Goal: Task Accomplishment & Management: Manage account settings

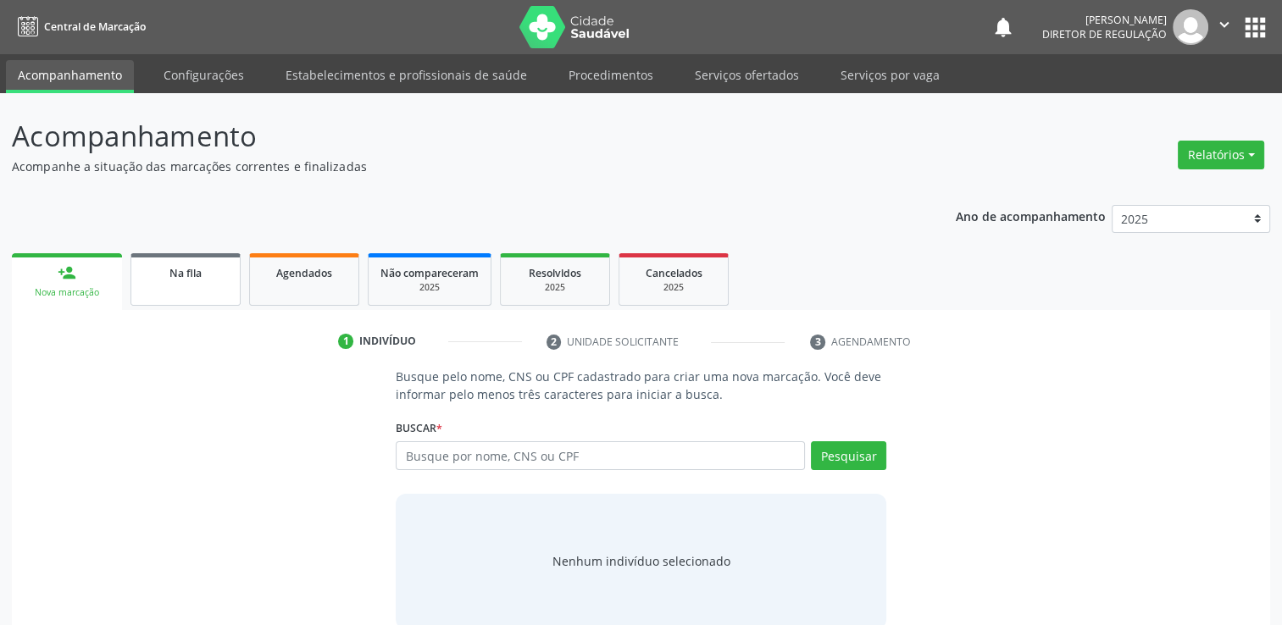
click at [194, 259] on link "Na fila" at bounding box center [185, 279] width 110 height 53
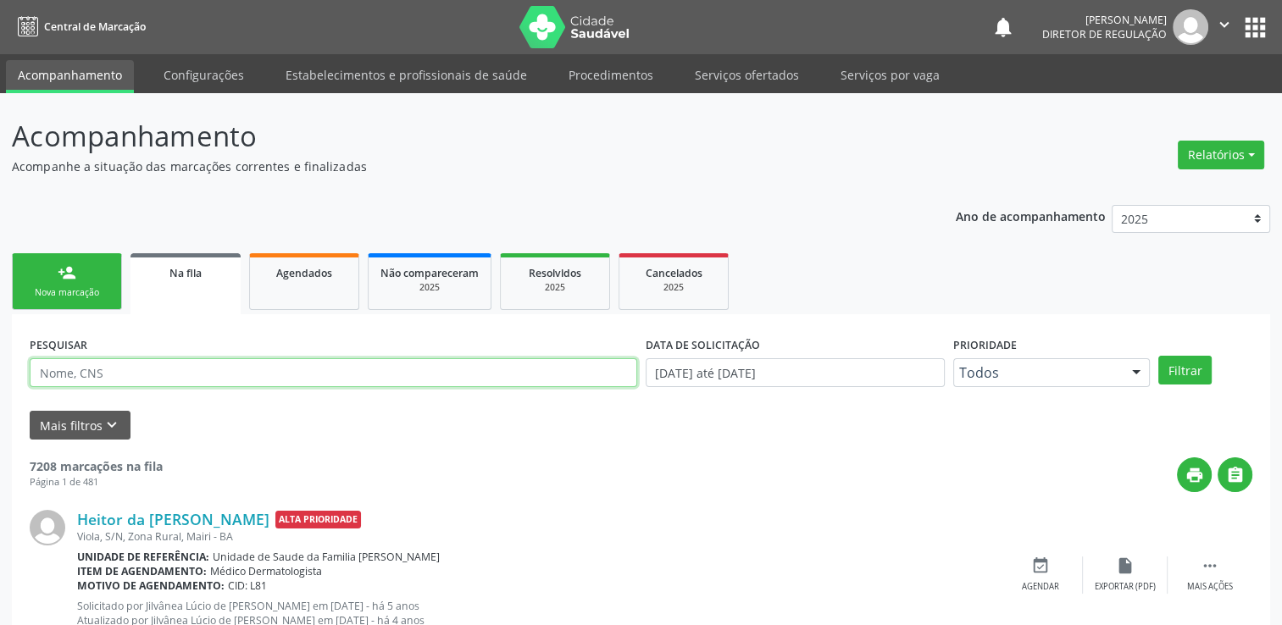
click at [92, 374] on input "text" at bounding box center [334, 372] width 608 height 29
click at [703, 350] on label "DATA DE SOLICITAÇÃO" at bounding box center [703, 345] width 114 height 26
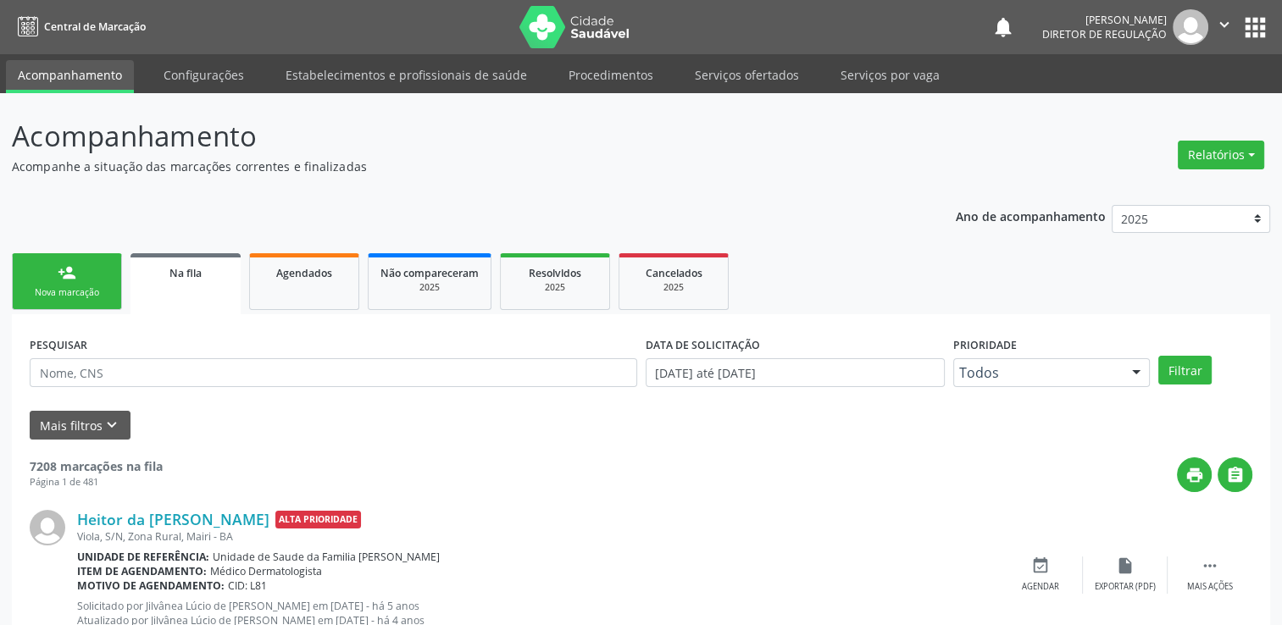
click at [115, 421] on icon "keyboard_arrow_down" at bounding box center [112, 425] width 19 height 19
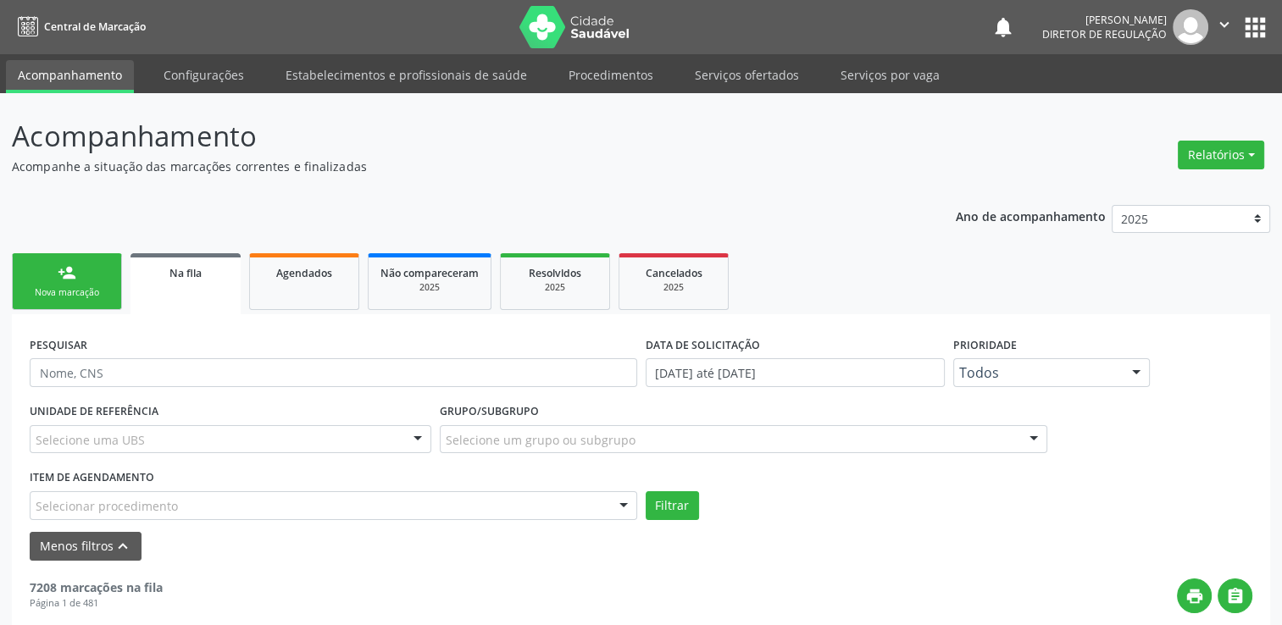
click at [148, 441] on div "Selecione uma UBS" at bounding box center [231, 439] width 402 height 29
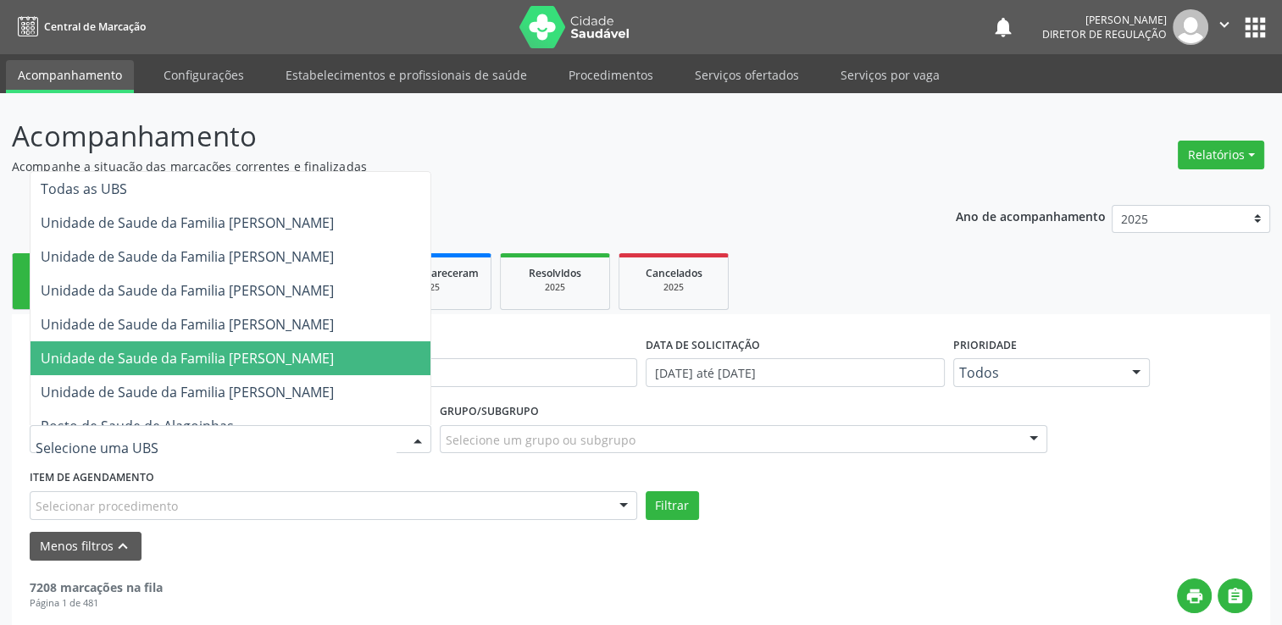
click at [281, 354] on span "Unidade de Saude da Familia [PERSON_NAME]" at bounding box center [187, 358] width 293 height 19
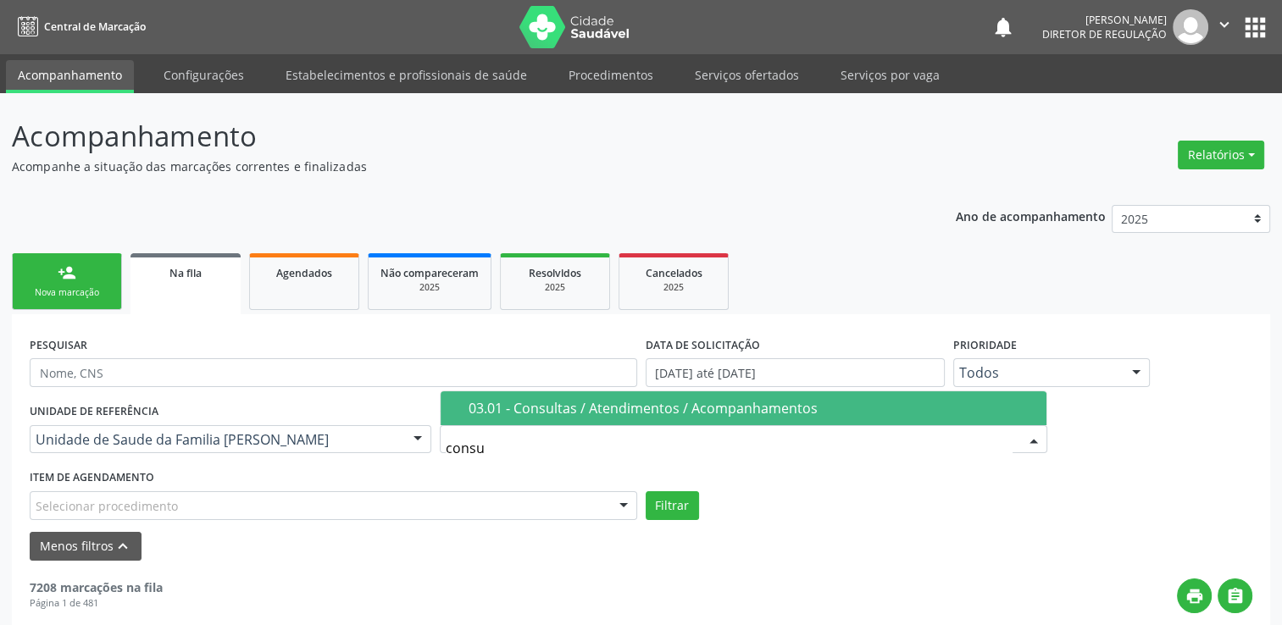
type input "consul"
click at [517, 416] on span "03.01 - Consultas / Atendimentos / Acompanhamentos" at bounding box center [744, 408] width 606 height 34
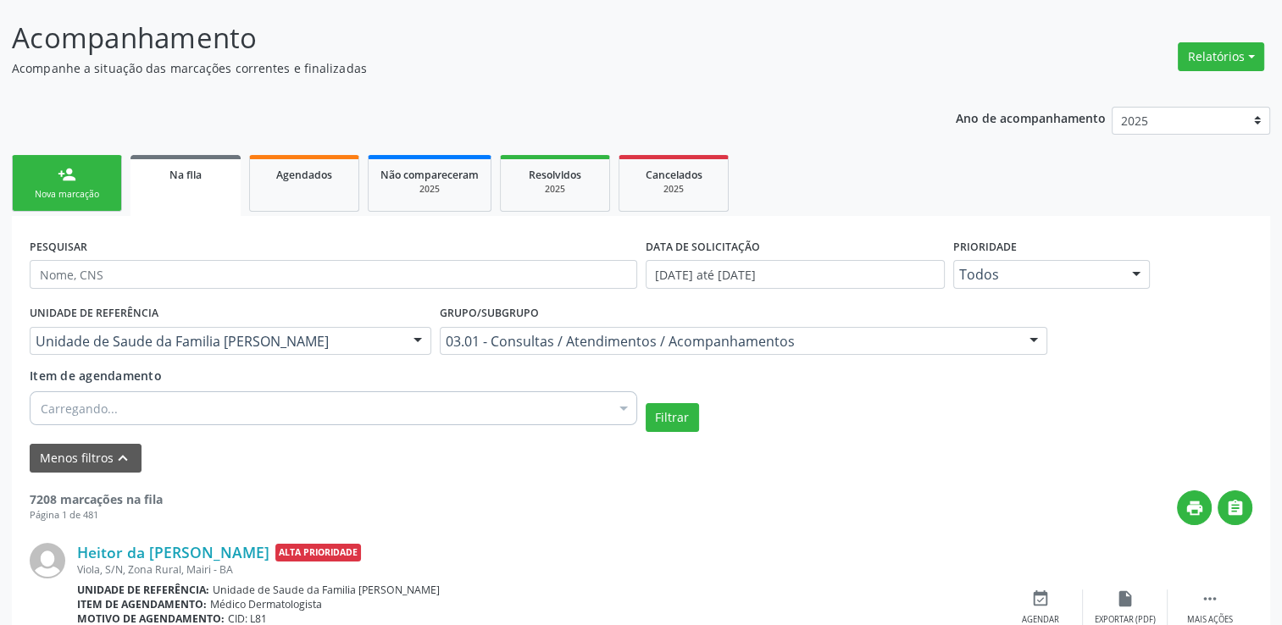
scroll to position [169, 0]
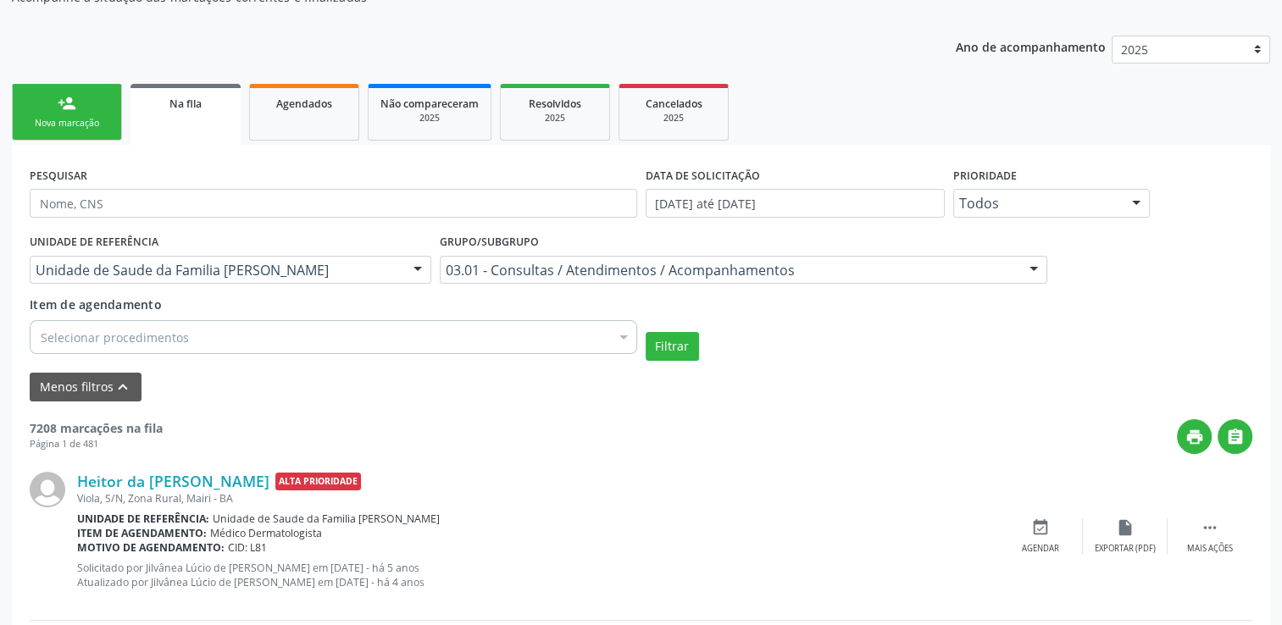
click at [196, 340] on div "Selecionar procedimentos" at bounding box center [334, 337] width 608 height 34
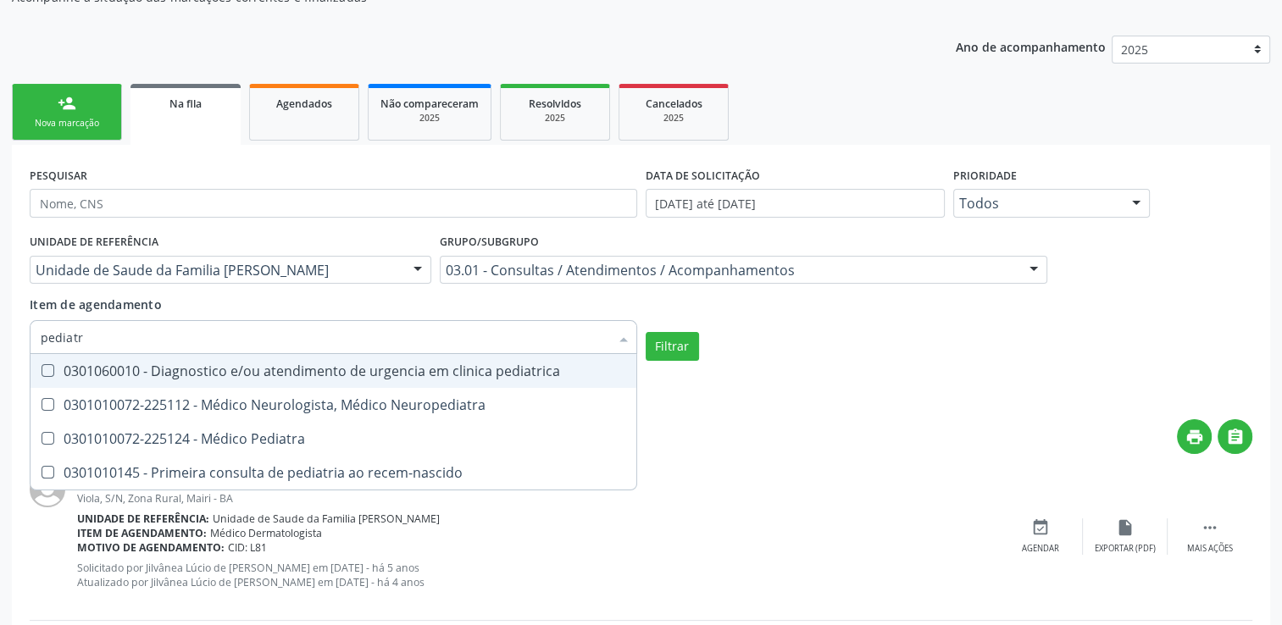
type input "pediatra"
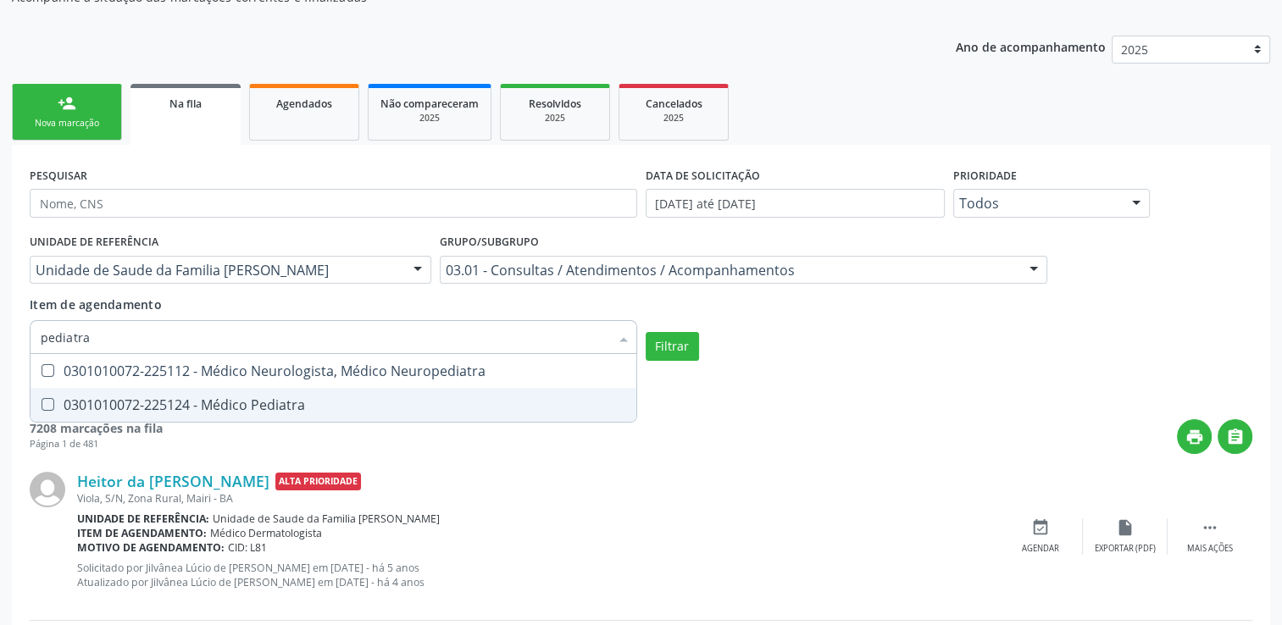
click at [235, 398] on div "0301010072-225124 - Médico Pediatra" at bounding box center [334, 405] width 586 height 14
checkbox Pediatra "true"
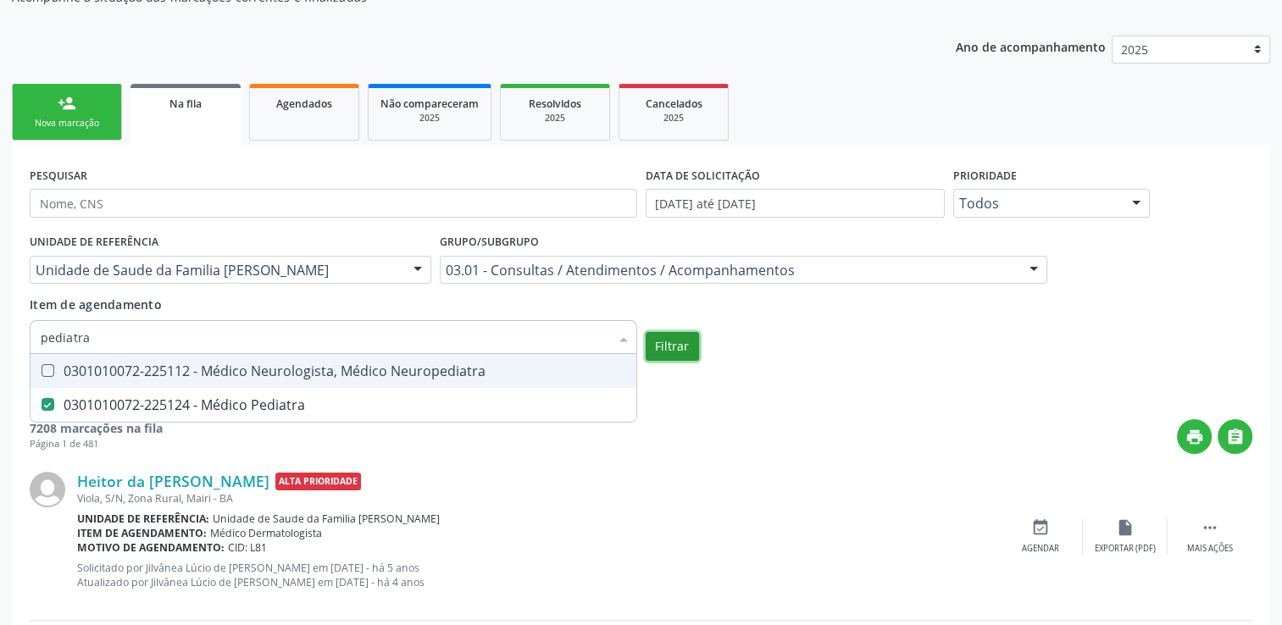
click at [652, 341] on button "Filtrar" at bounding box center [672, 346] width 53 height 29
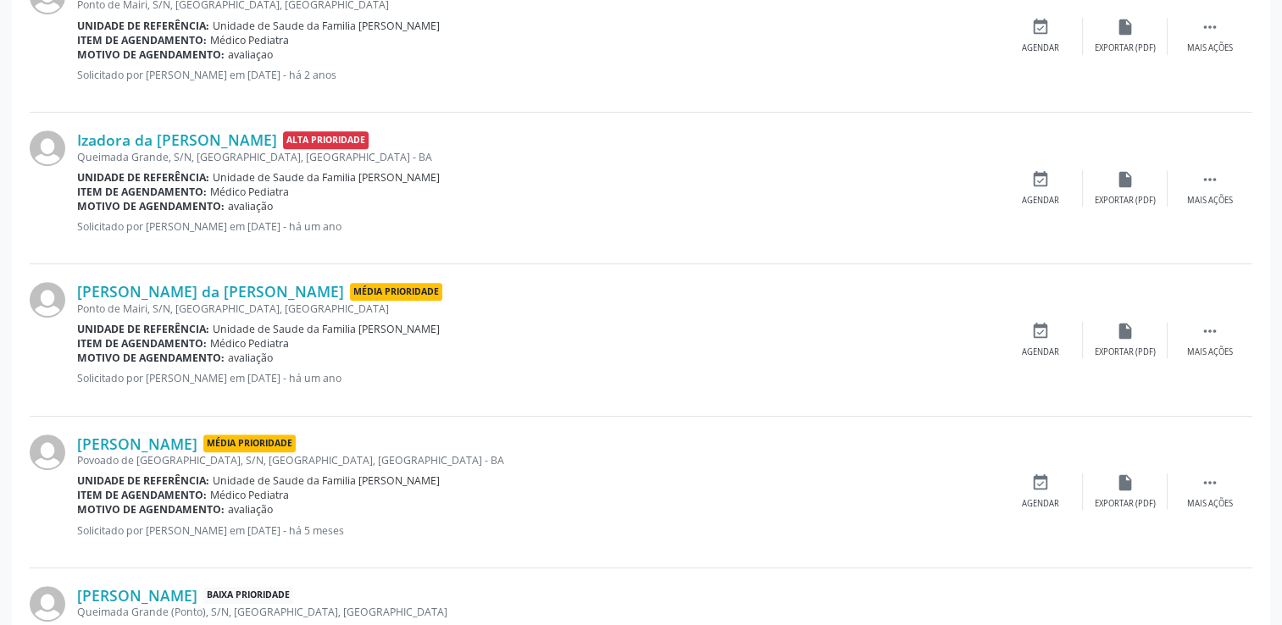
scroll to position [424, 0]
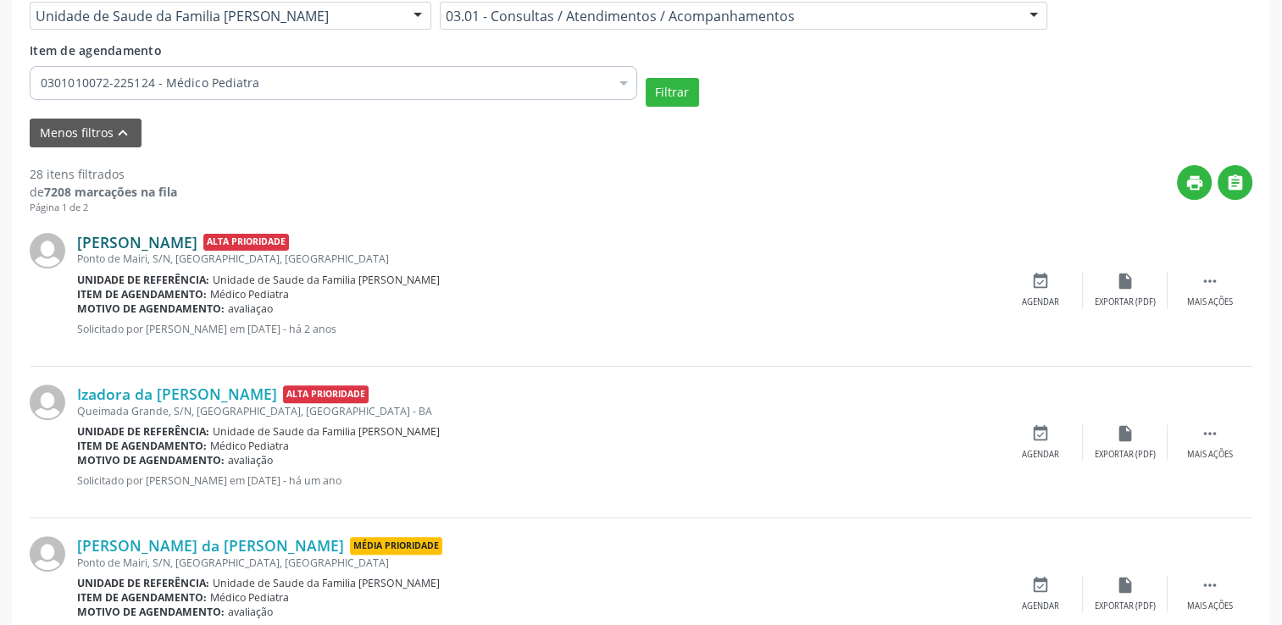
click at [183, 236] on link "[PERSON_NAME]" at bounding box center [137, 242] width 120 height 19
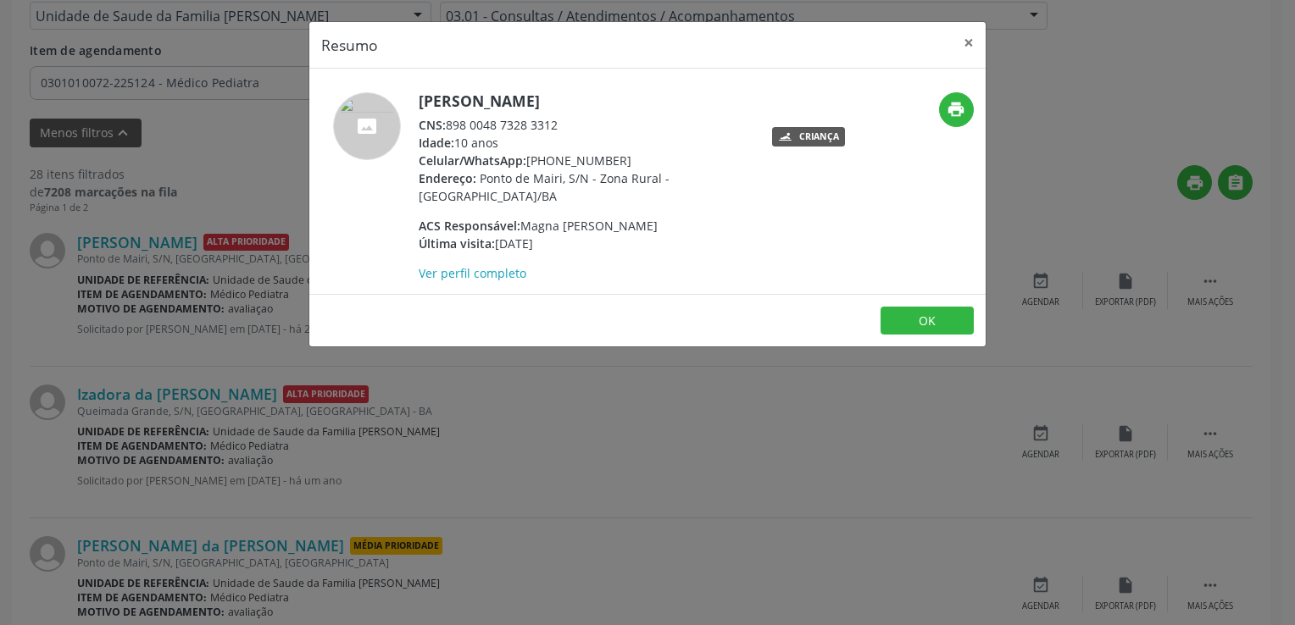
click at [490, 99] on h5 "[PERSON_NAME]" at bounding box center [584, 101] width 330 height 18
copy div "[PERSON_NAME]"
click at [151, 296] on div "Resumo × [PERSON_NAME] CNS: 898 0048 7328 3312 Idade: 10 anos Celular/WhatsApp:…" at bounding box center [647, 312] width 1295 height 625
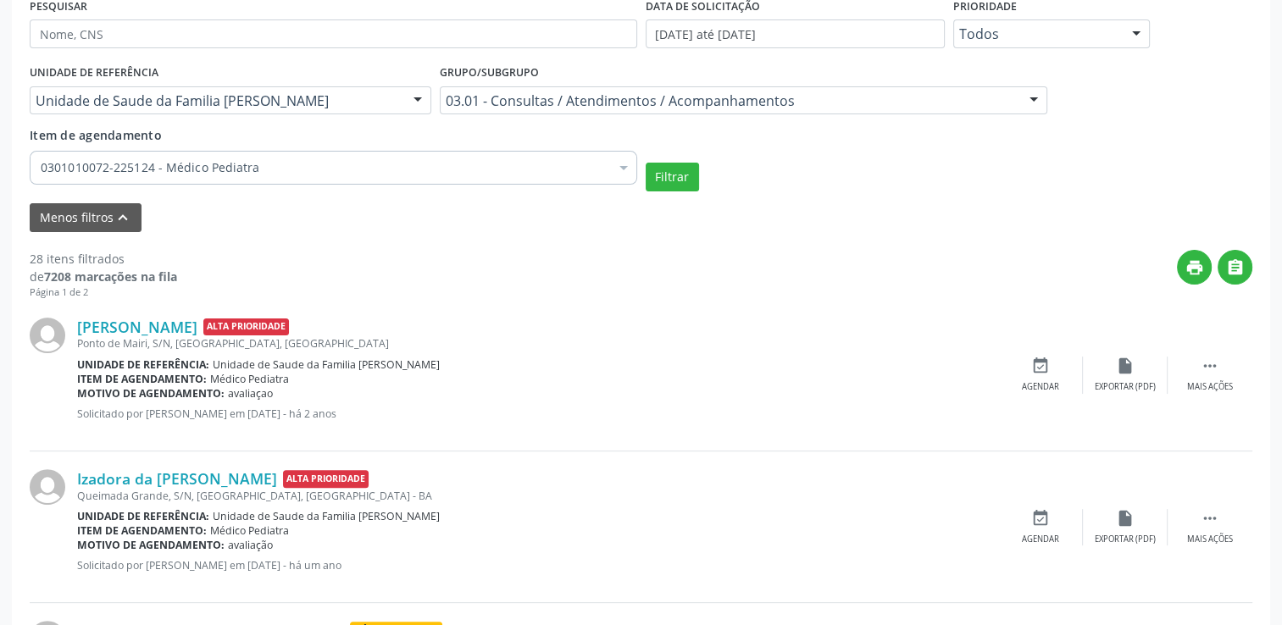
scroll to position [85, 0]
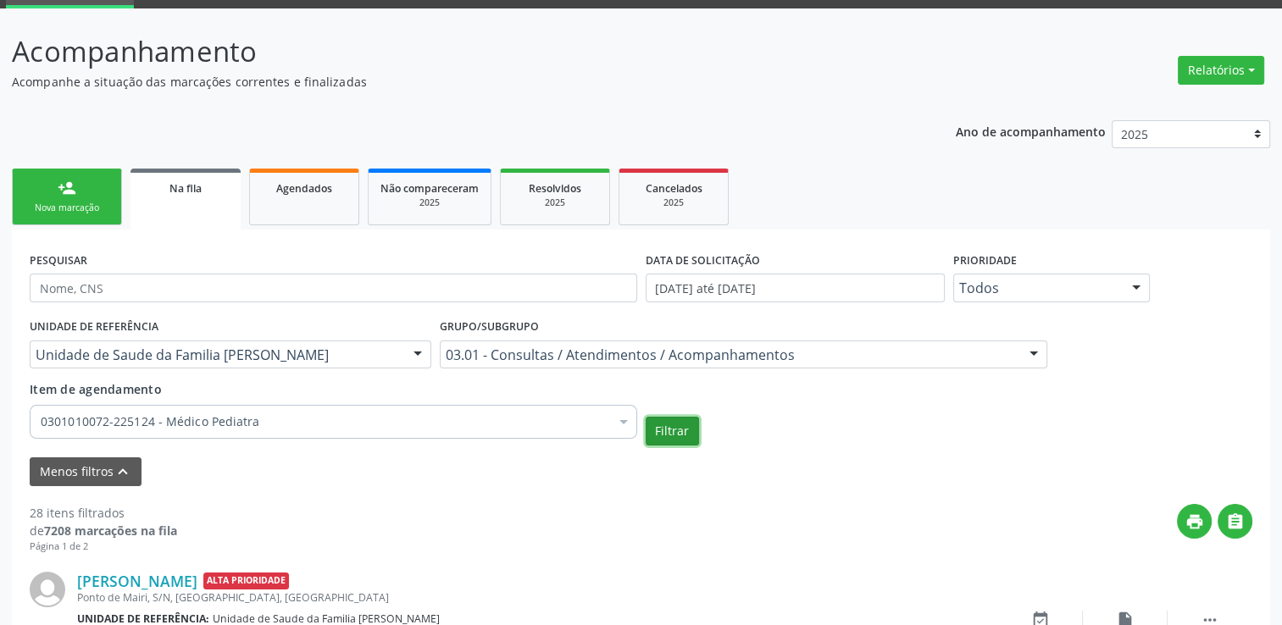
click at [664, 432] on button "Filtrar" at bounding box center [672, 431] width 53 height 29
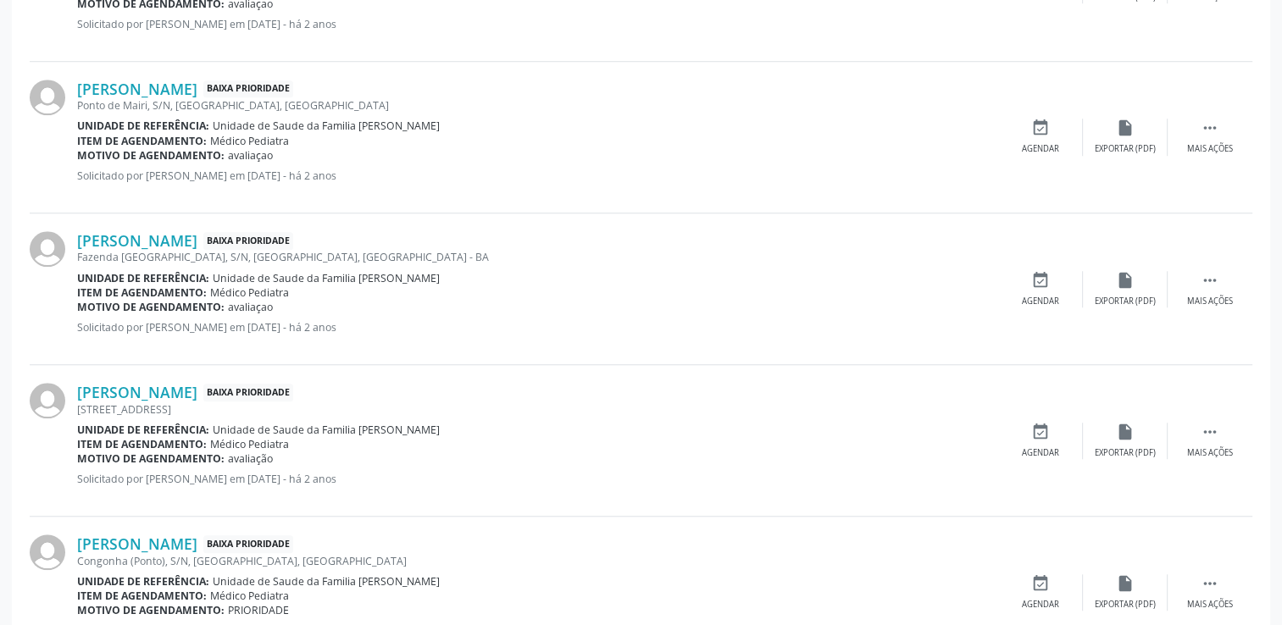
scroll to position [1685, 0]
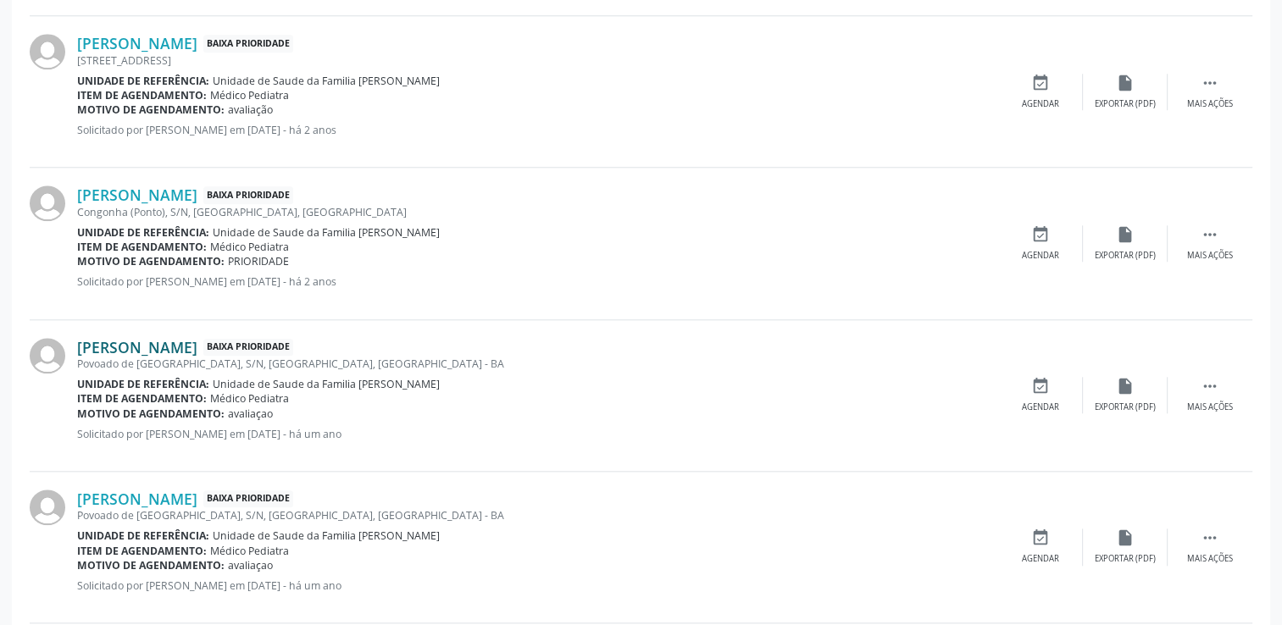
click at [169, 341] on link "[PERSON_NAME]" at bounding box center [137, 347] width 120 height 19
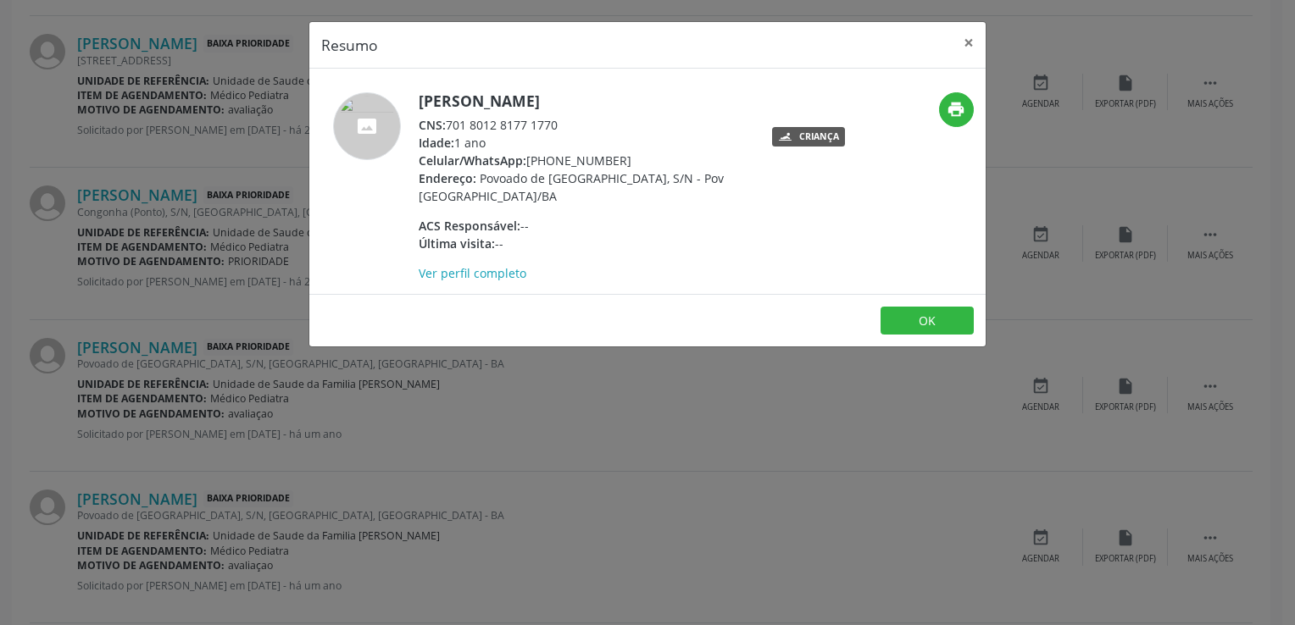
drag, startPoint x: 444, startPoint y: 98, endPoint x: 631, endPoint y: 93, distance: 187.3
click at [631, 93] on h5 "[PERSON_NAME]" at bounding box center [584, 101] width 330 height 18
copy h5 "[PERSON_NAME]"
click at [156, 308] on div "Resumo × [PERSON_NAME] CNS: 701 8012 8177 1770 Idade: 1 ano Celular/WhatsApp: […" at bounding box center [647, 312] width 1295 height 625
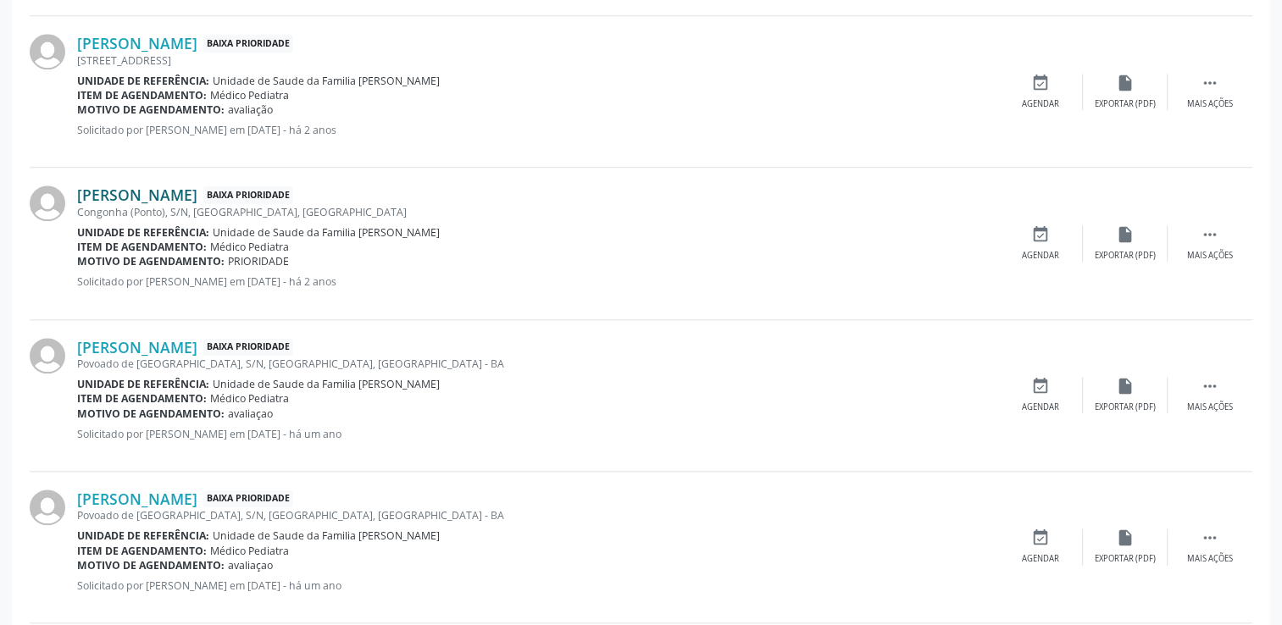
click at [174, 195] on link "[PERSON_NAME]" at bounding box center [137, 195] width 120 height 19
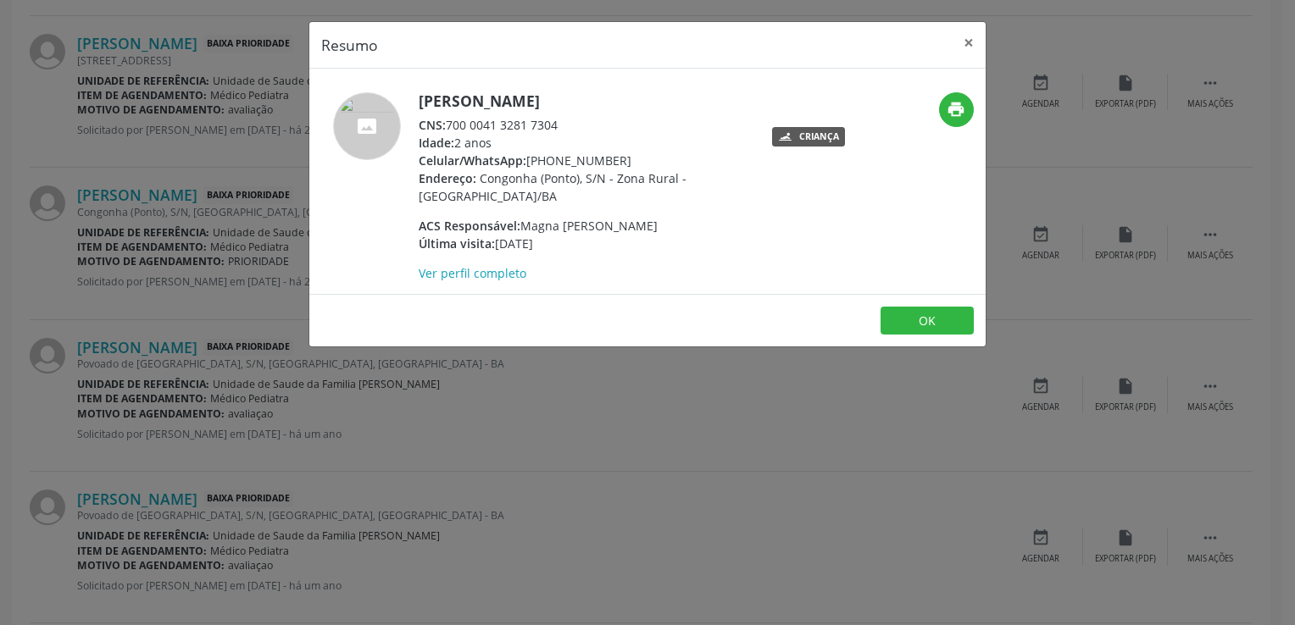
drag, startPoint x: 481, startPoint y: 100, endPoint x: 679, endPoint y: 98, distance: 197.4
click at [679, 98] on h5 "[PERSON_NAME]" at bounding box center [584, 101] width 330 height 18
copy h5 "[PERSON_NAME]"
click at [98, 374] on div "Resumo × [PERSON_NAME] CNS: 700 0041 3281 7304 Idade: 2 anos Celular/WhatsApp: …" at bounding box center [647, 312] width 1295 height 625
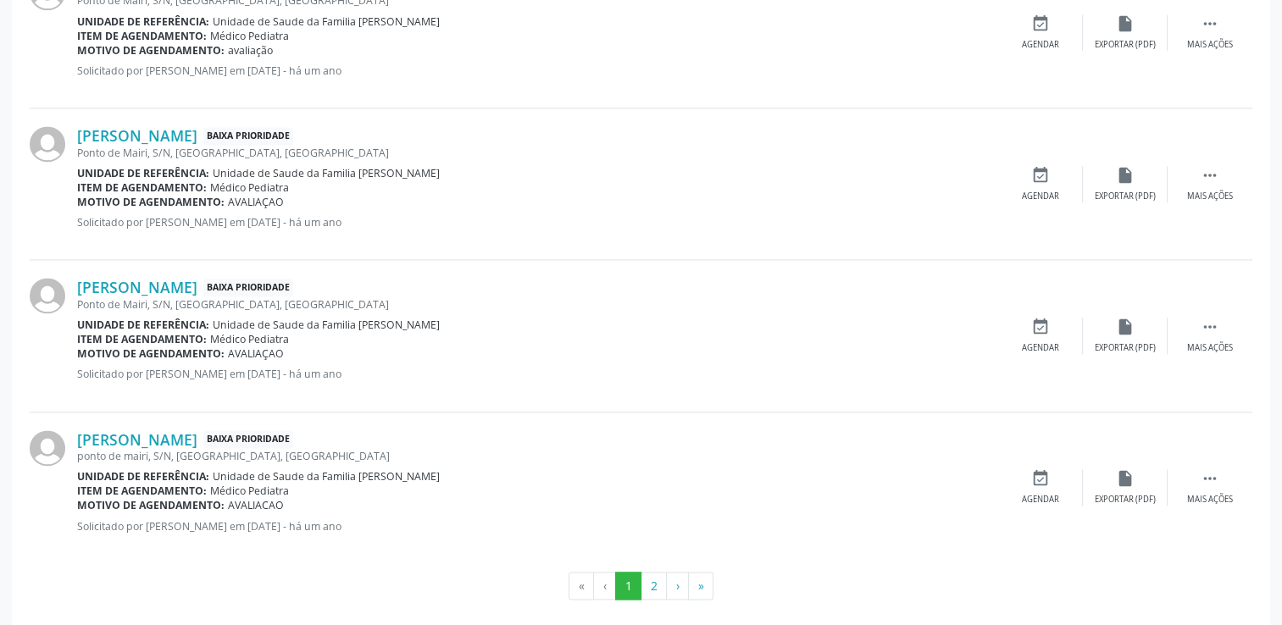
scroll to position [2363, 0]
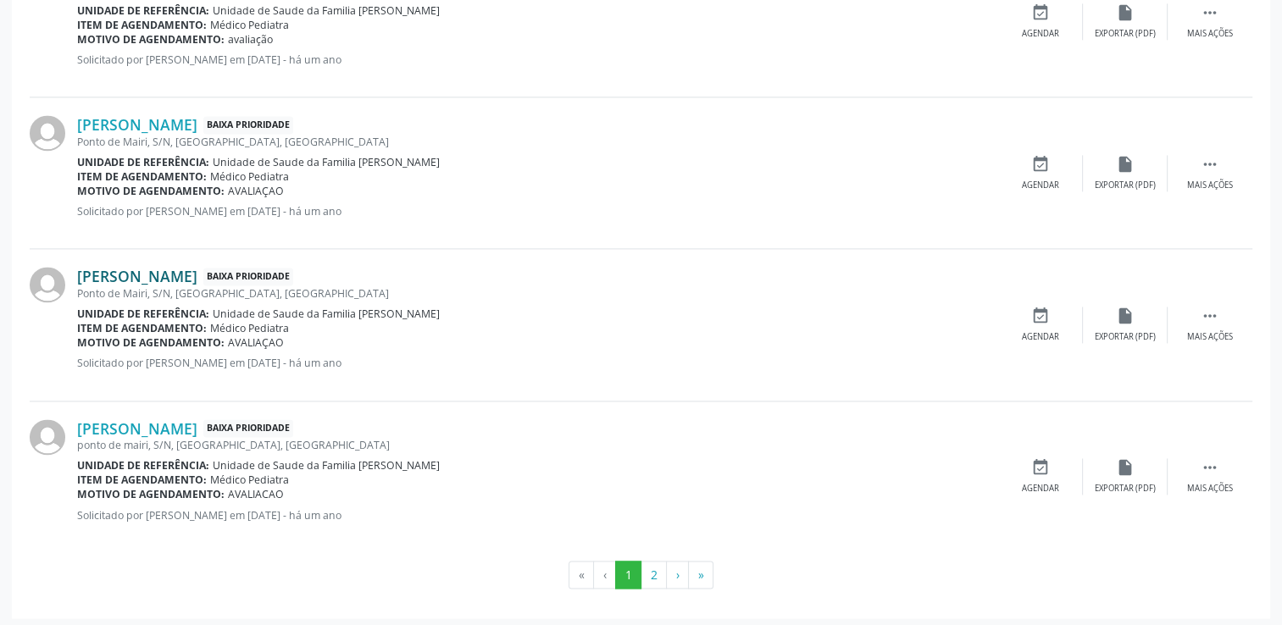
click at [186, 276] on link "[PERSON_NAME]" at bounding box center [137, 276] width 120 height 19
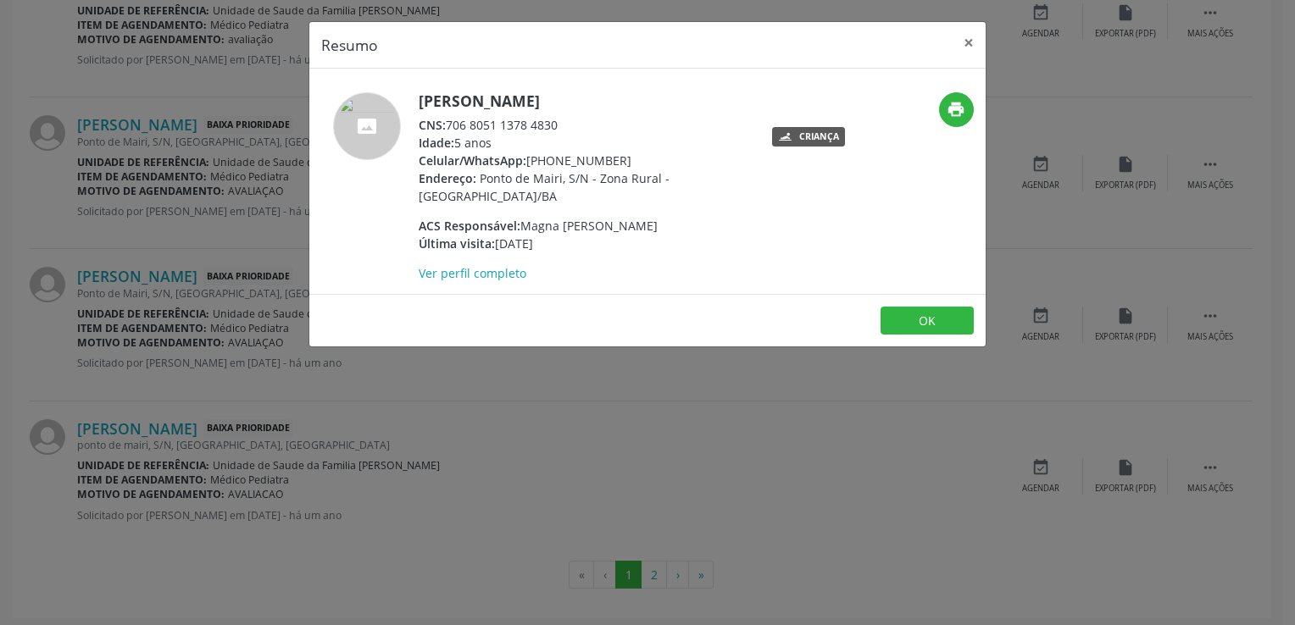
click at [506, 124] on div "CNS: 706 8051 1378 4830" at bounding box center [584, 125] width 330 height 18
copy div "CNS: 706 8051 1378 4830"
click at [488, 265] on link "Ver perfil completo" at bounding box center [473, 273] width 108 height 16
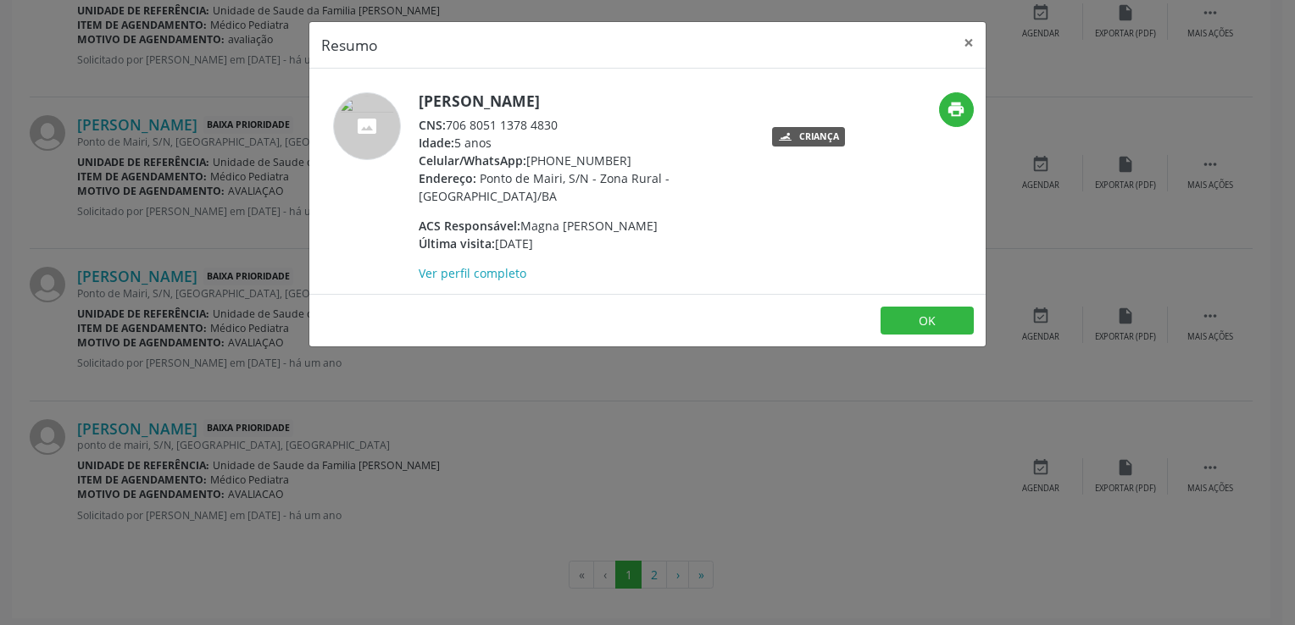
click at [491, 125] on div "CNS: 706 8051 1378 4830" at bounding box center [584, 125] width 330 height 18
click at [158, 307] on div "Resumo × [PERSON_NAME] CNS: 706 8051 1378 4830 Idade: 5 anos Celular/WhatsApp: …" at bounding box center [647, 312] width 1295 height 625
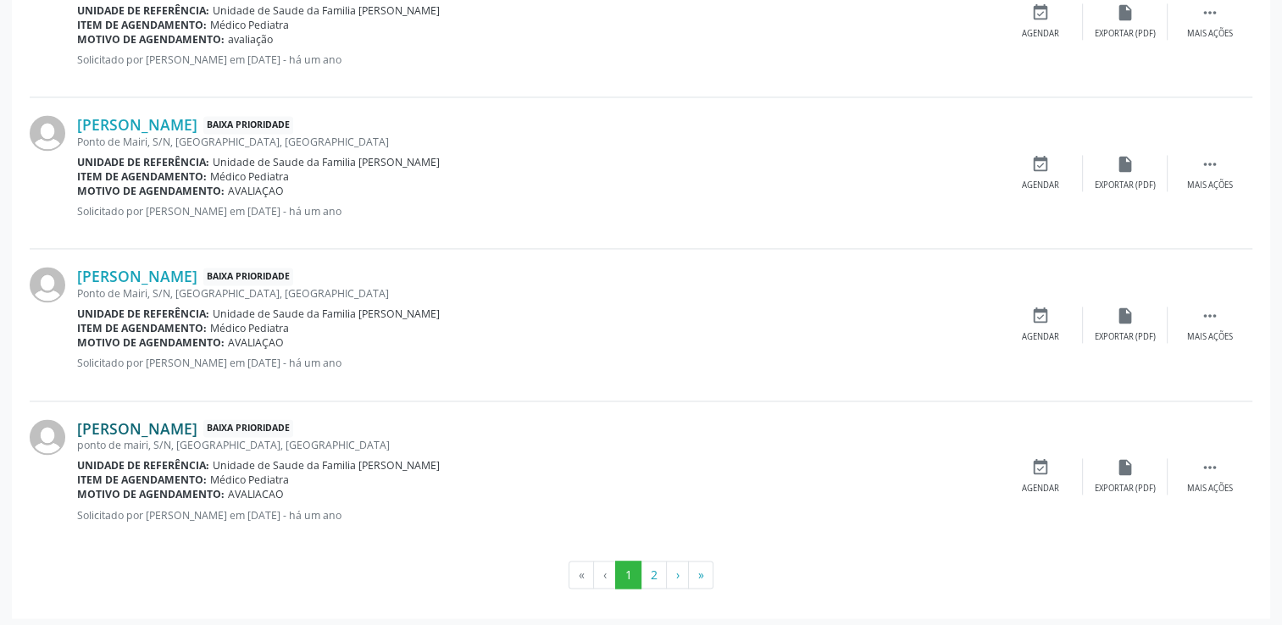
click at [141, 422] on link "[PERSON_NAME]" at bounding box center [137, 428] width 120 height 19
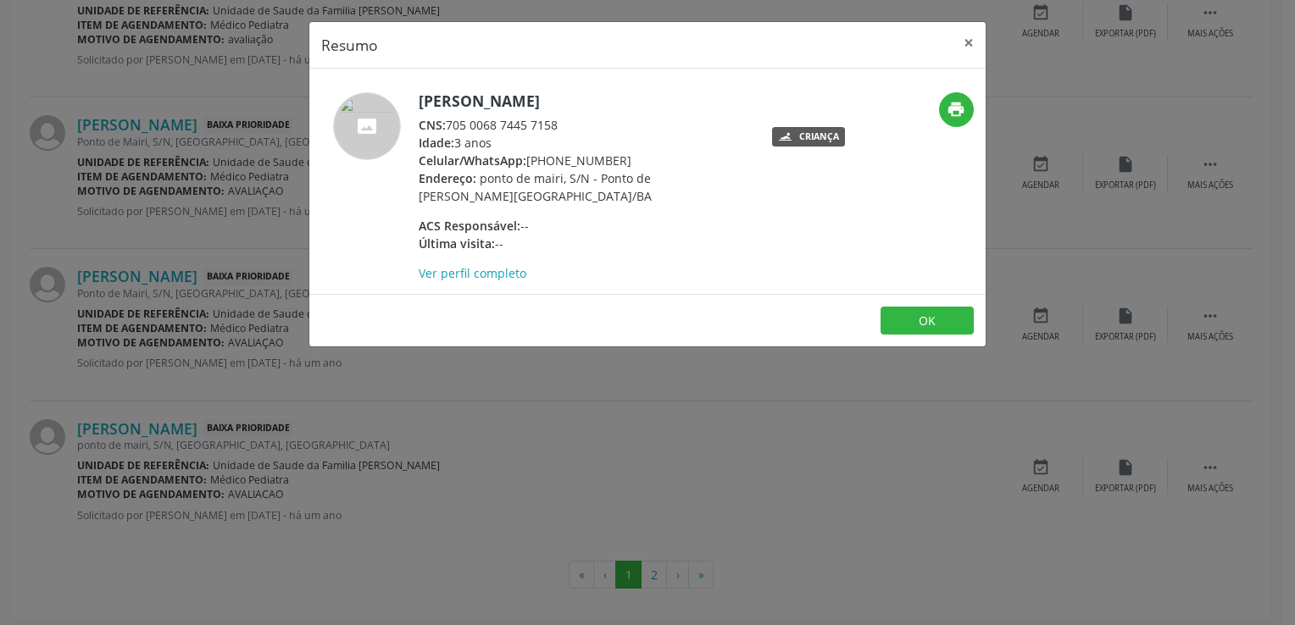
click at [441, 95] on h5 "[PERSON_NAME]" at bounding box center [584, 101] width 330 height 18
click at [969, 42] on button "×" at bounding box center [969, 43] width 34 height 42
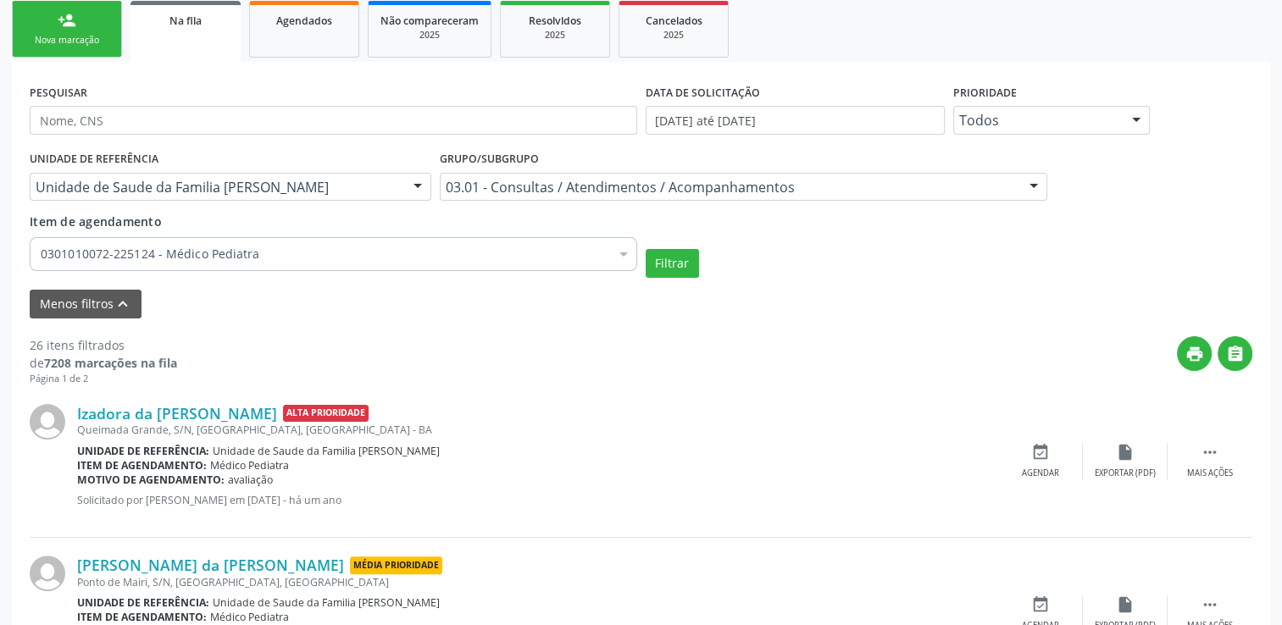
scroll to position [75, 0]
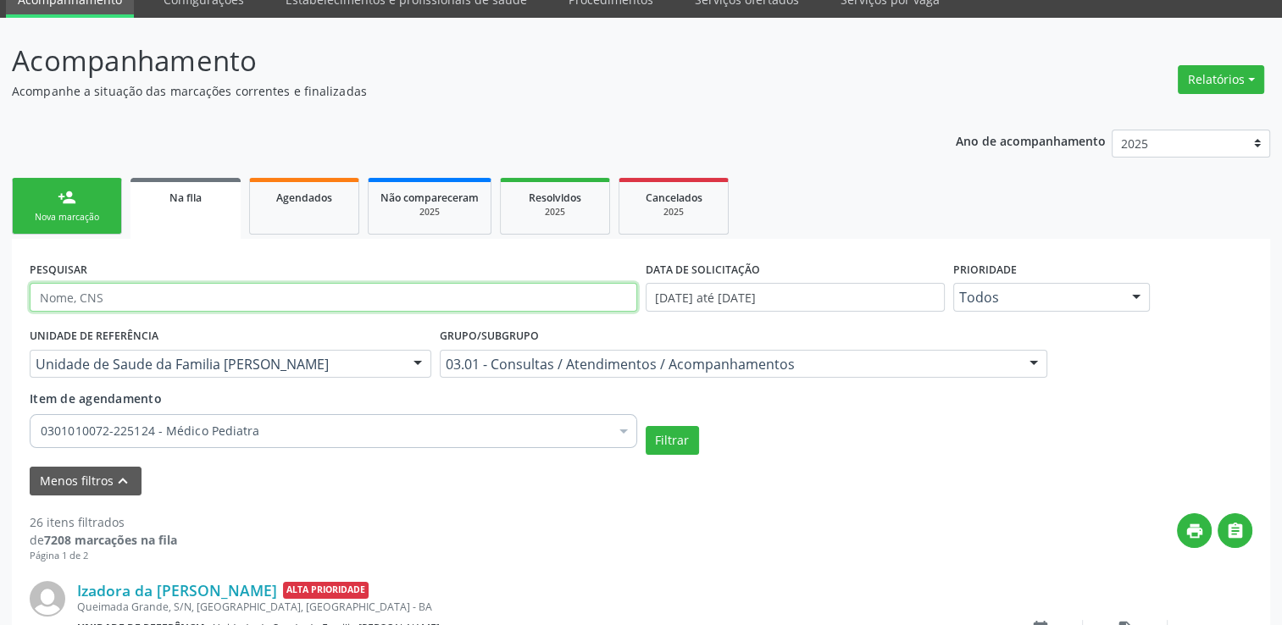
click at [81, 289] on input "text" at bounding box center [334, 297] width 608 height 29
paste input "[PERSON_NAME]"
type input "[PERSON_NAME]"
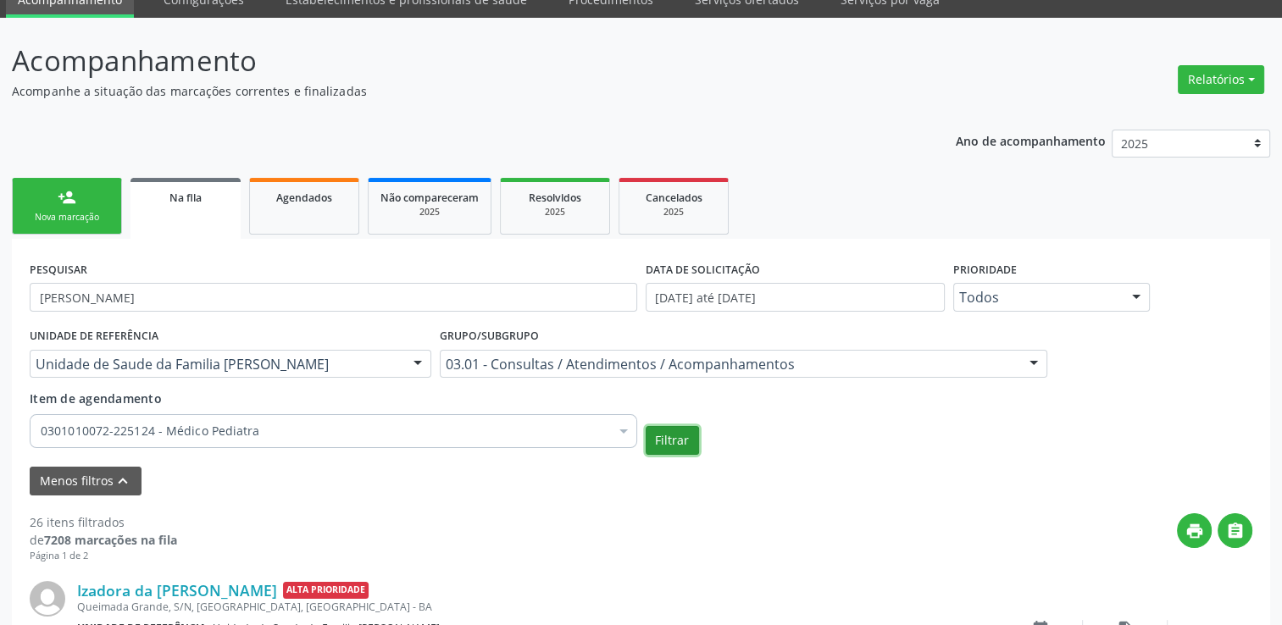
click at [678, 441] on button "Filtrar" at bounding box center [672, 440] width 53 height 29
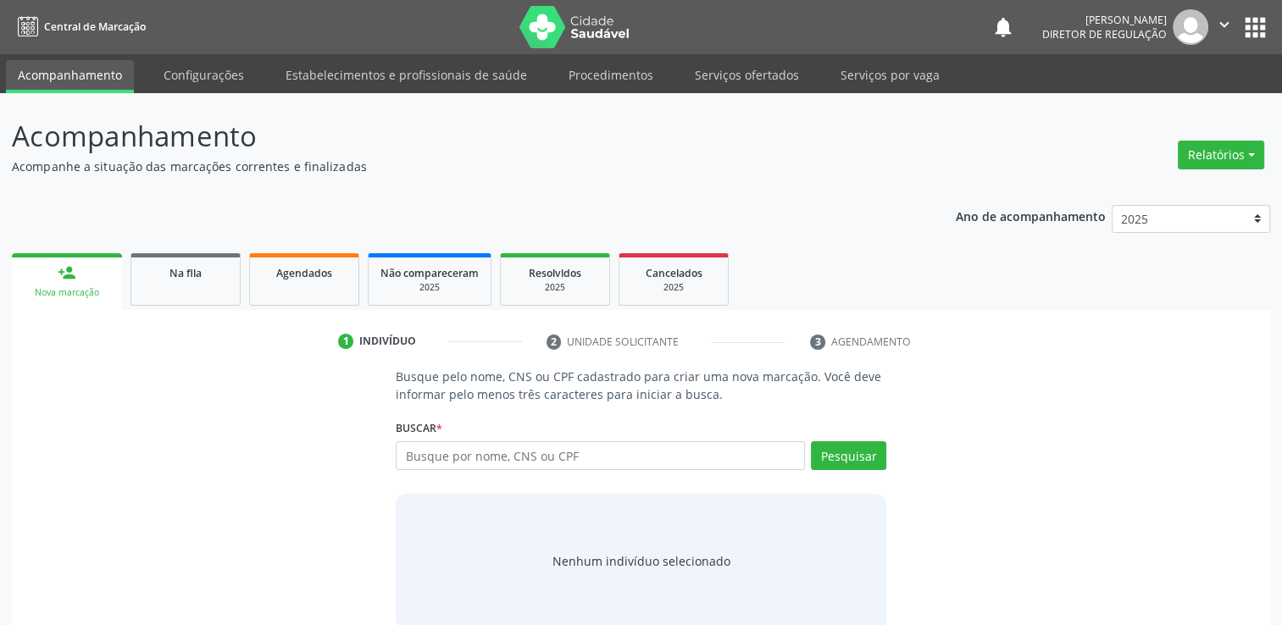
click at [197, 221] on div "Ano de acompanhamento 2025 2024 2023 2022 2021 2020 2019 person_add Nova marcaç…" at bounding box center [641, 417] width 1258 height 448
click at [185, 293] on link "Na fila" at bounding box center [185, 279] width 110 height 53
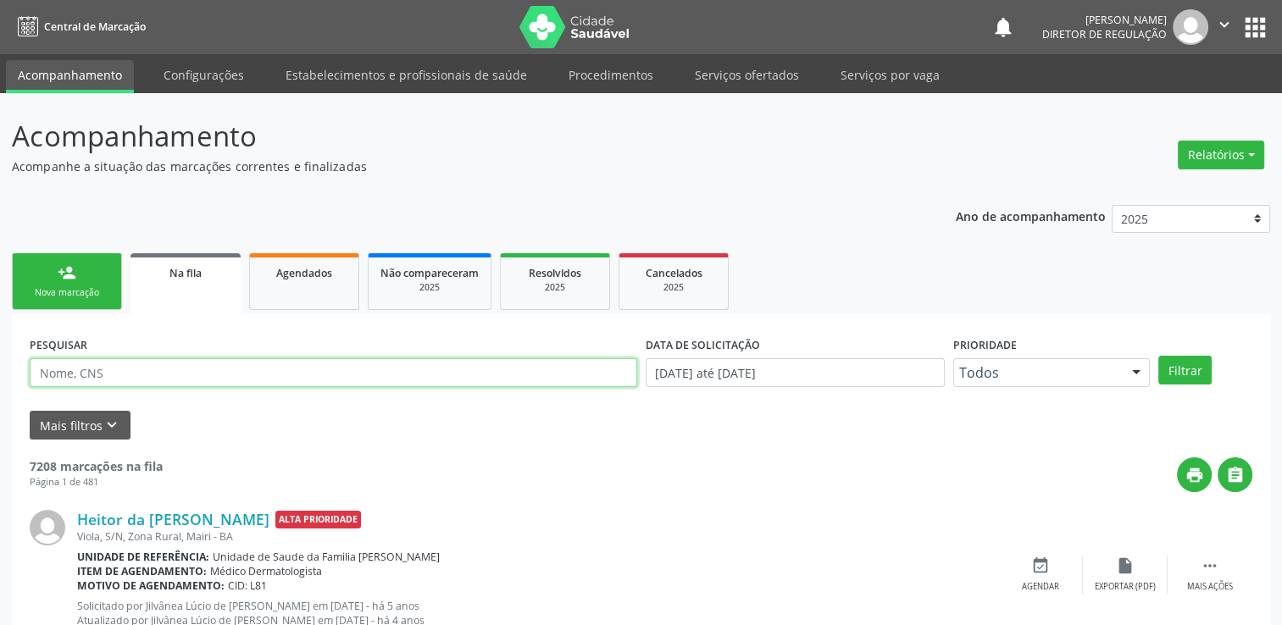
click at [197, 384] on input "text" at bounding box center [334, 372] width 608 height 29
paste input "https://mairi.ba.cidadesaudavel.com/app/regulation/accompaniment"
click at [140, 367] on input "https://mairi.ba.cidadesaudavel.com/app/regulation/accompaniment" at bounding box center [334, 372] width 608 height 29
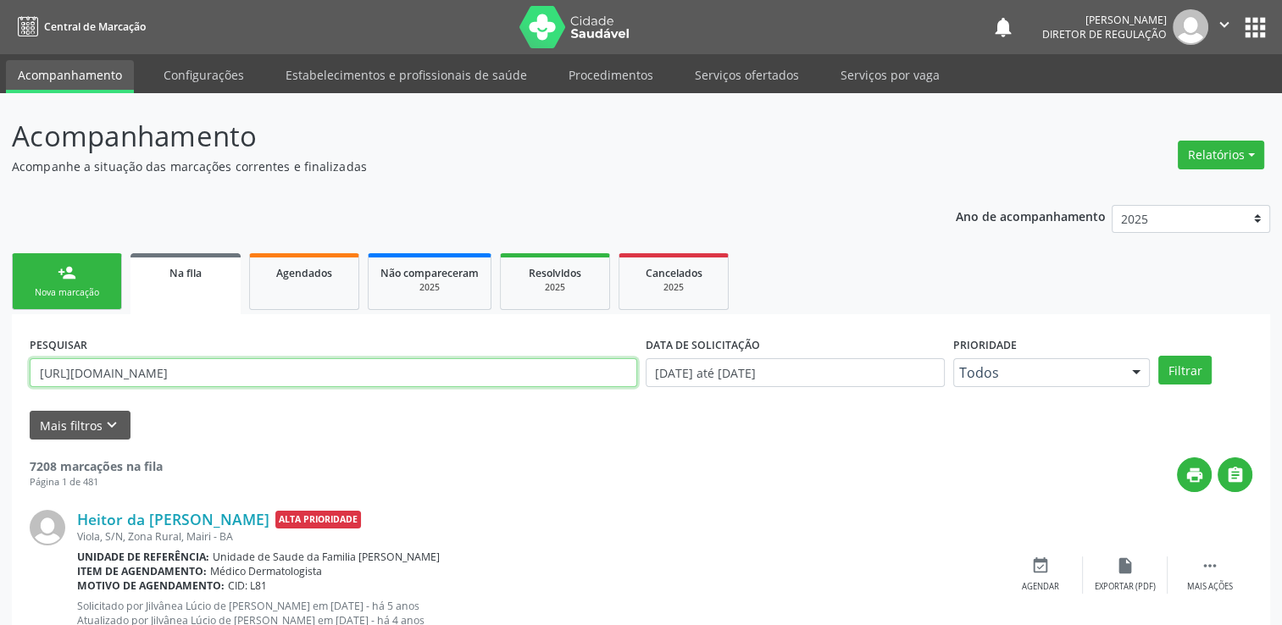
paste input "[PERSON_NAME]"
click at [1158, 356] on button "Filtrar" at bounding box center [1184, 370] width 53 height 29
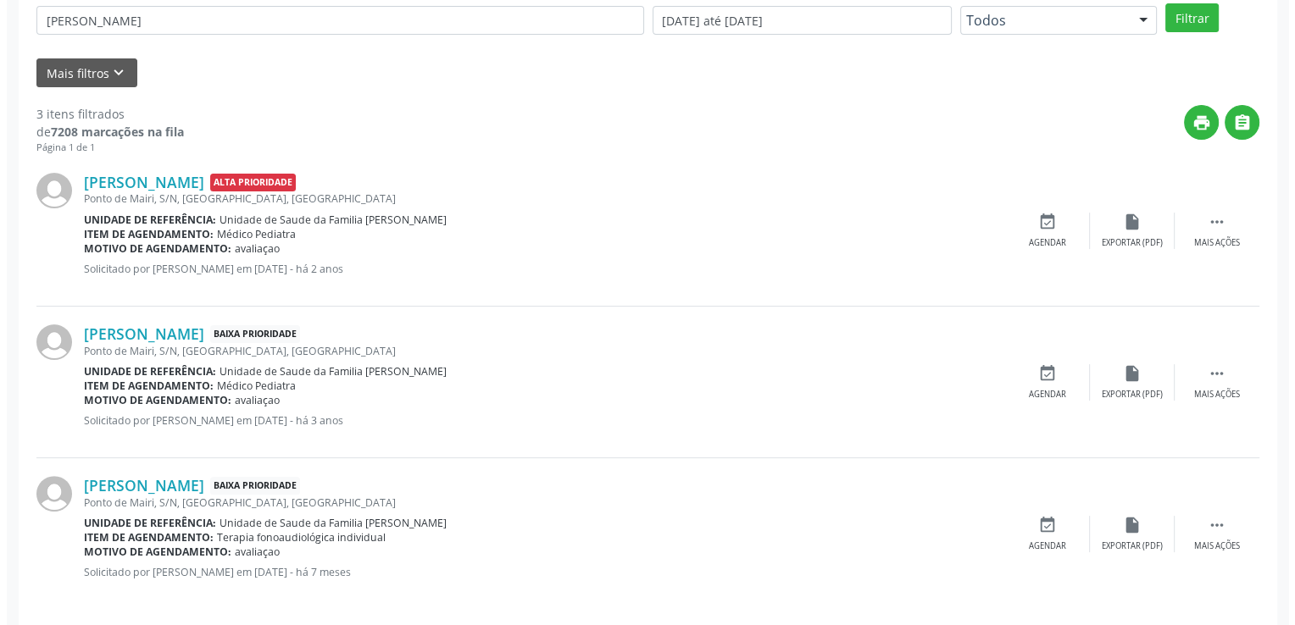
scroll to position [364, 0]
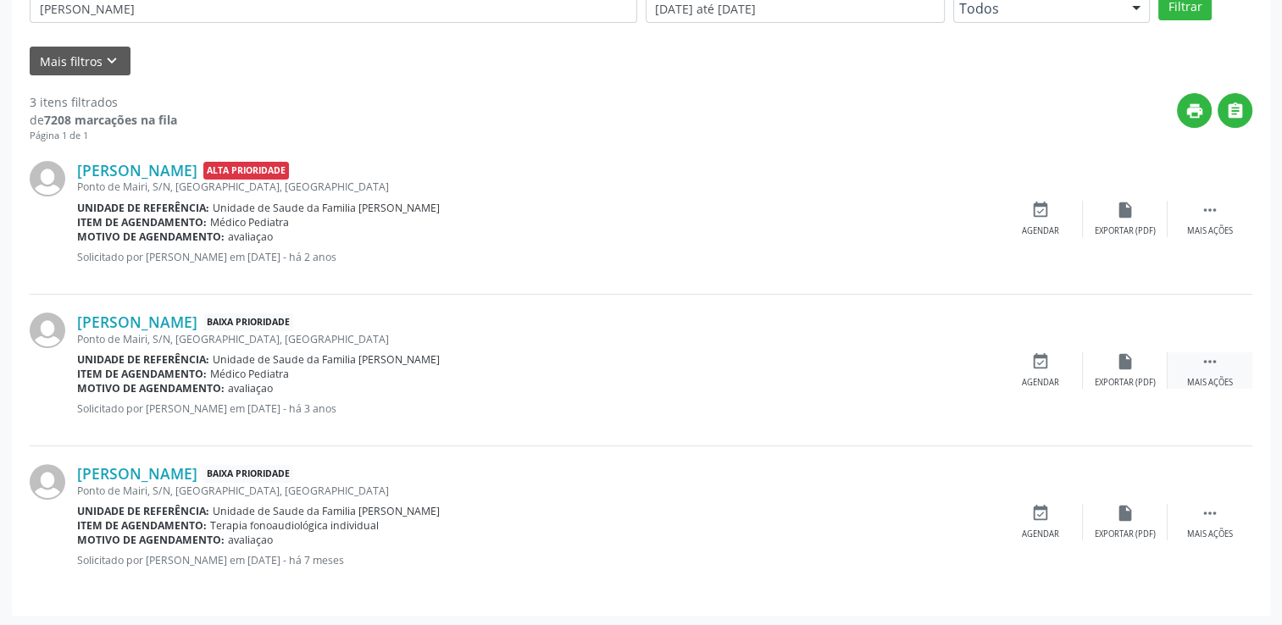
click at [1199, 352] on div " Mais ações" at bounding box center [1210, 370] width 85 height 36
click at [1051, 372] on div "cancel Cancelar" at bounding box center [1040, 370] width 85 height 36
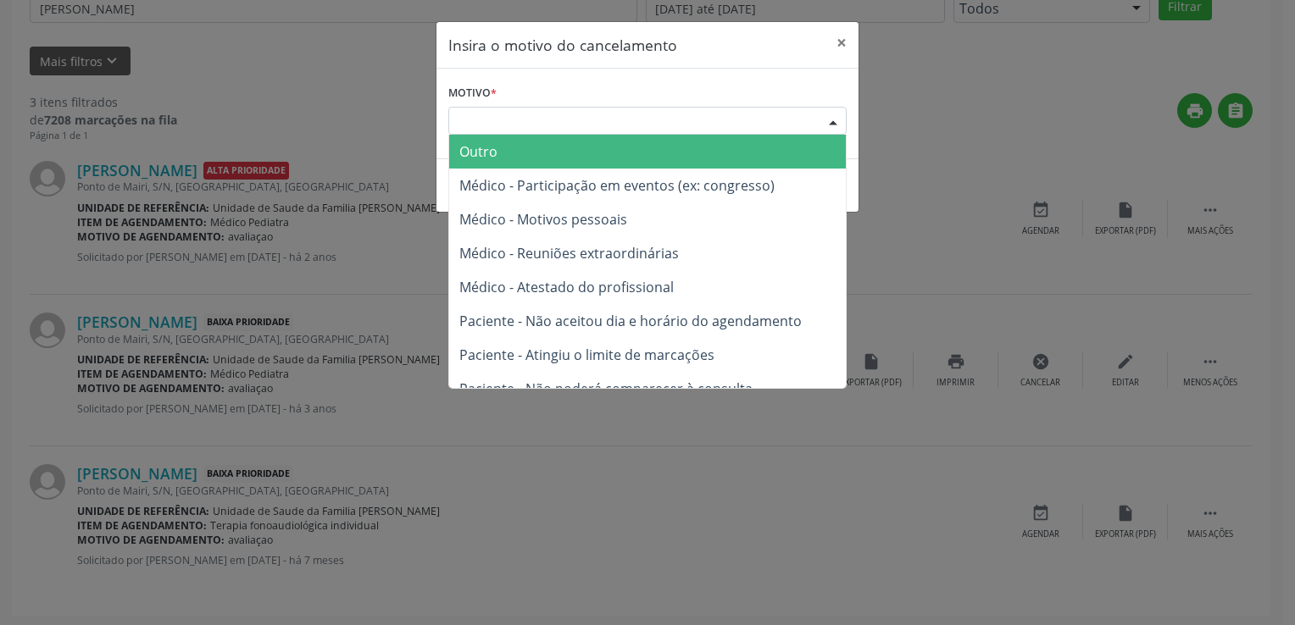
click at [486, 127] on div "Escolha o motivo" at bounding box center [647, 121] width 398 height 29
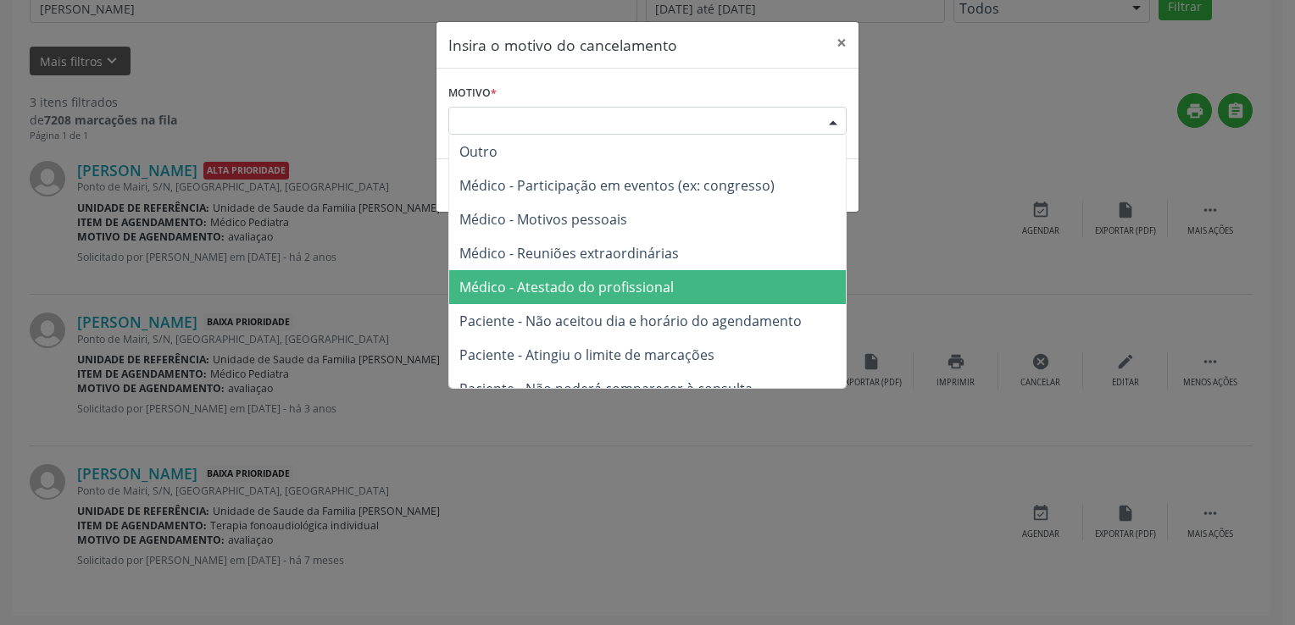
click at [543, 289] on span "Médico - Atestado do profissional" at bounding box center [566, 287] width 214 height 19
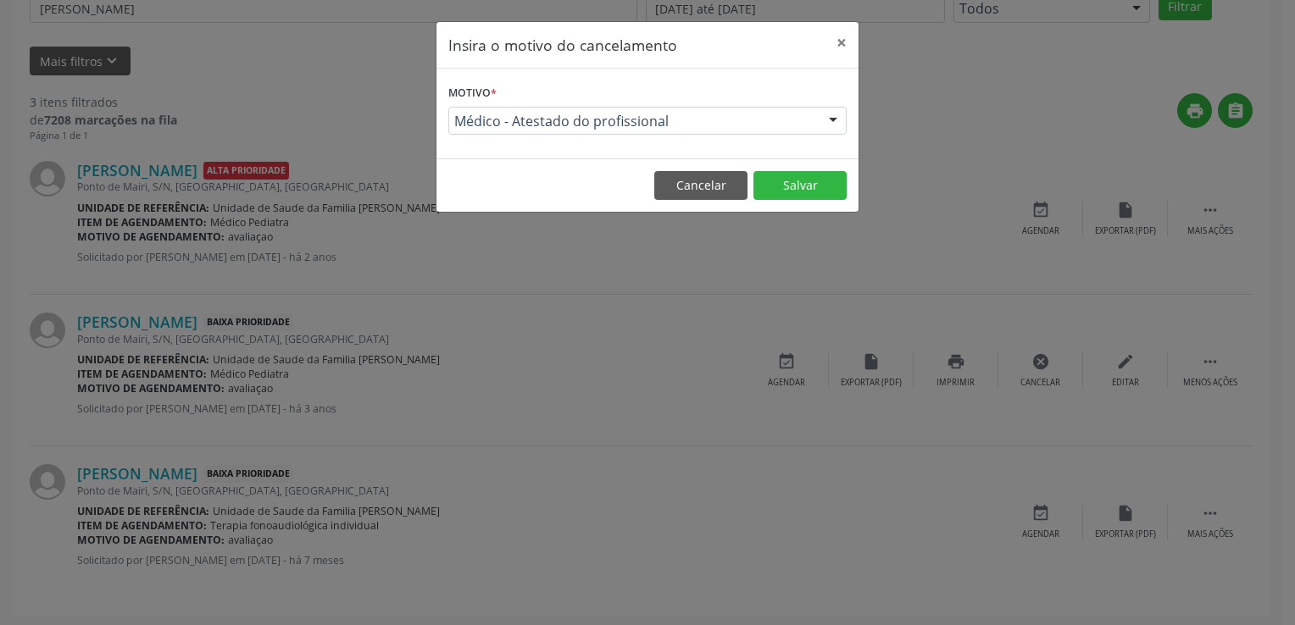
click at [816, 169] on footer "Cancelar Salvar" at bounding box center [647, 184] width 422 height 53
click at [807, 186] on button "Salvar" at bounding box center [799, 185] width 93 height 29
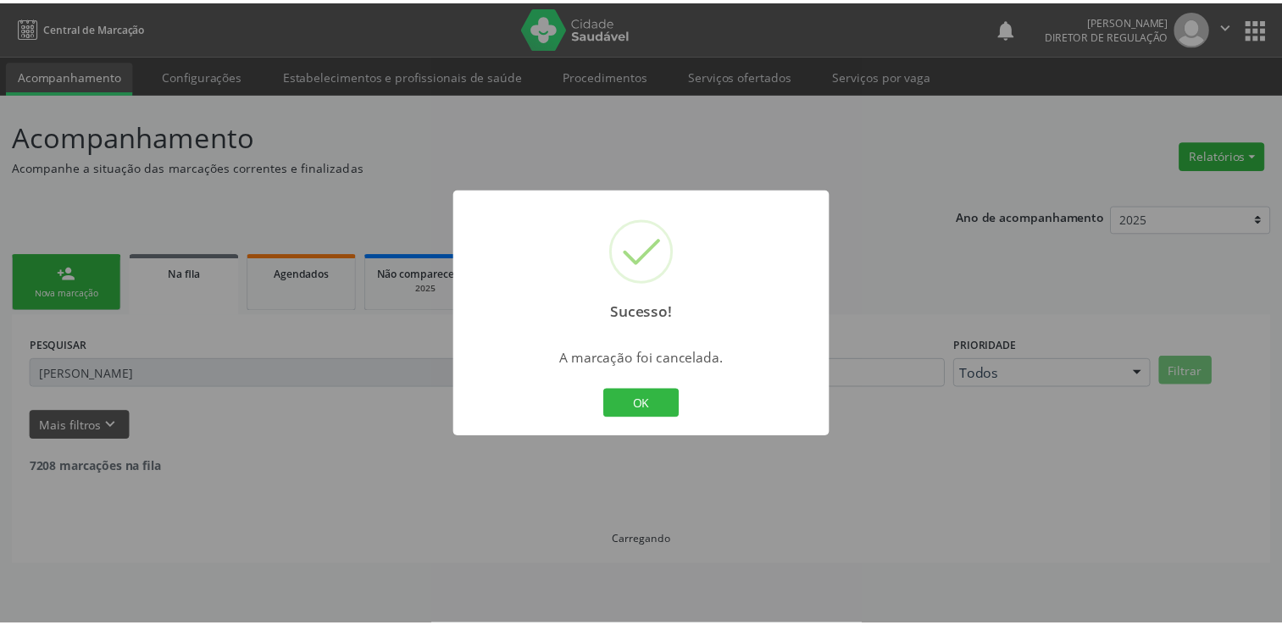
scroll to position [0, 0]
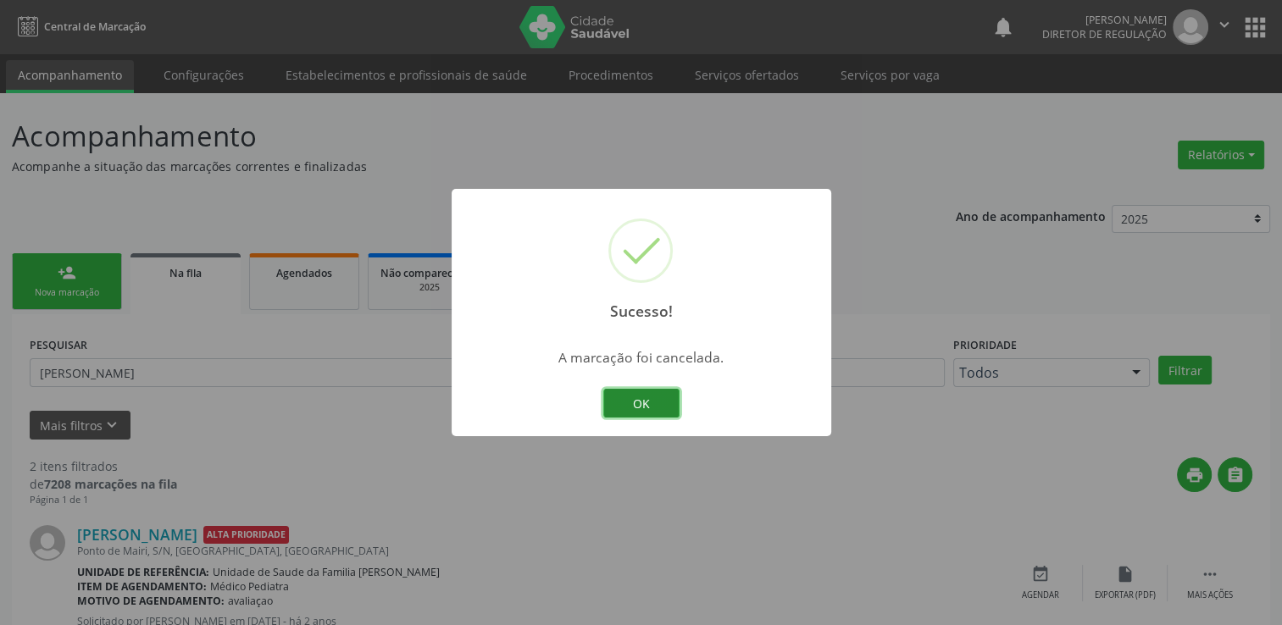
click at [630, 408] on button "OK" at bounding box center [641, 403] width 76 height 29
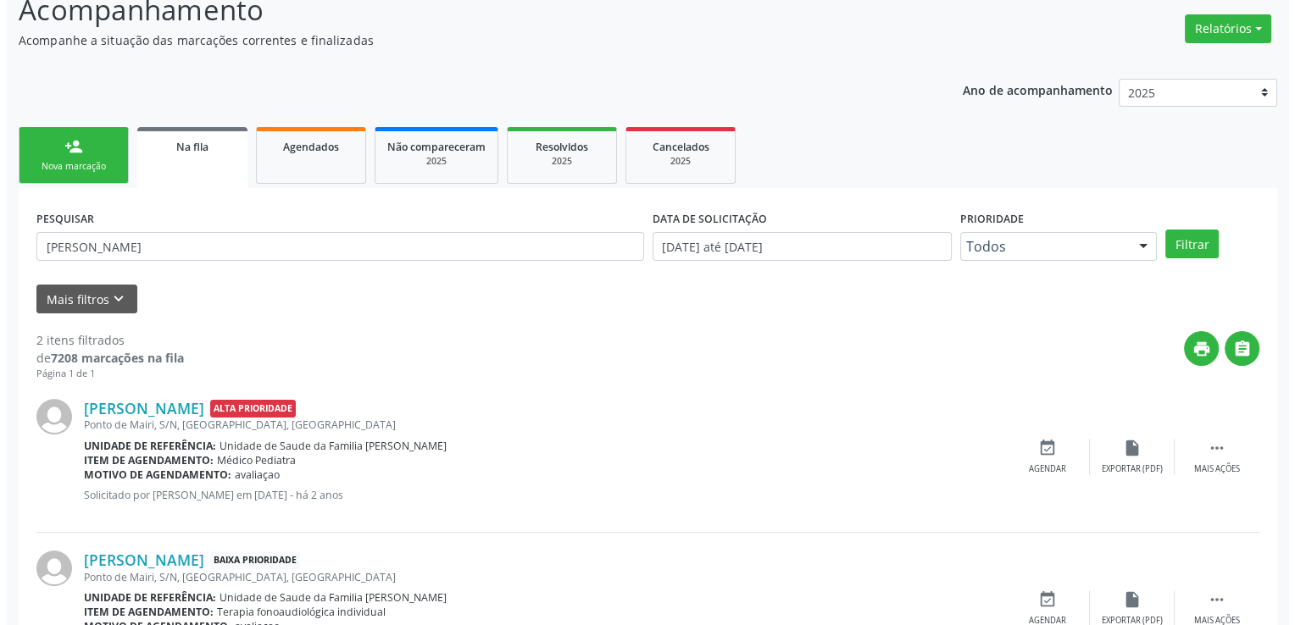
scroll to position [213, 0]
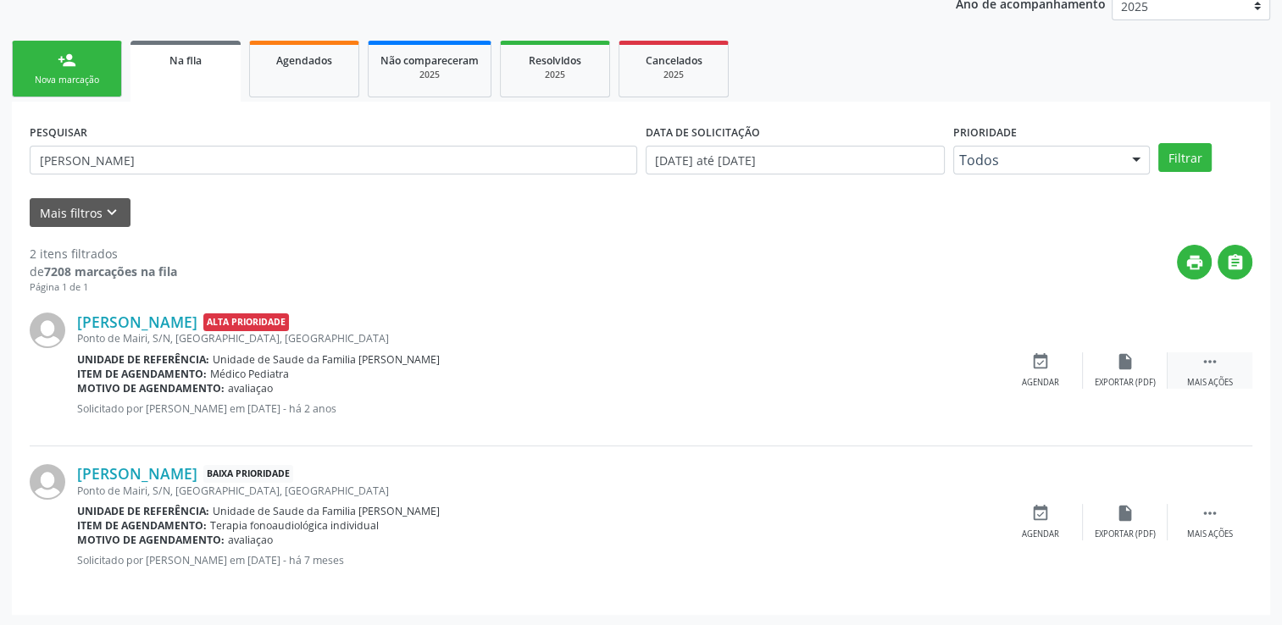
click at [1203, 359] on icon "" at bounding box center [1210, 361] width 19 height 19
click at [1045, 364] on icon "cancel" at bounding box center [1040, 361] width 19 height 19
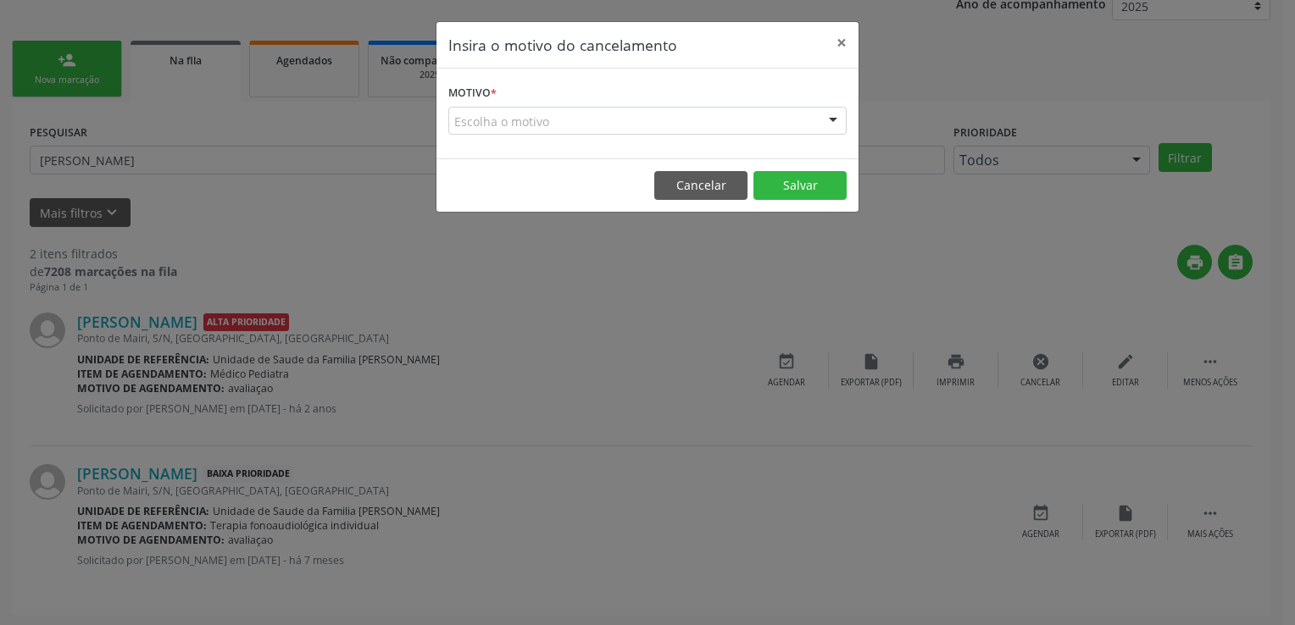
click at [528, 119] on div "Escolha o motivo" at bounding box center [647, 121] width 398 height 29
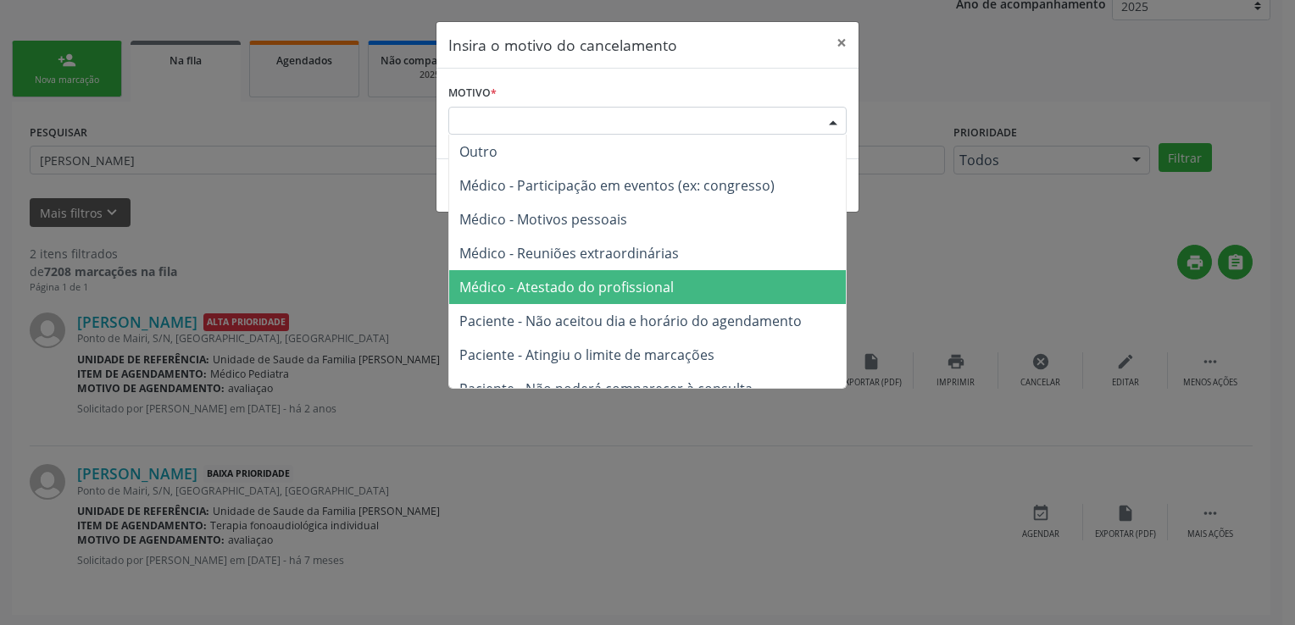
click at [556, 282] on span "Médico - Atestado do profissional" at bounding box center [566, 287] width 214 height 19
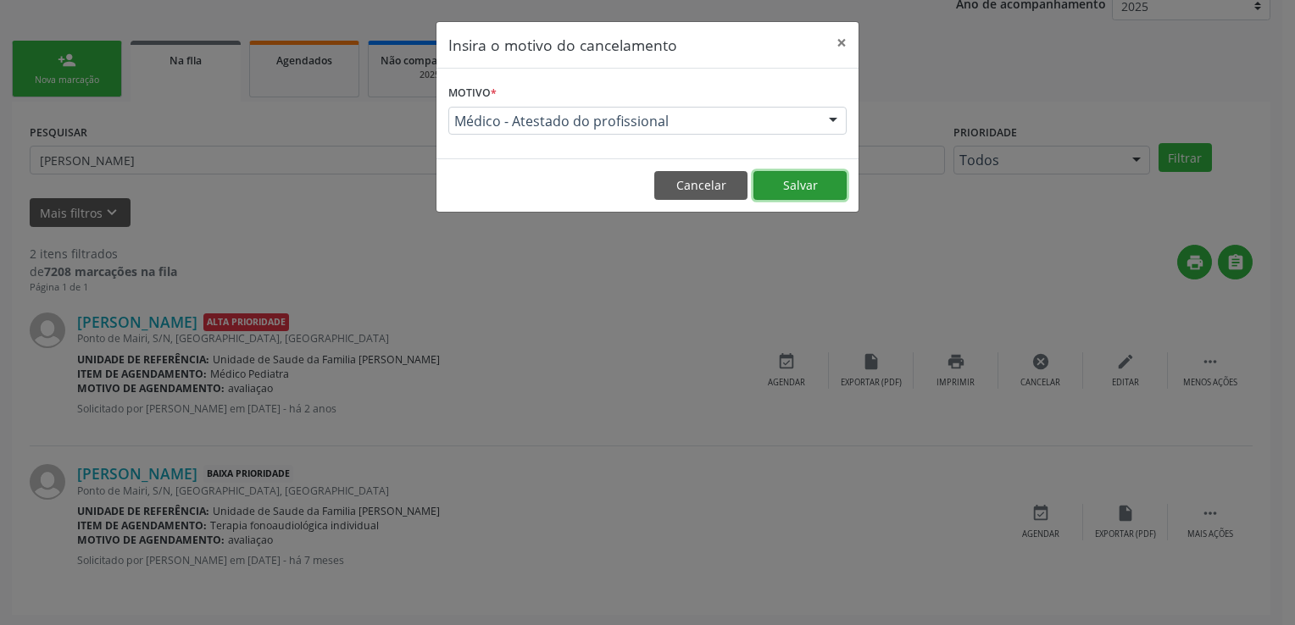
click at [799, 181] on button "Salvar" at bounding box center [799, 185] width 93 height 29
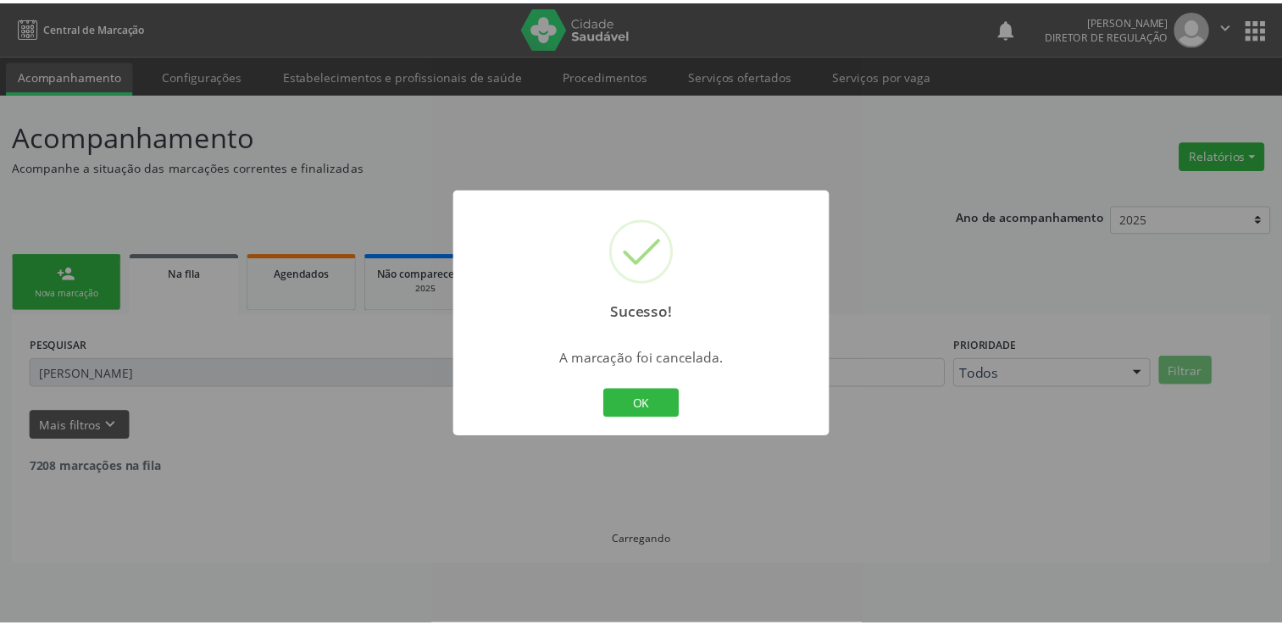
scroll to position [0, 0]
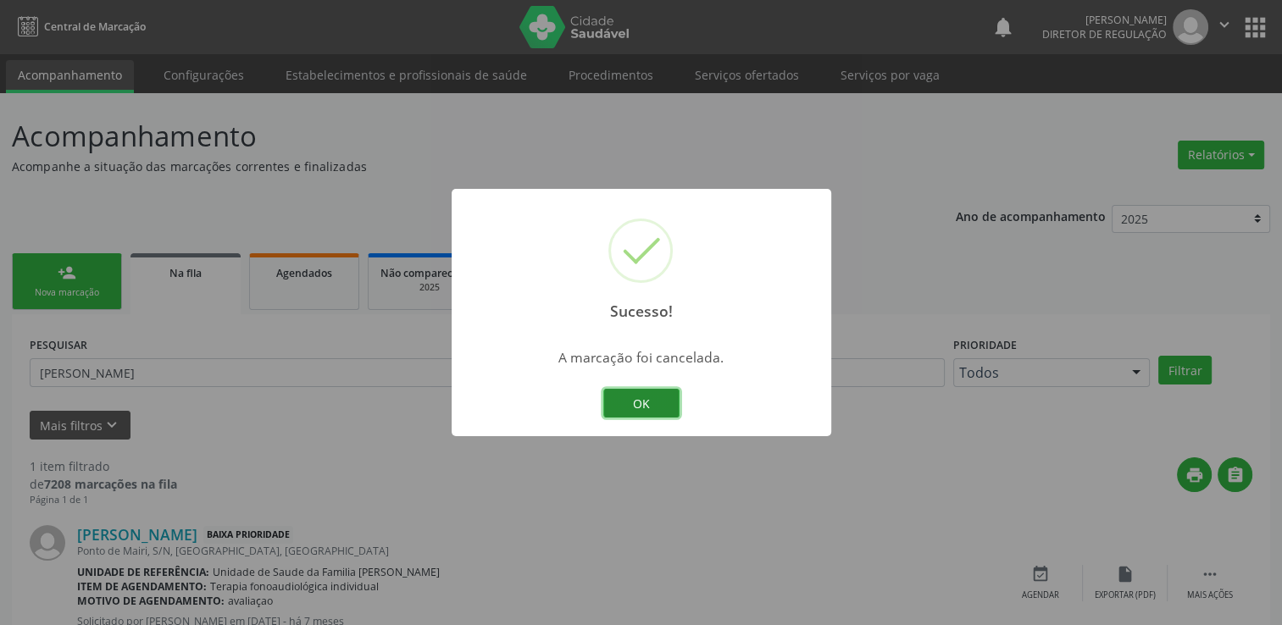
click at [653, 402] on button "OK" at bounding box center [641, 403] width 76 height 29
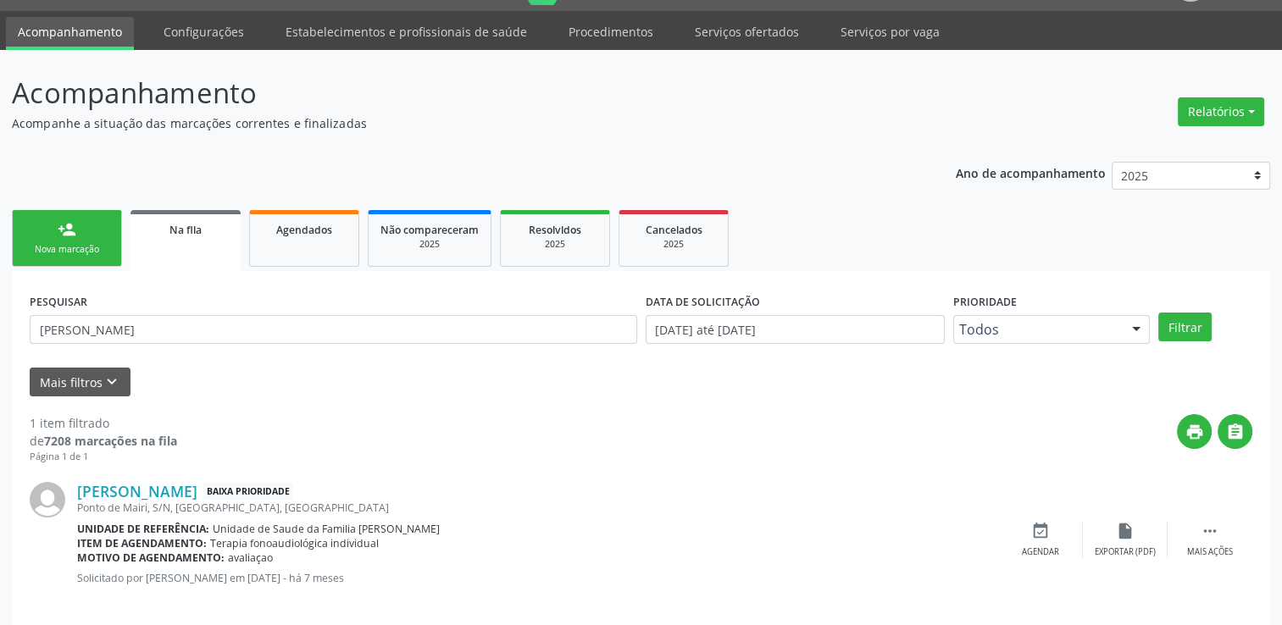
scroll to position [61, 0]
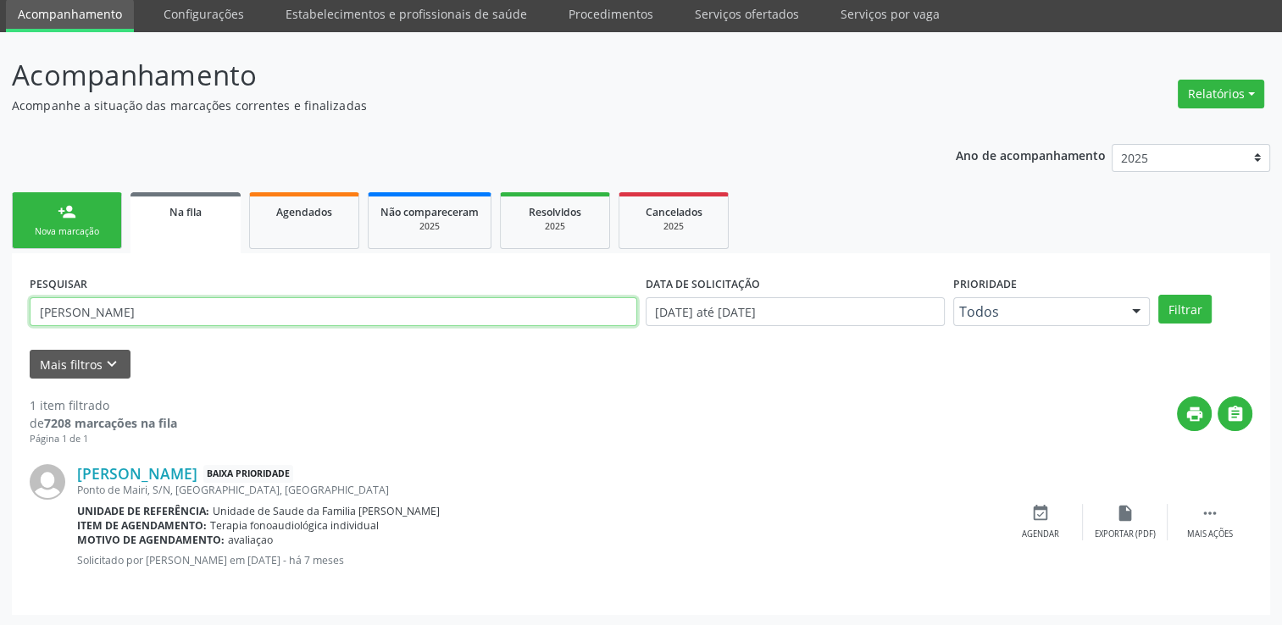
click at [88, 299] on input "[PERSON_NAME]" at bounding box center [334, 311] width 608 height 29
paste input "[PERSON_NAME]"
click at [1158, 295] on button "Filtrar" at bounding box center [1184, 309] width 53 height 29
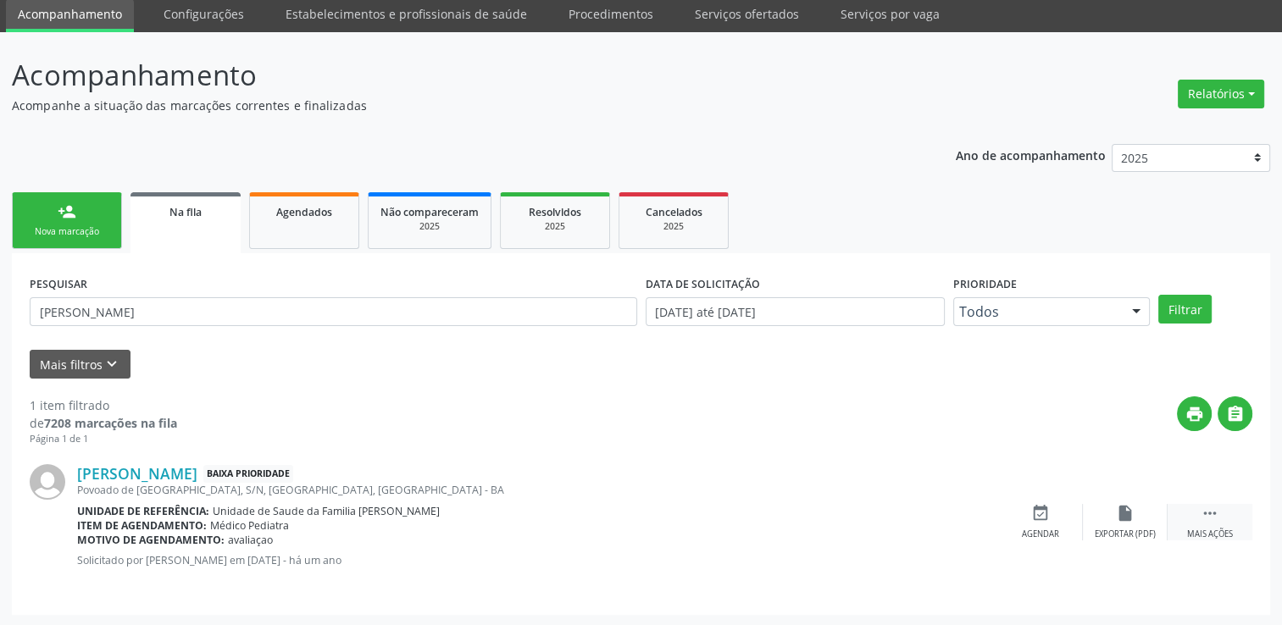
click at [1223, 521] on div " Mais ações" at bounding box center [1210, 522] width 85 height 36
click at [1037, 518] on icon "cancel" at bounding box center [1040, 513] width 19 height 19
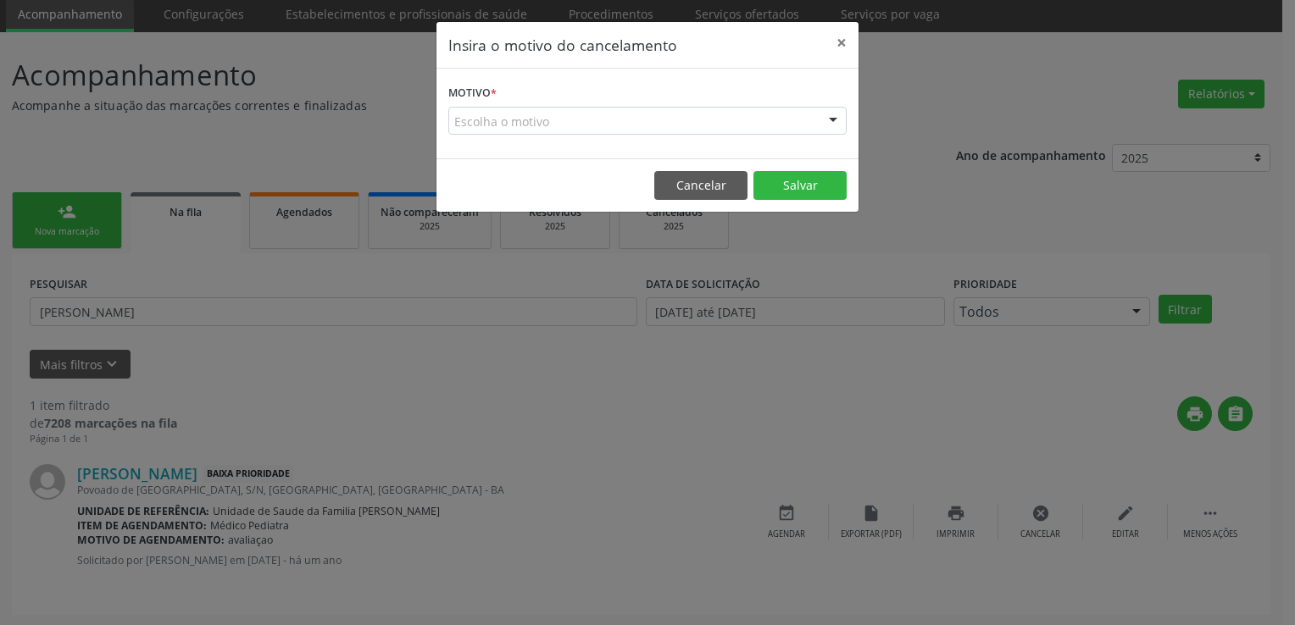
click at [556, 122] on div "Escolha o motivo" at bounding box center [647, 121] width 398 height 29
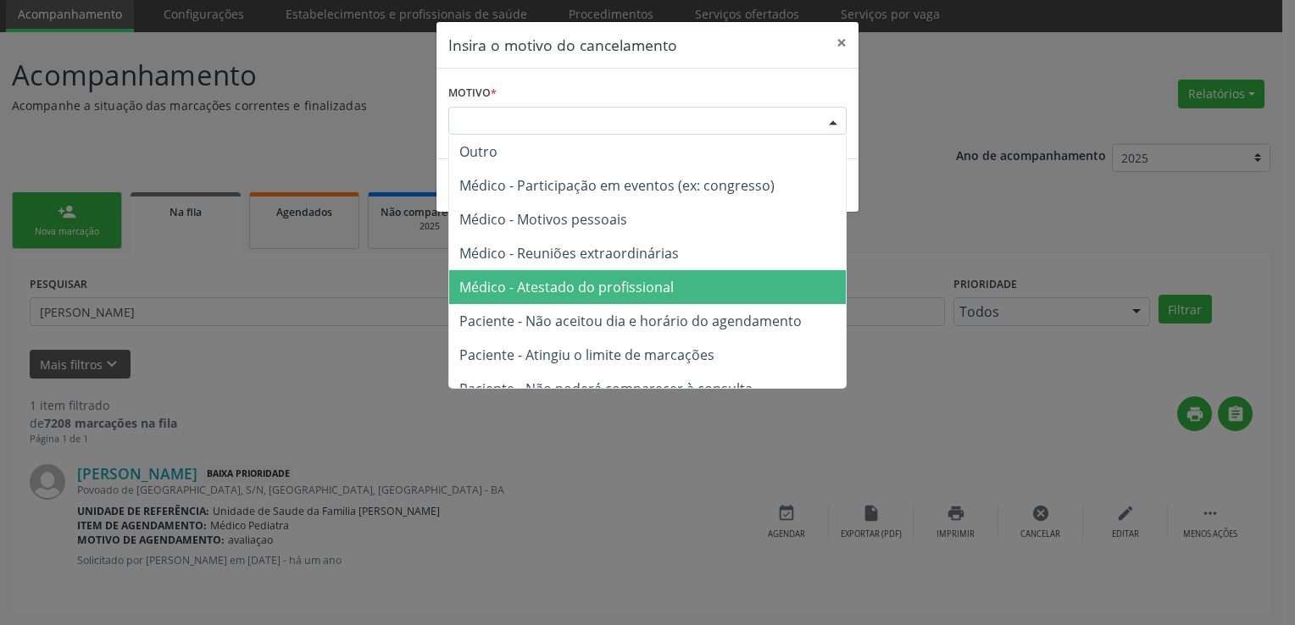
click at [601, 287] on span "Médico - Atestado do profissional" at bounding box center [566, 287] width 214 height 19
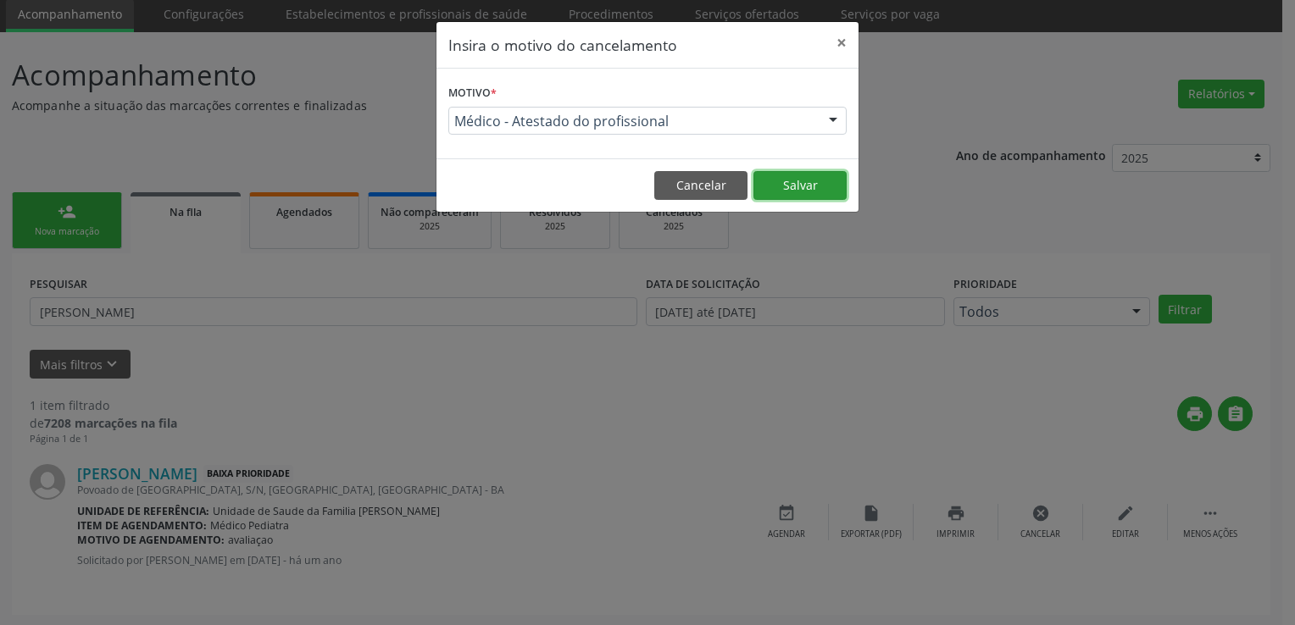
click at [795, 179] on button "Salvar" at bounding box center [799, 185] width 93 height 29
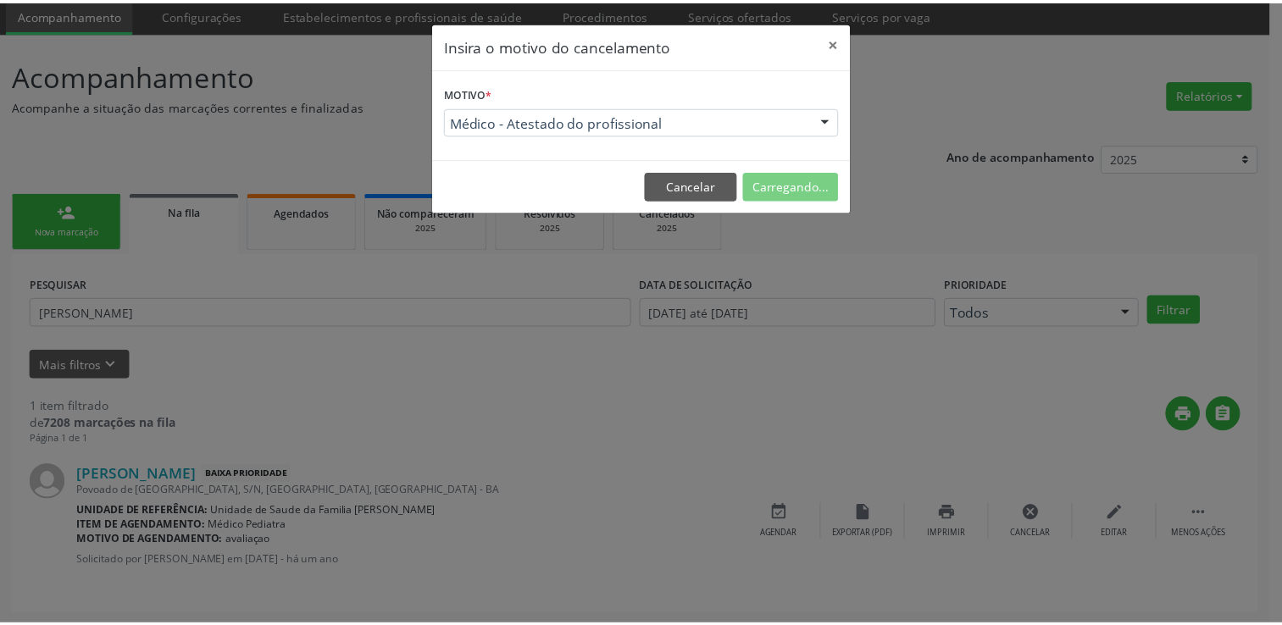
scroll to position [0, 0]
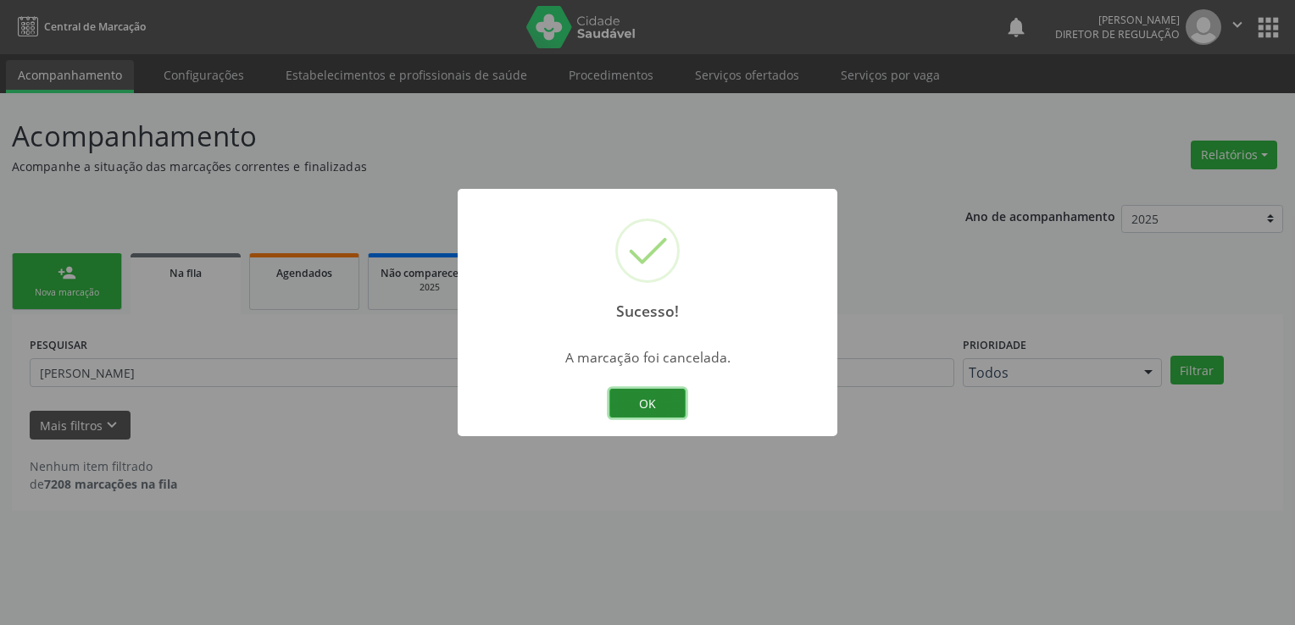
click at [677, 395] on button "OK" at bounding box center [647, 403] width 76 height 29
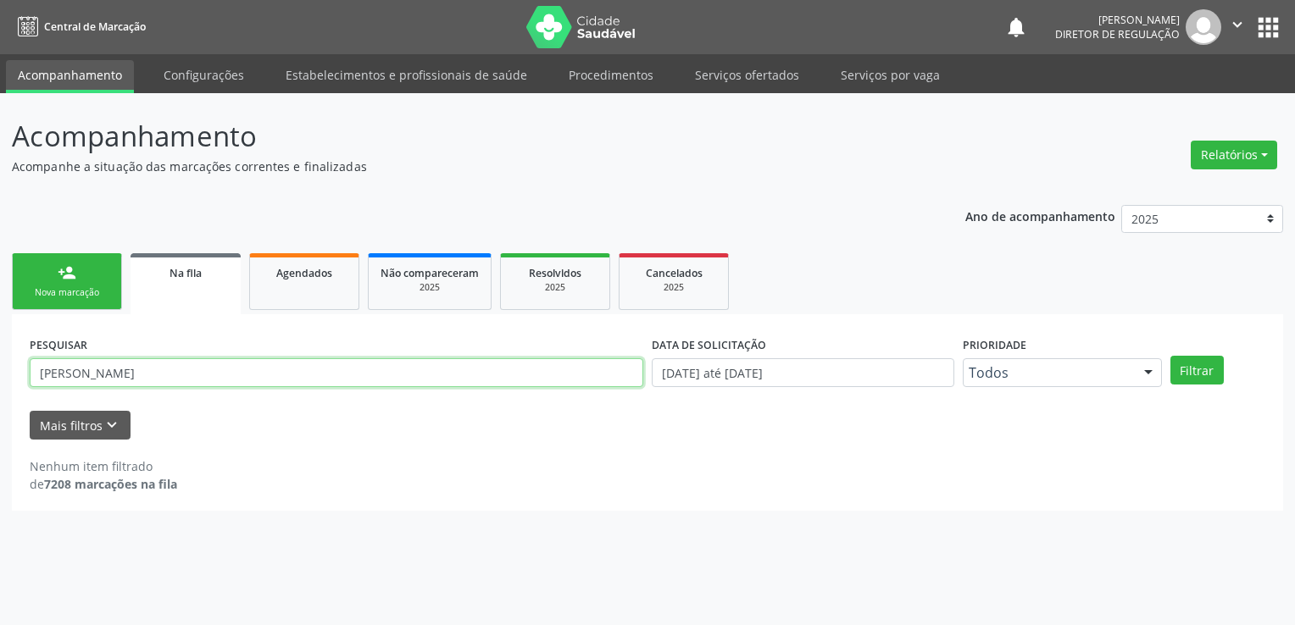
click at [87, 378] on input "[PERSON_NAME]" at bounding box center [336, 372] width 613 height 29
paste input "[PERSON_NAME]"
click at [1170, 356] on button "Filtrar" at bounding box center [1196, 370] width 53 height 29
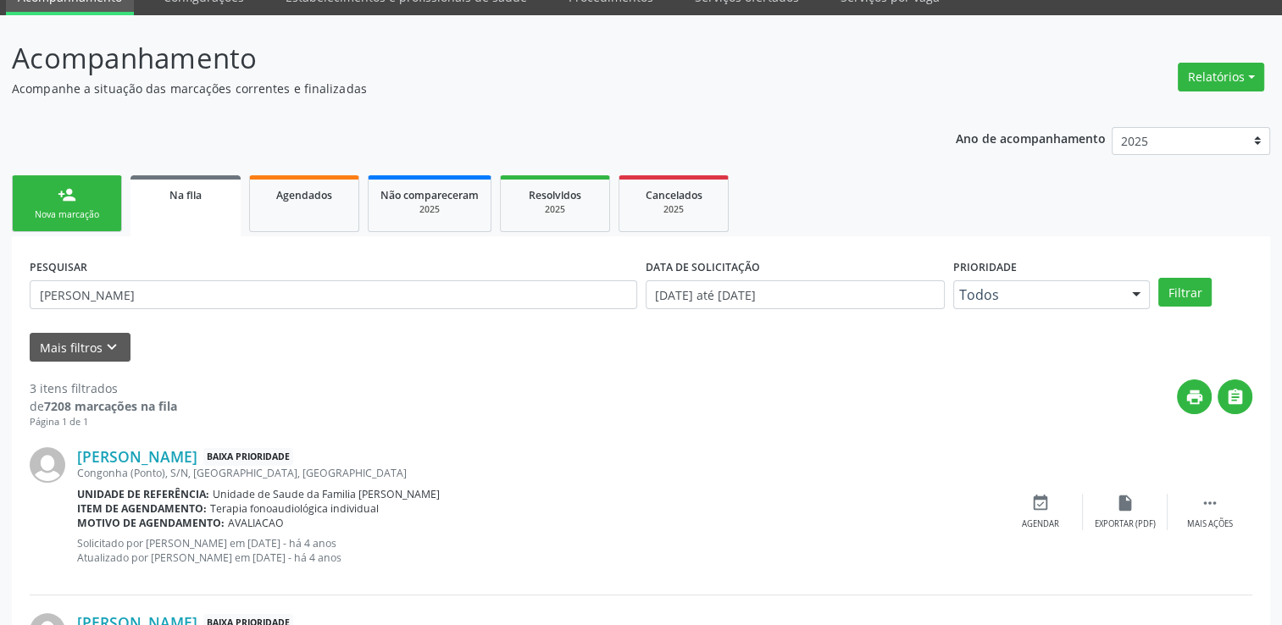
scroll to position [339, 0]
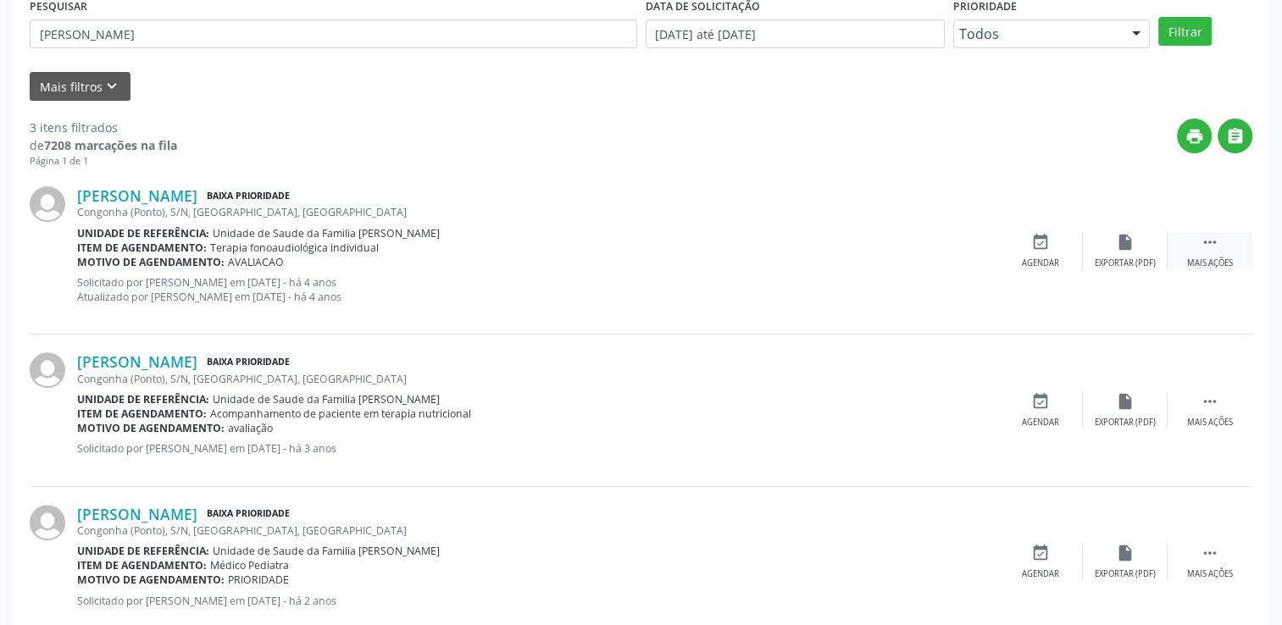
click at [1216, 243] on icon "" at bounding box center [1210, 242] width 19 height 19
click at [668, 387] on div "Gabriel Sena Vitorino Santos Baixa Prioridade Congonha (Ponto), S/N, Zona Rural…" at bounding box center [537, 409] width 921 height 115
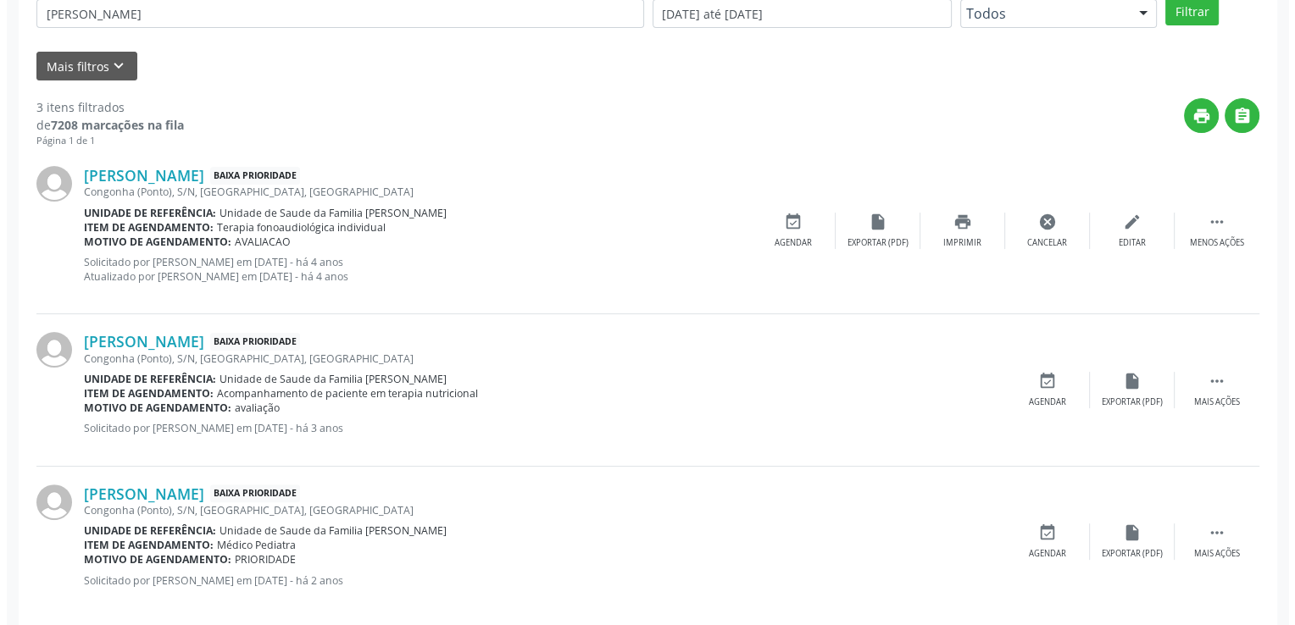
scroll to position [380, 0]
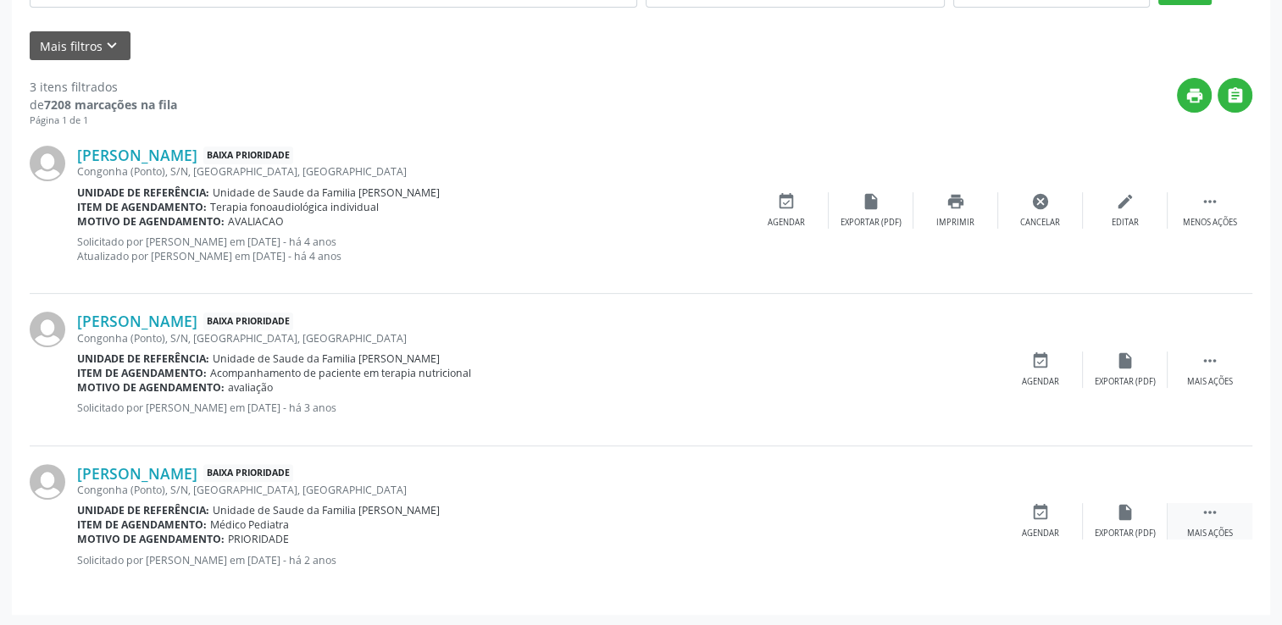
click at [1196, 514] on div " Mais ações" at bounding box center [1210, 521] width 85 height 36
click at [986, 512] on div "print Imprimir" at bounding box center [955, 521] width 85 height 36
click at [1038, 514] on icon "cancel" at bounding box center [1040, 512] width 19 height 19
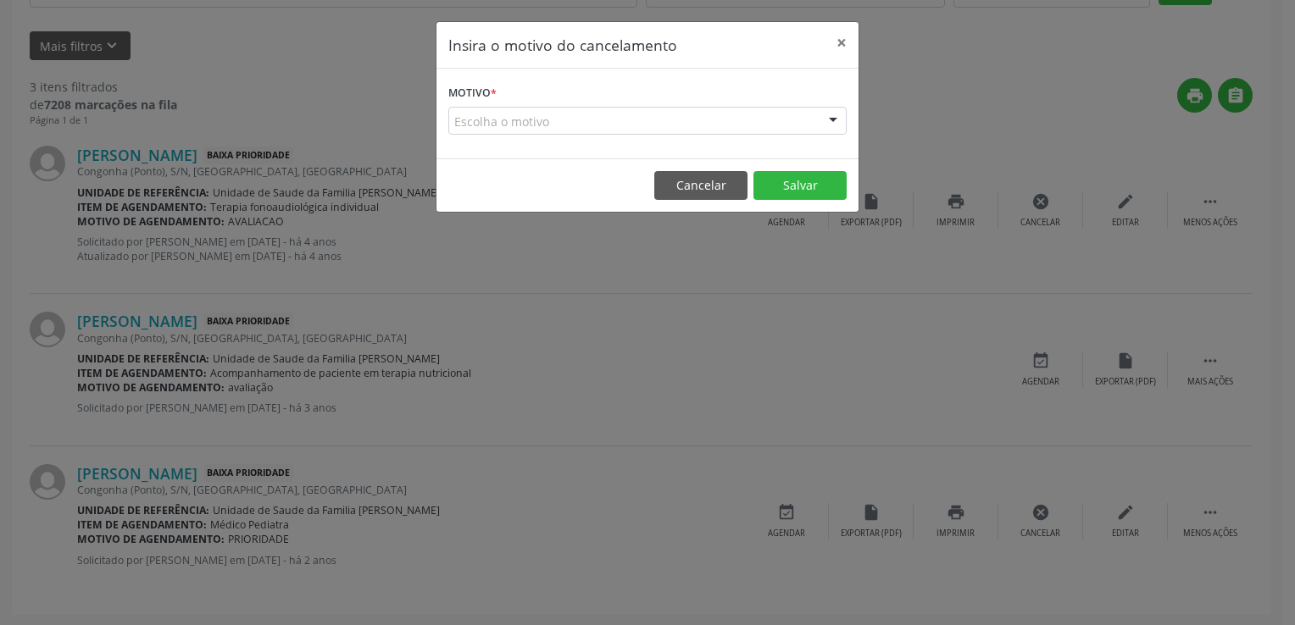
click at [485, 100] on label "Motivo *" at bounding box center [472, 93] width 48 height 26
click at [493, 117] on div "Escolha o motivo" at bounding box center [647, 121] width 398 height 29
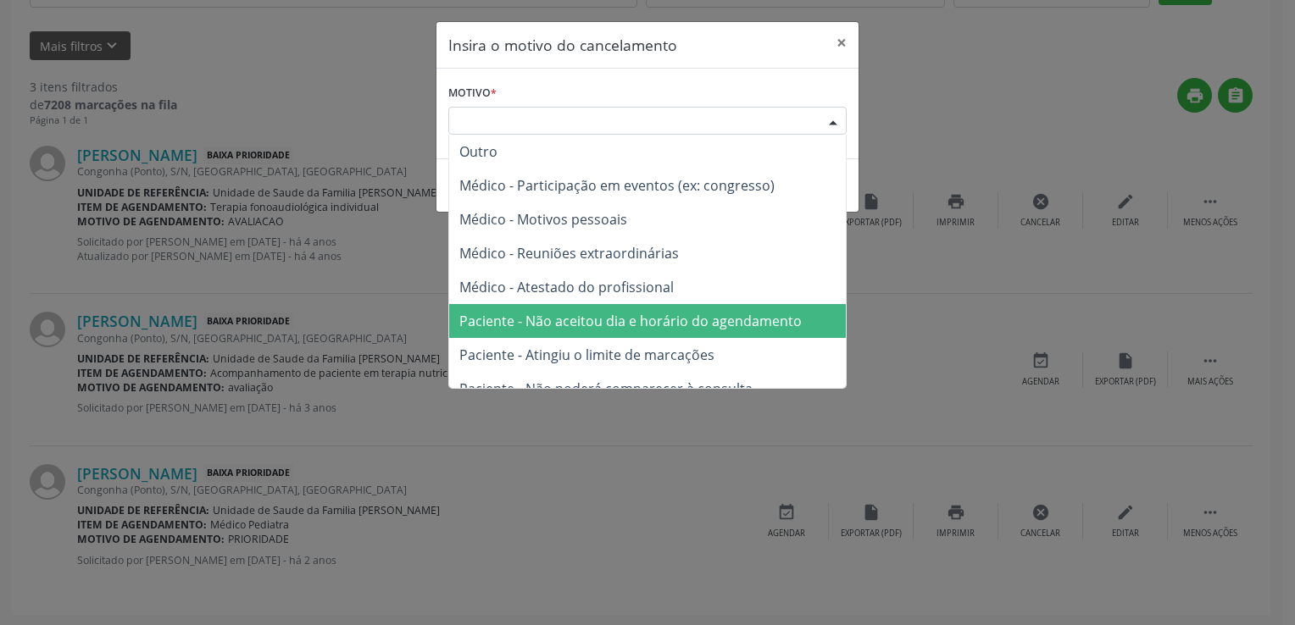
click at [546, 312] on span "Paciente - Não aceitou dia e horário do agendamento" at bounding box center [630, 321] width 342 height 19
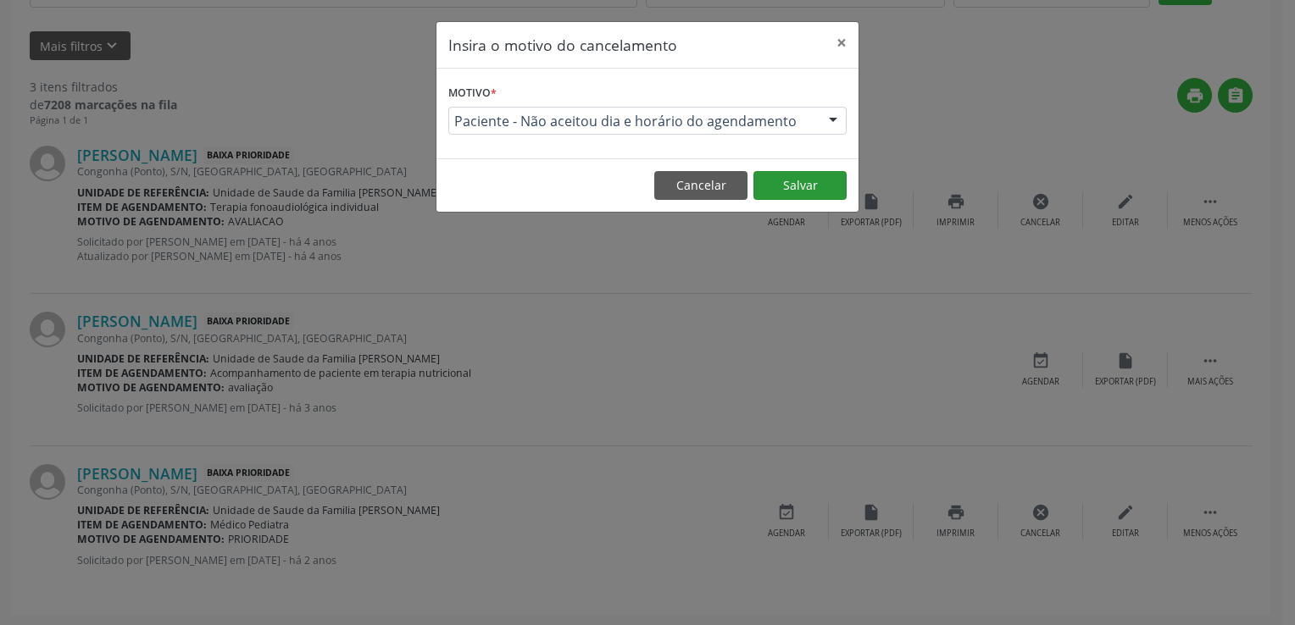
click at [820, 189] on button "Salvar" at bounding box center [799, 185] width 93 height 29
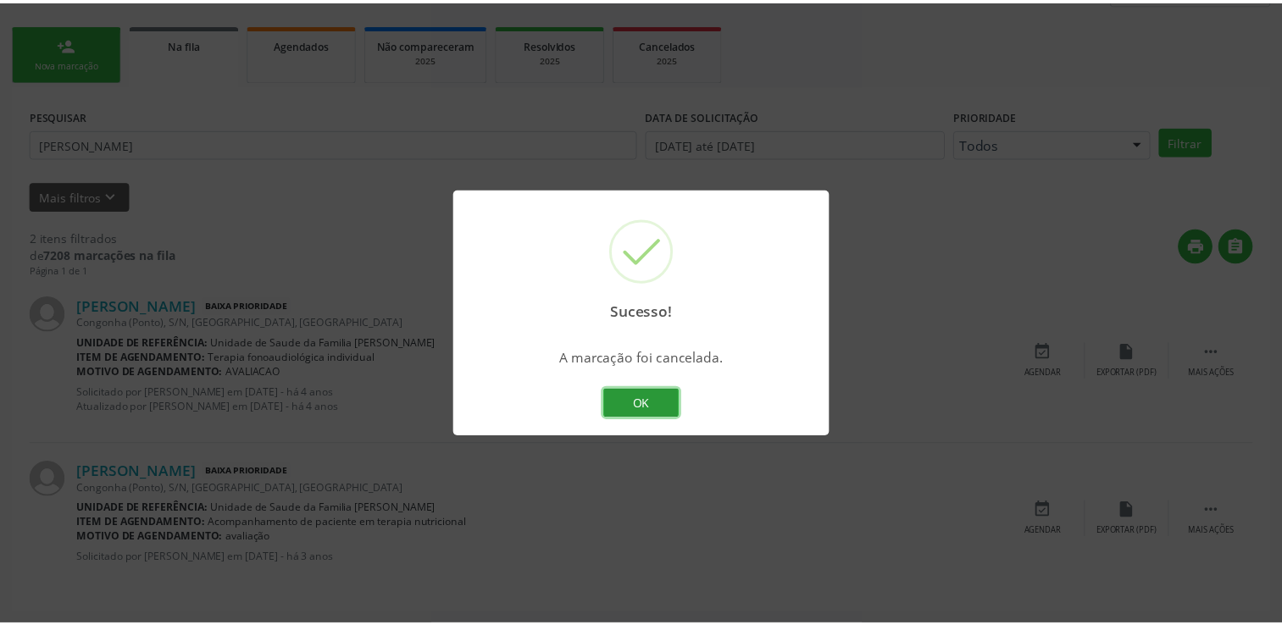
scroll to position [0, 0]
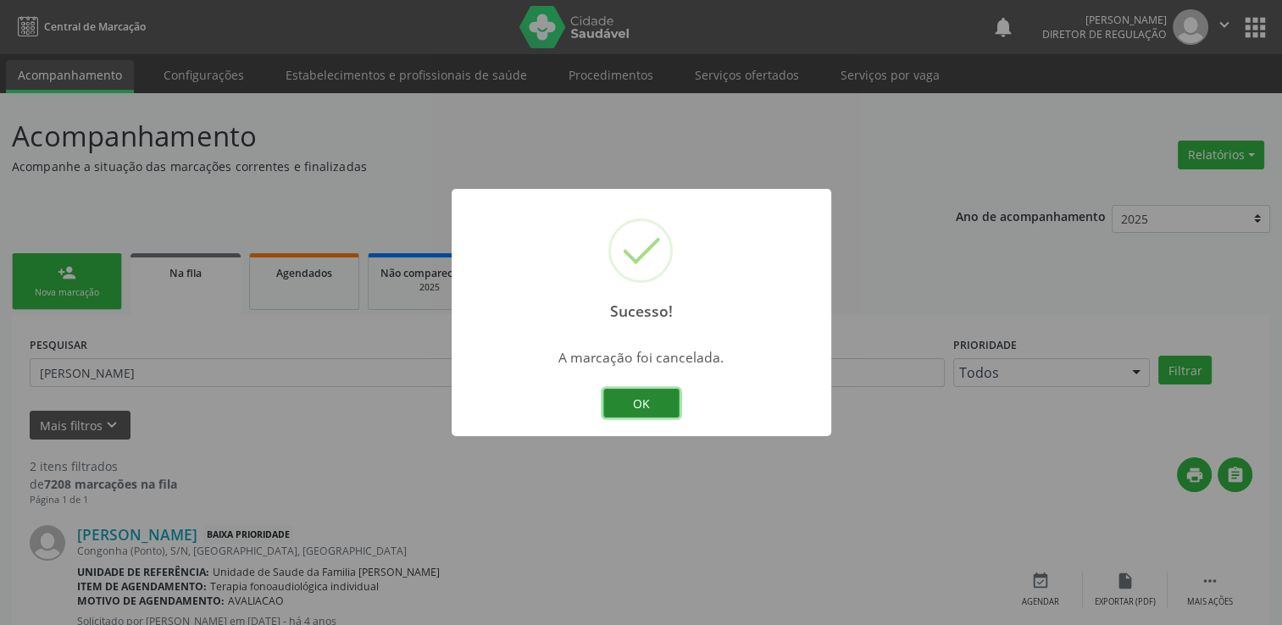
click at [654, 407] on button "OK" at bounding box center [641, 403] width 76 height 29
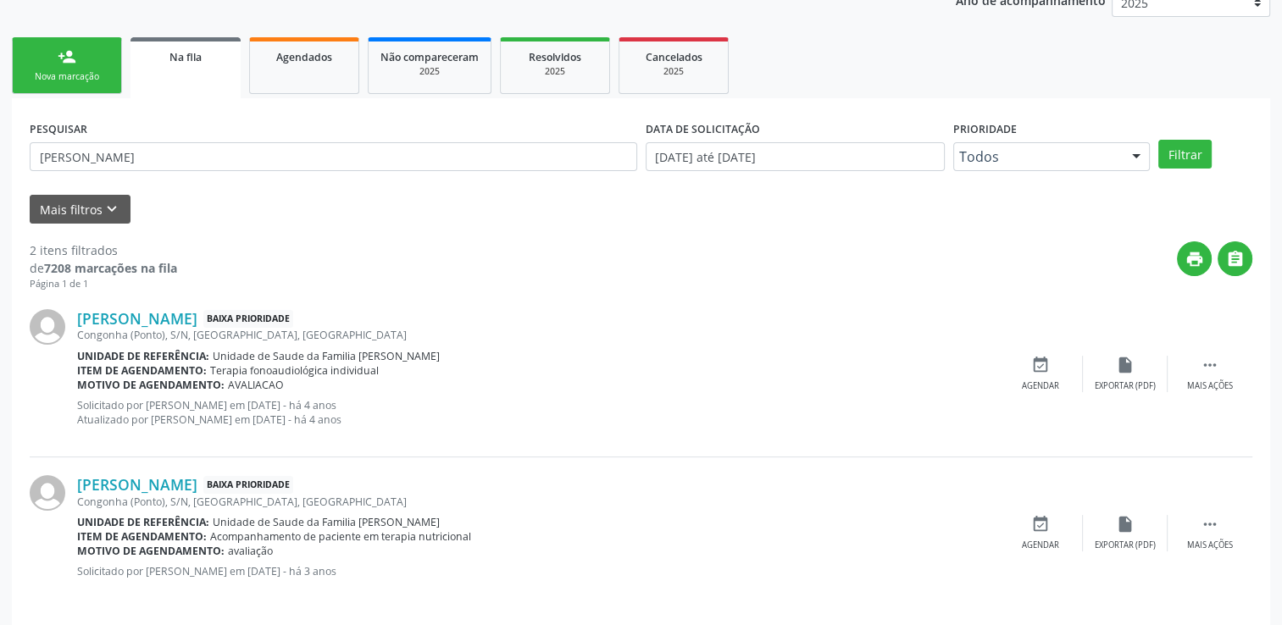
scroll to position [227, 0]
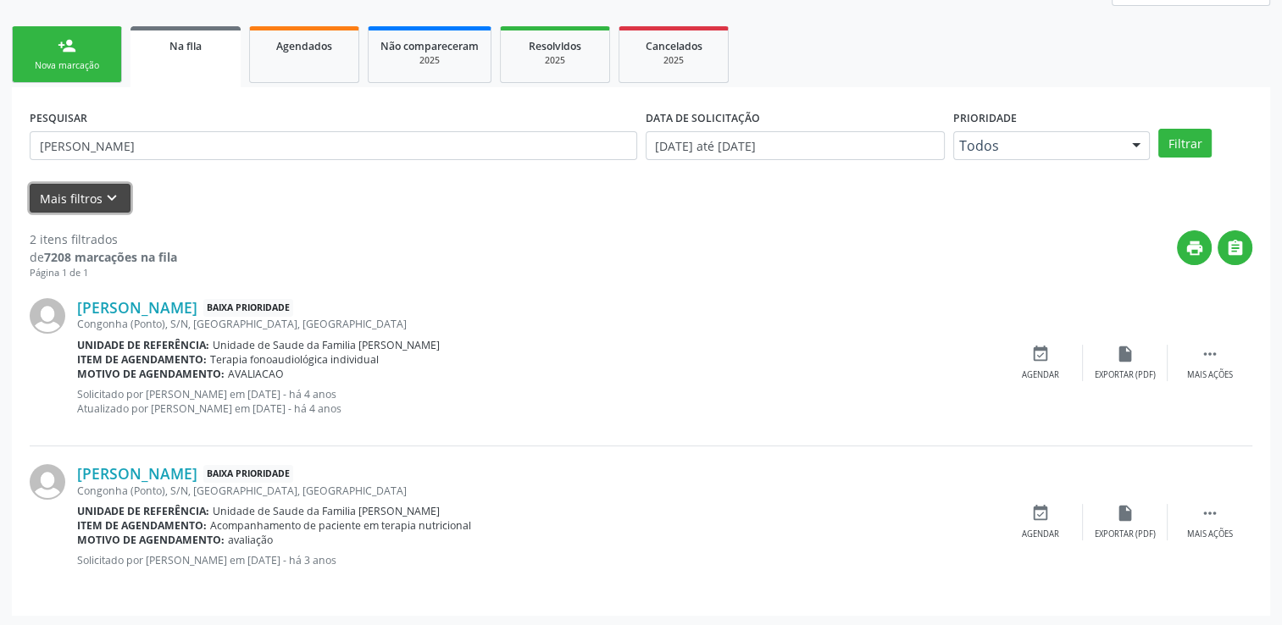
click at [118, 202] on icon "keyboard_arrow_down" at bounding box center [112, 198] width 19 height 19
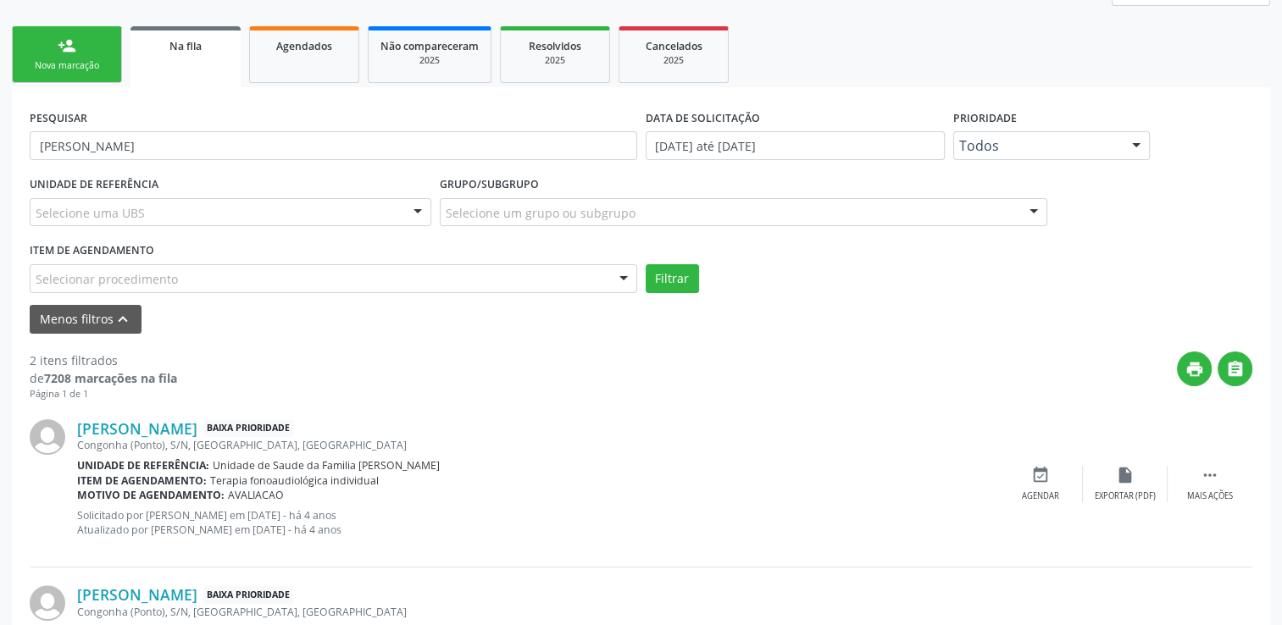
click at [217, 213] on div "Selecione uma UBS" at bounding box center [231, 212] width 402 height 29
click at [259, 136] on input "[PERSON_NAME]" at bounding box center [334, 145] width 608 height 29
paste input "[PERSON_NAME]"
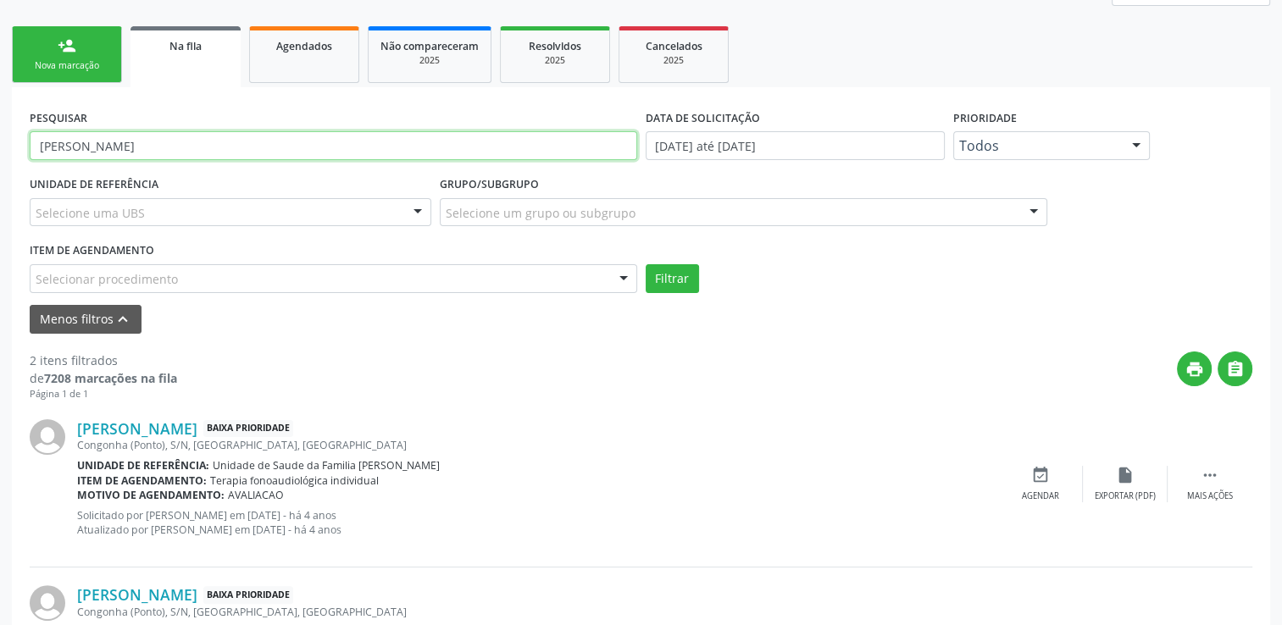
click at [646, 264] on button "Filtrar" at bounding box center [672, 278] width 53 height 29
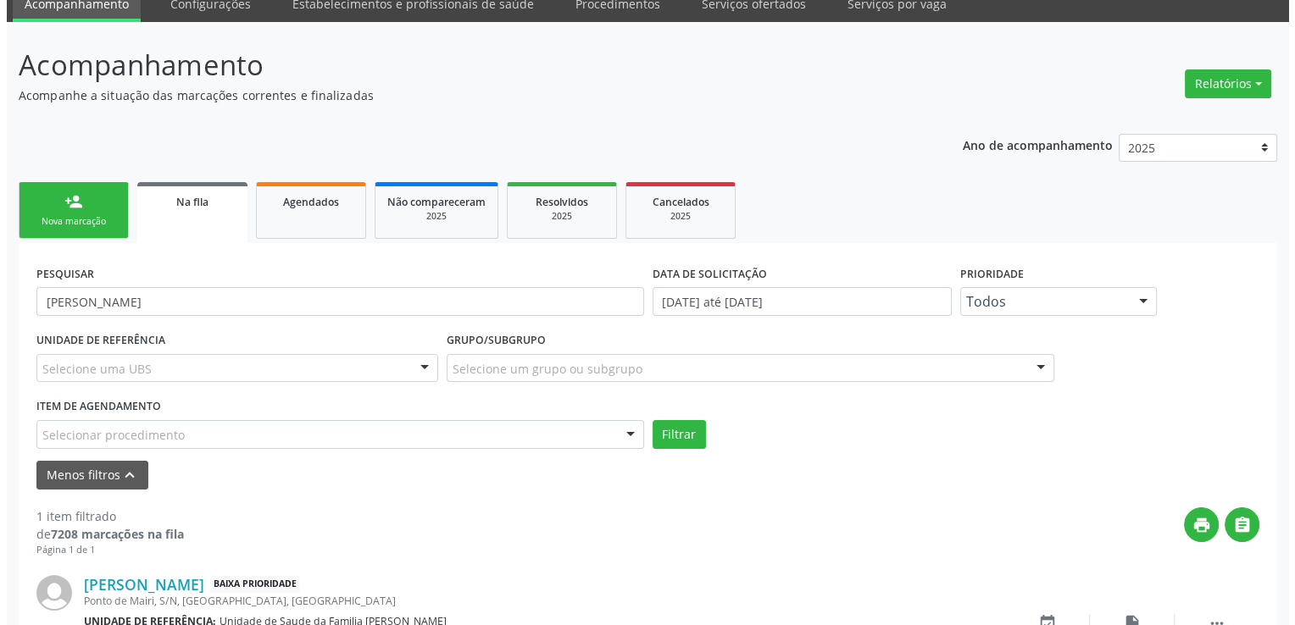
scroll to position [182, 0]
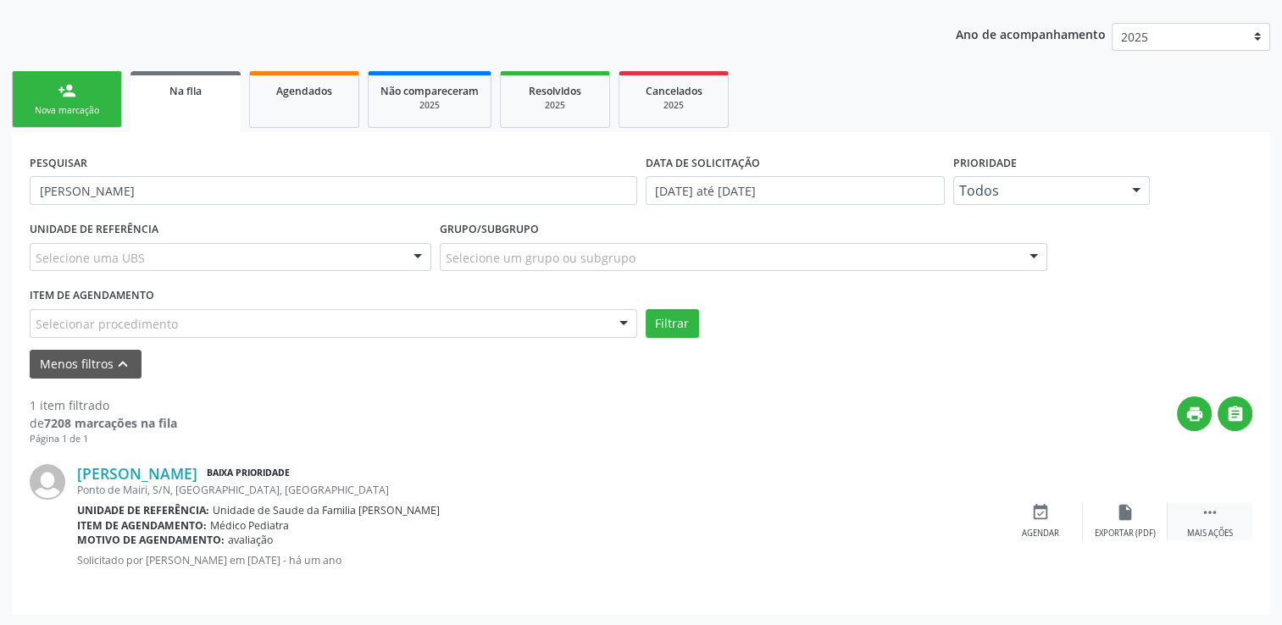
click at [1211, 518] on icon "" at bounding box center [1210, 512] width 19 height 19
click at [1045, 528] on div "Cancelar" at bounding box center [1040, 534] width 40 height 12
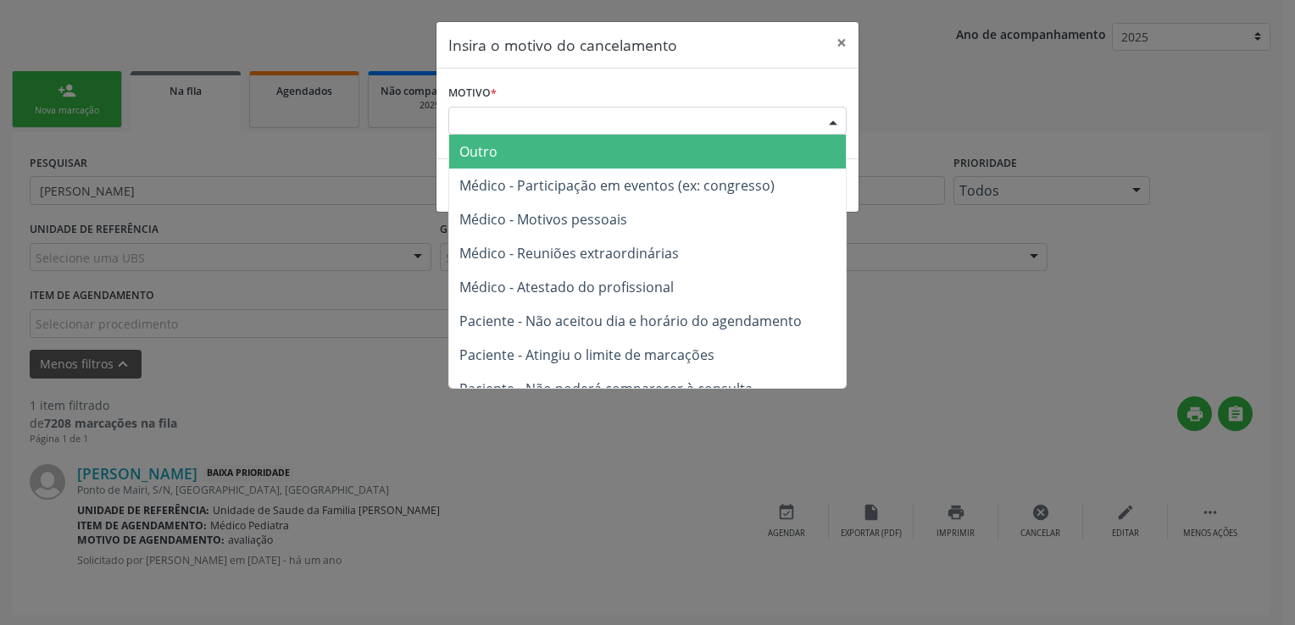
click at [654, 125] on div "Escolha o motivo" at bounding box center [647, 121] width 398 height 29
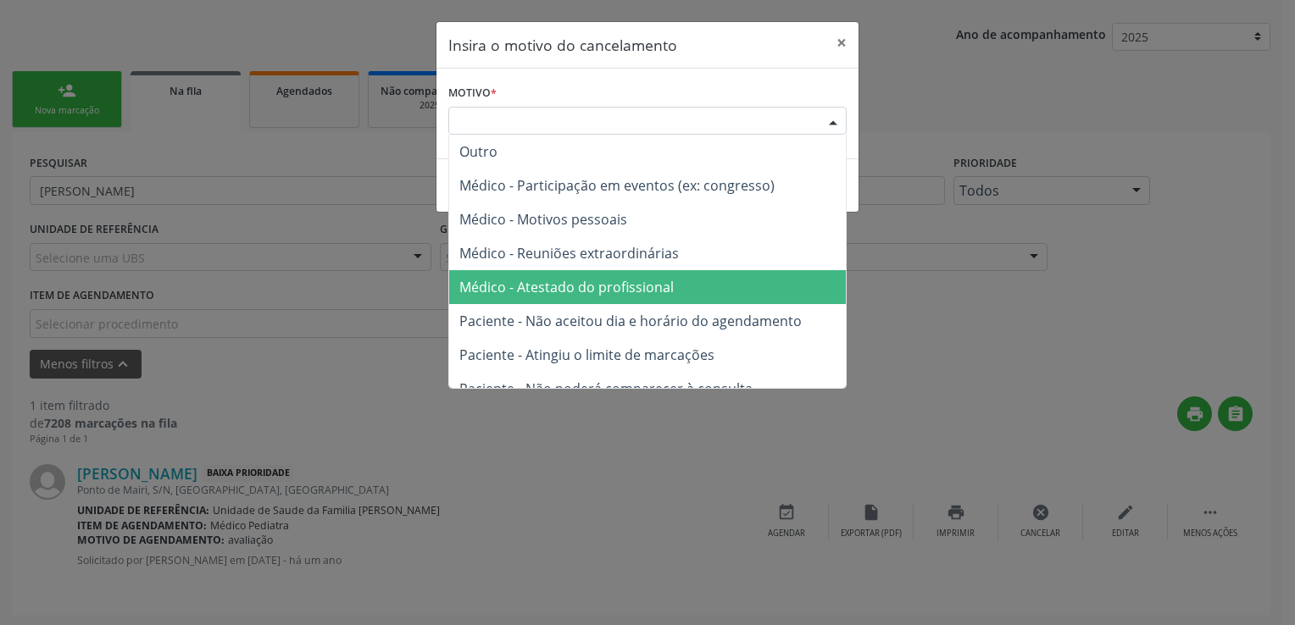
click at [579, 324] on span "Paciente - Não aceitou dia e horário do agendamento" at bounding box center [630, 321] width 342 height 19
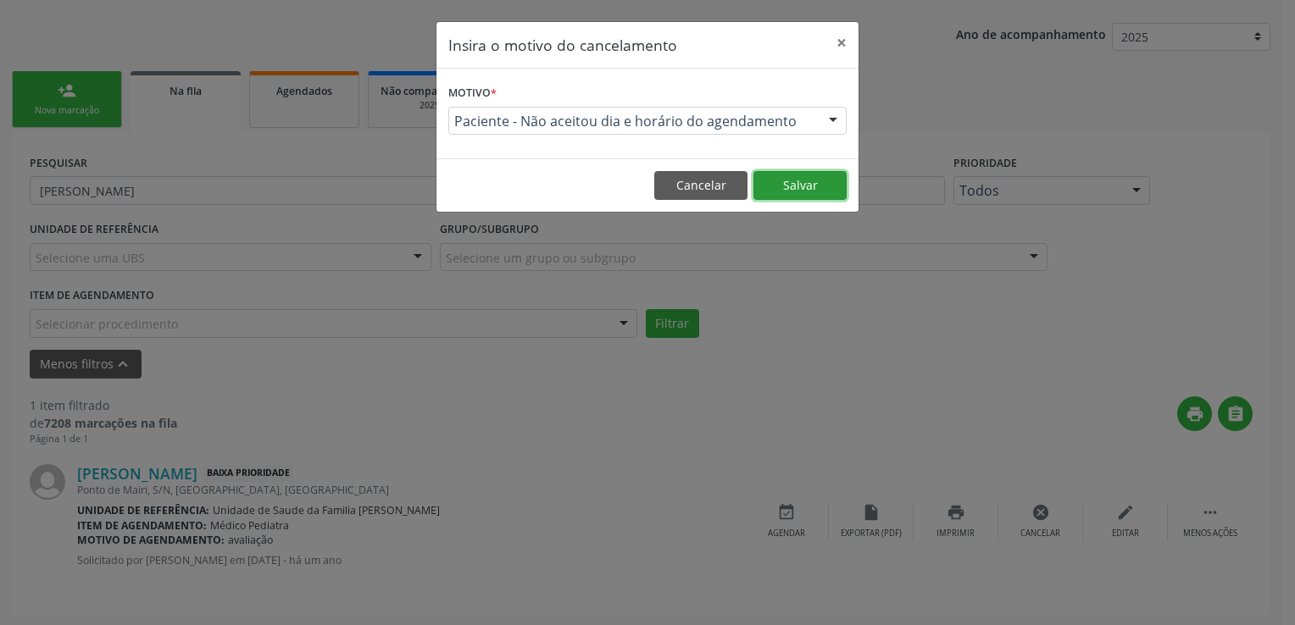
click at [808, 186] on button "Salvar" at bounding box center [799, 185] width 93 height 29
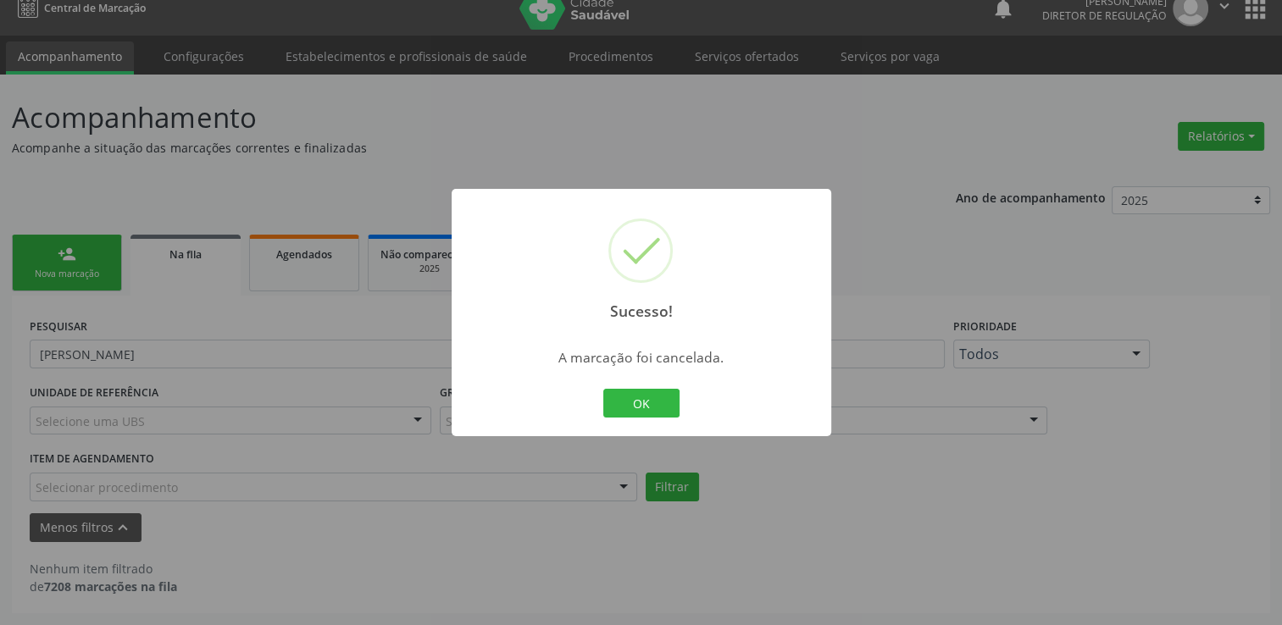
scroll to position [17, 0]
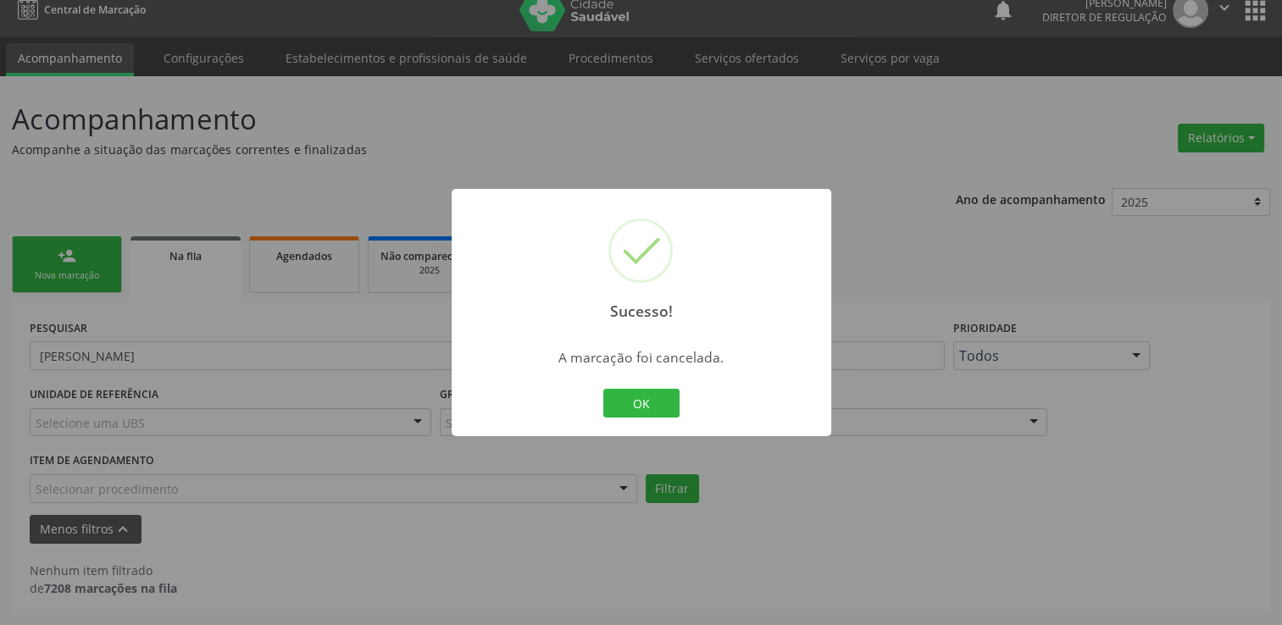
click at [275, 308] on div "Sucesso! × A marcação foi cancelada. OK Cancel" at bounding box center [641, 312] width 1282 height 625
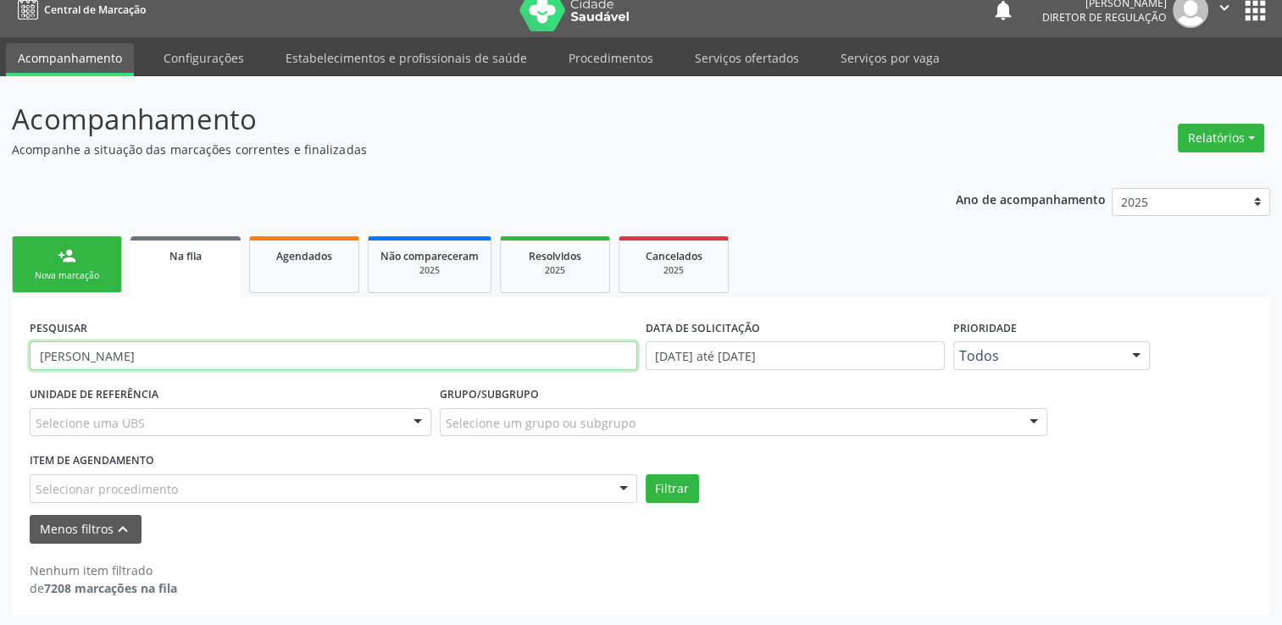
click at [217, 341] on input "[PERSON_NAME]" at bounding box center [334, 355] width 608 height 29
paste input "JOAO MIGUEL RIOS OLIVEIRA"
click at [646, 475] on button "Filtrar" at bounding box center [672, 489] width 53 height 29
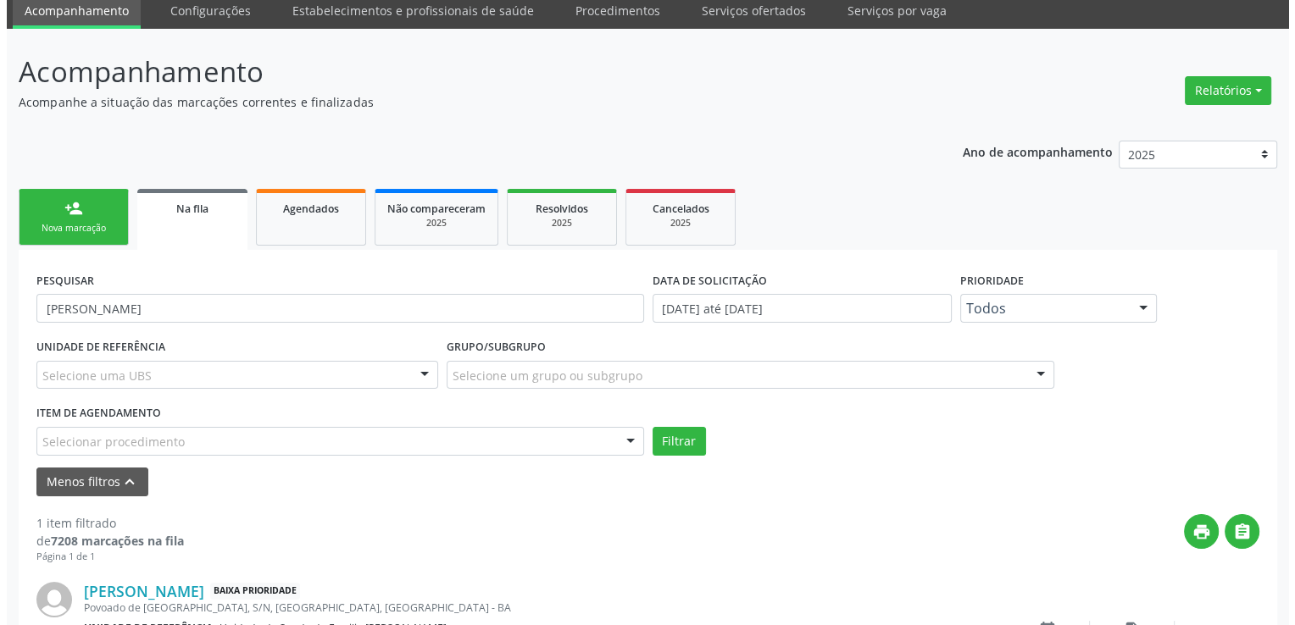
scroll to position [182, 0]
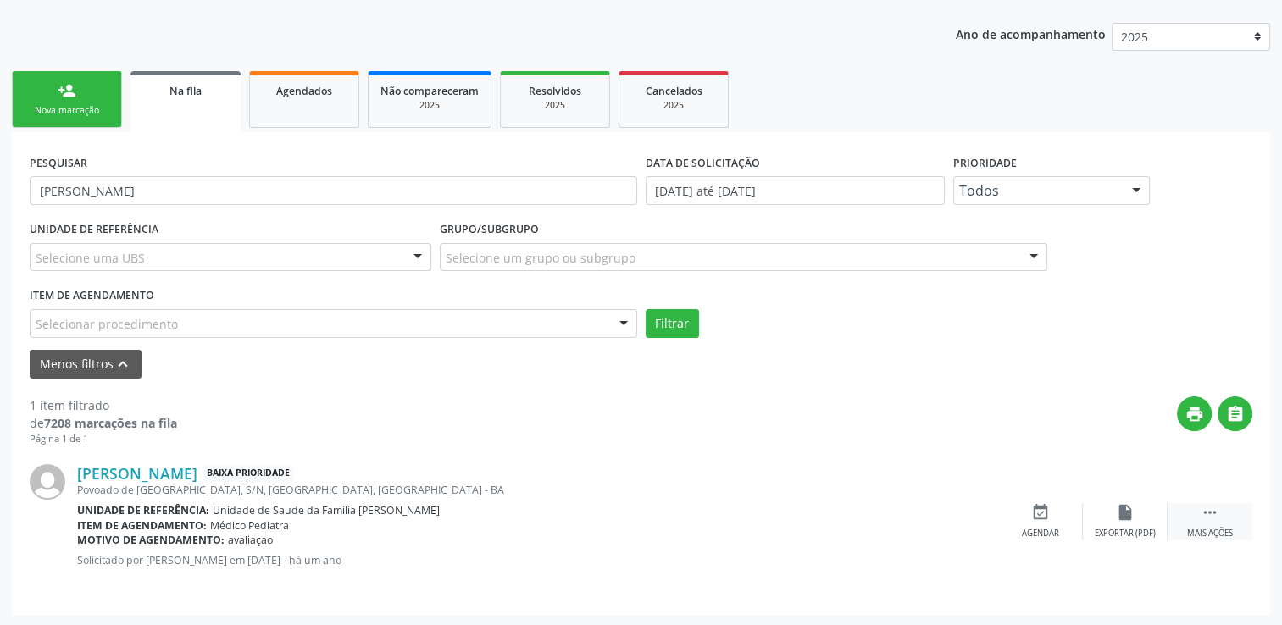
click at [1210, 523] on div " Mais ações" at bounding box center [1210, 521] width 85 height 36
click at [1064, 517] on div "cancel Cancelar" at bounding box center [1040, 521] width 85 height 36
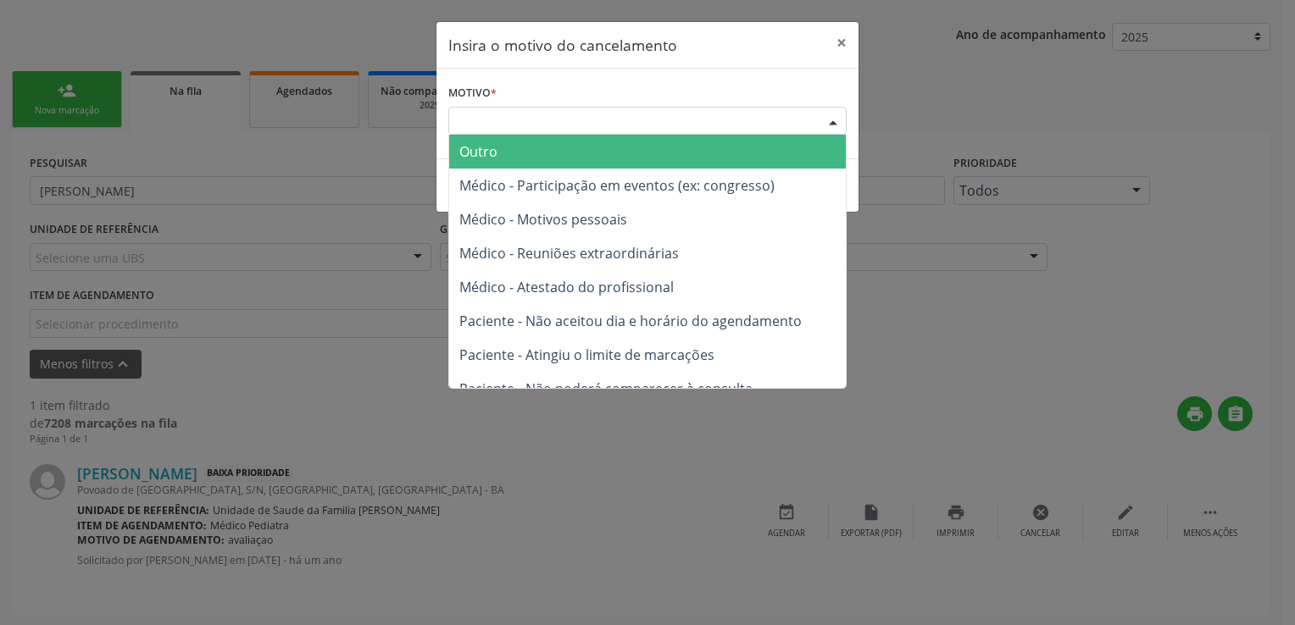
click at [643, 124] on div "Escolha o motivo" at bounding box center [647, 121] width 398 height 29
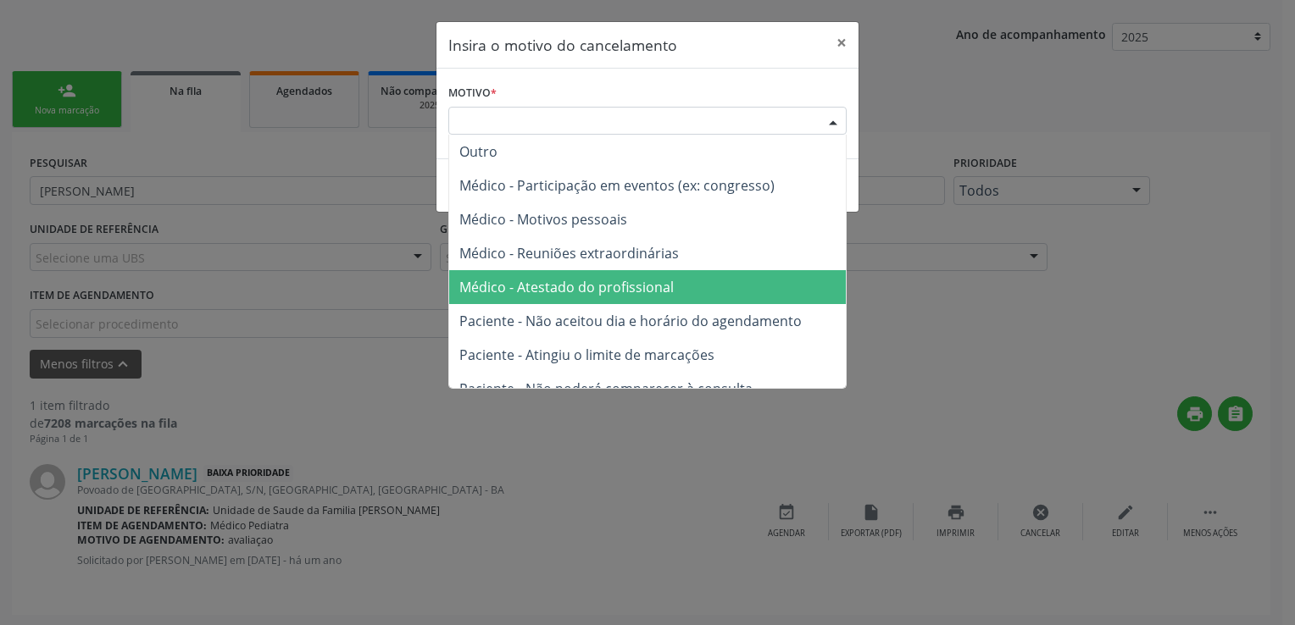
click at [556, 279] on span "Médico - Atestado do profissional" at bounding box center [566, 287] width 214 height 19
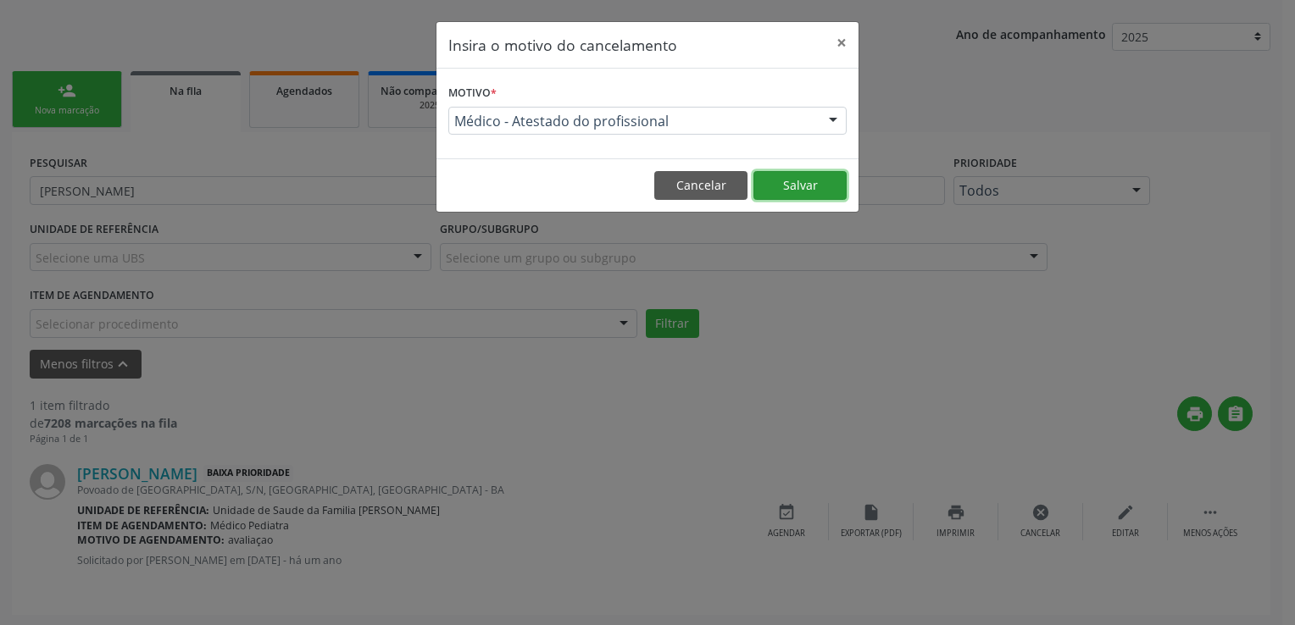
click at [798, 186] on button "Salvar" at bounding box center [799, 185] width 93 height 29
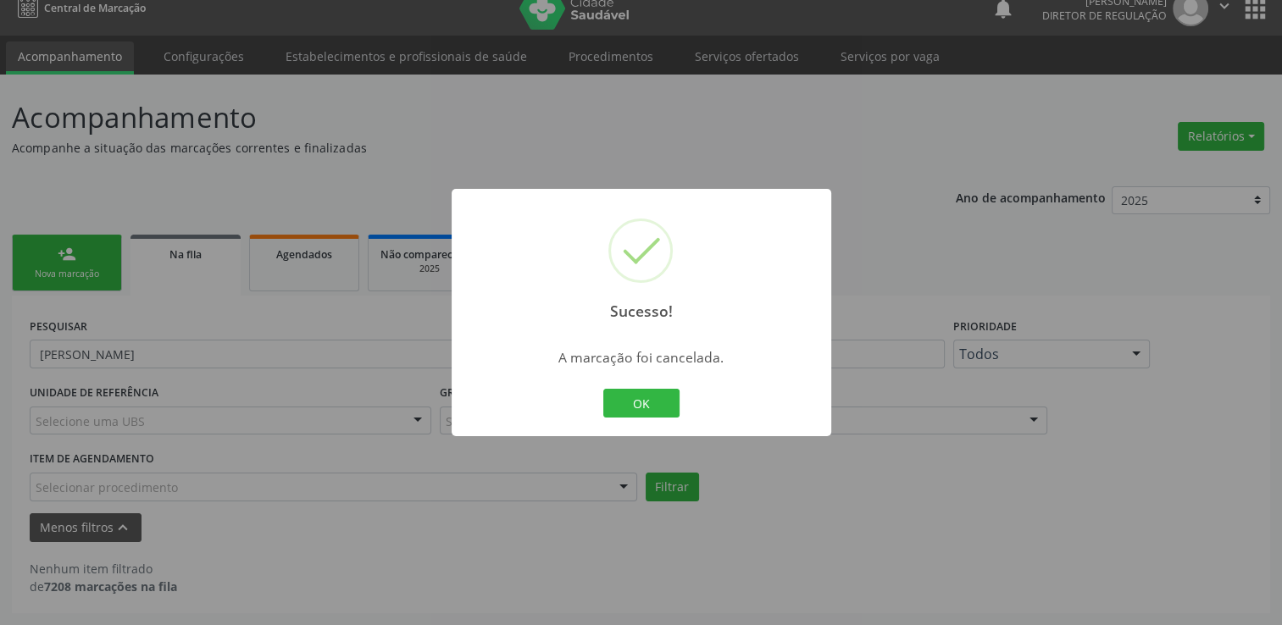
scroll to position [17, 0]
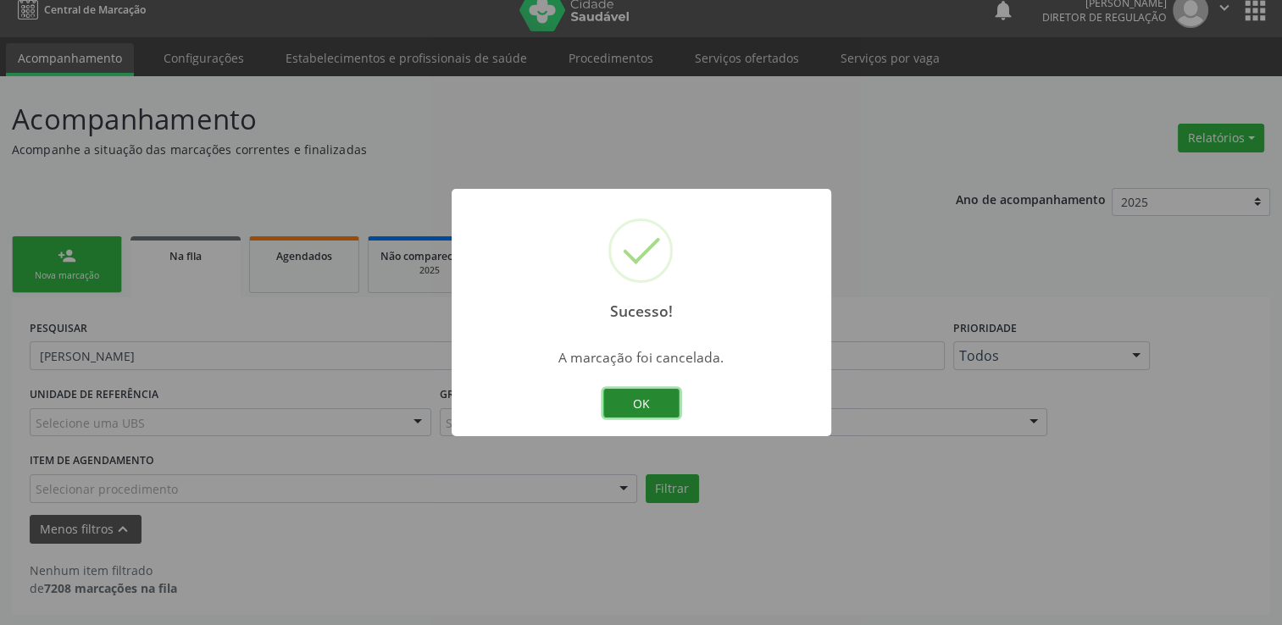
click at [654, 395] on button "OK" at bounding box center [641, 403] width 76 height 29
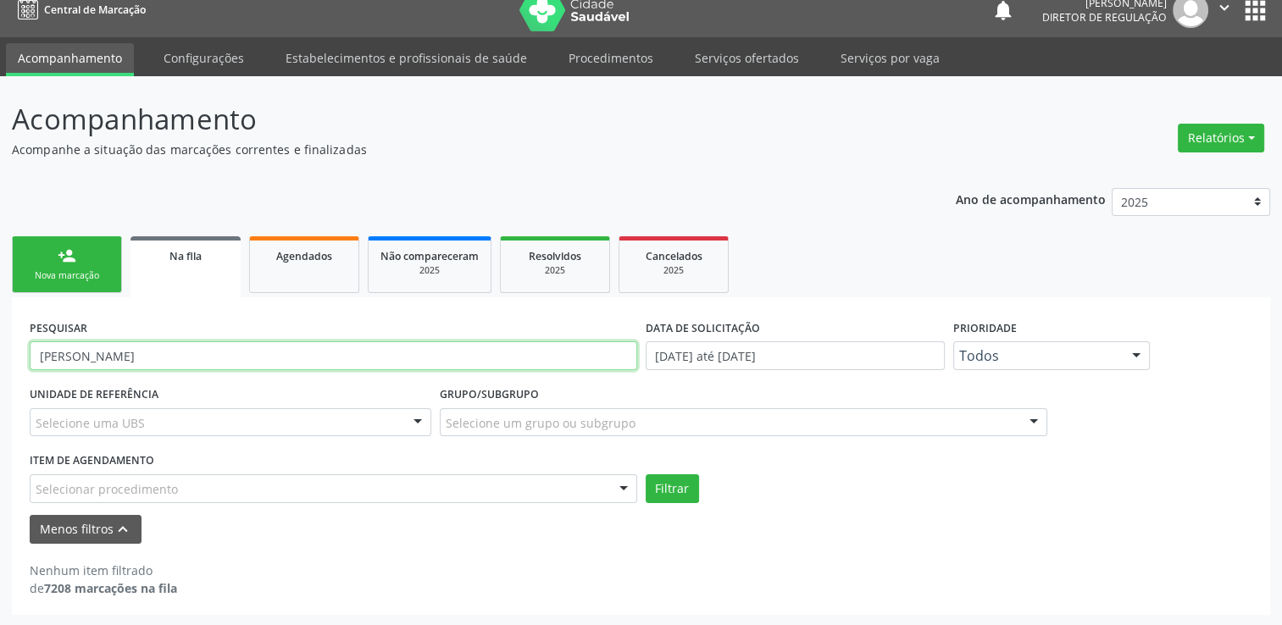
click at [177, 358] on input "JOAO MIGUEL RIOS OLIVEIRA" at bounding box center [334, 355] width 608 height 29
paste input "CAMILA DE JESUS PALM"
click at [646, 475] on button "Filtrar" at bounding box center [672, 489] width 53 height 29
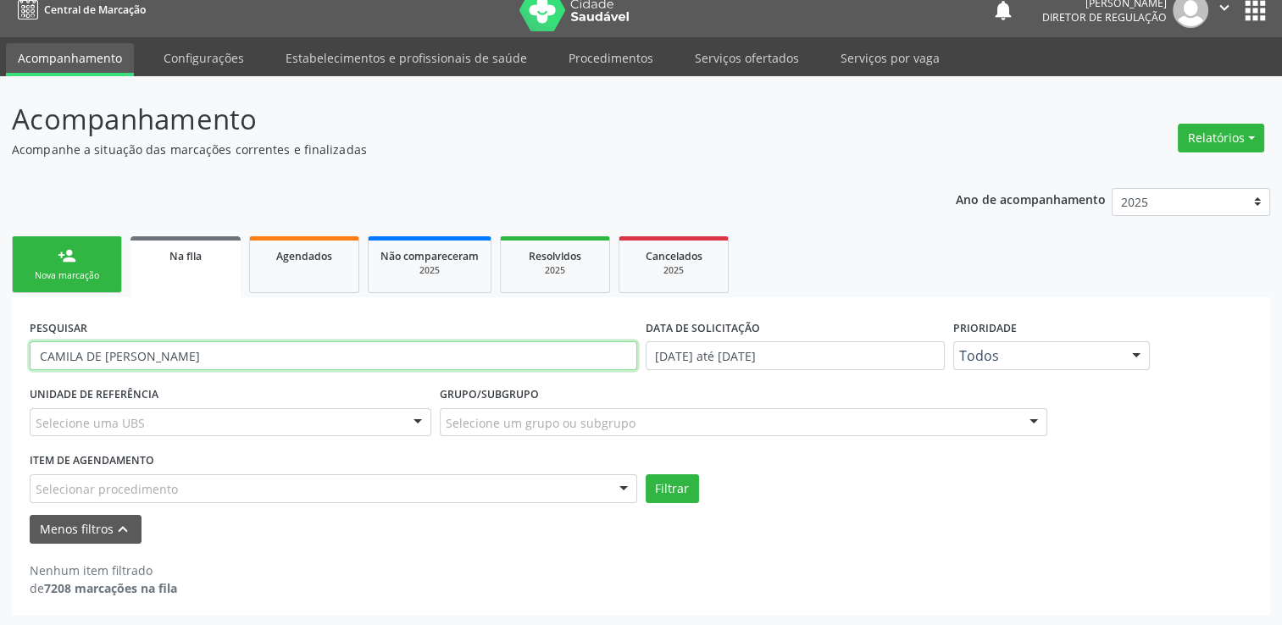
click at [172, 364] on input "CAMILA DE JESUS PALMEIRA" at bounding box center [334, 355] width 608 height 29
paste input "LUZIANE GONCALVES DE ARAUJO"
click at [646, 475] on button "Filtrar" at bounding box center [672, 489] width 53 height 29
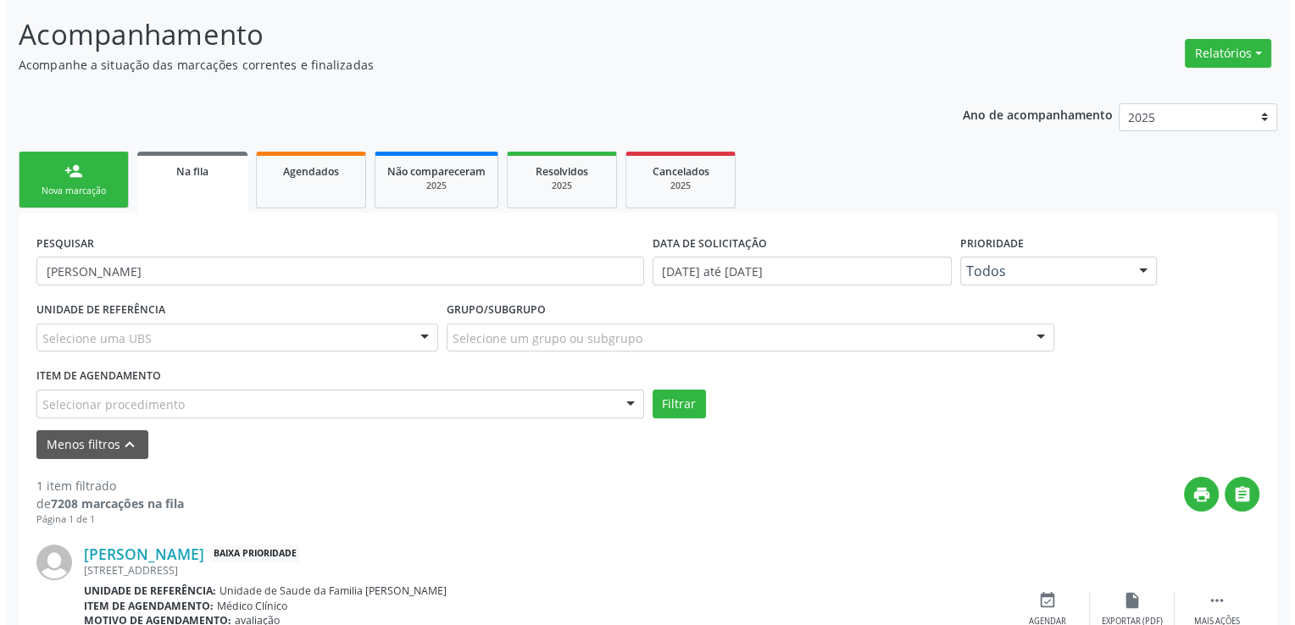
scroll to position [197, 0]
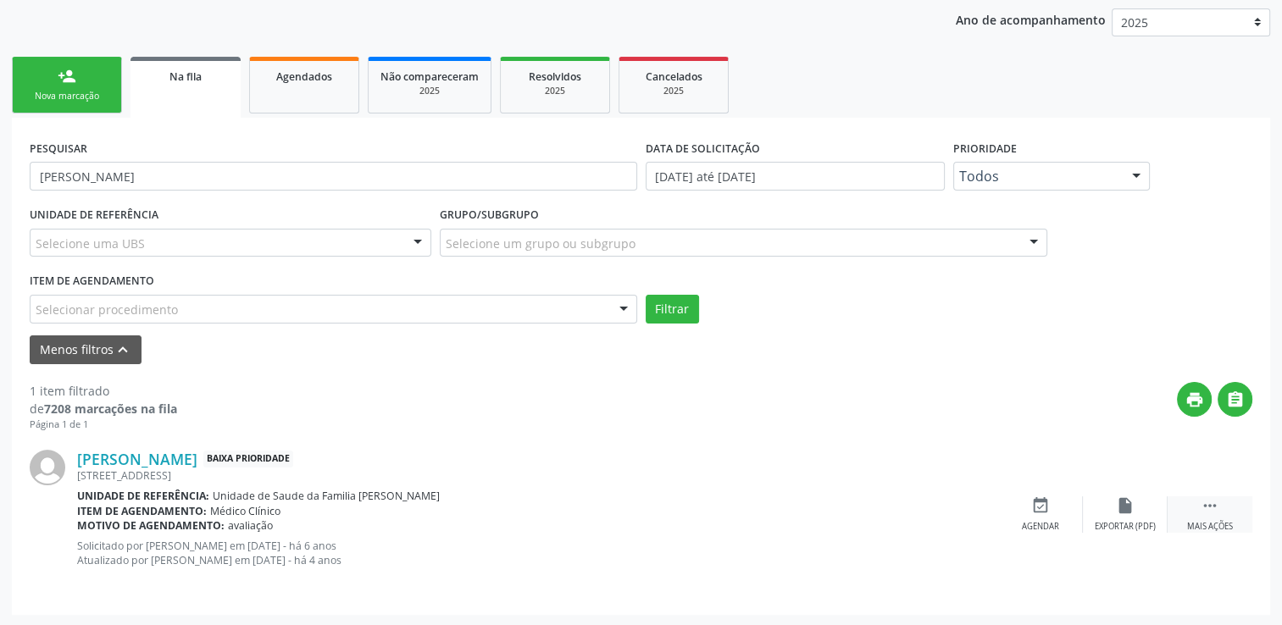
click at [1207, 510] on icon "" at bounding box center [1210, 506] width 19 height 19
click at [1054, 508] on div "cancel Cancelar" at bounding box center [1040, 515] width 85 height 36
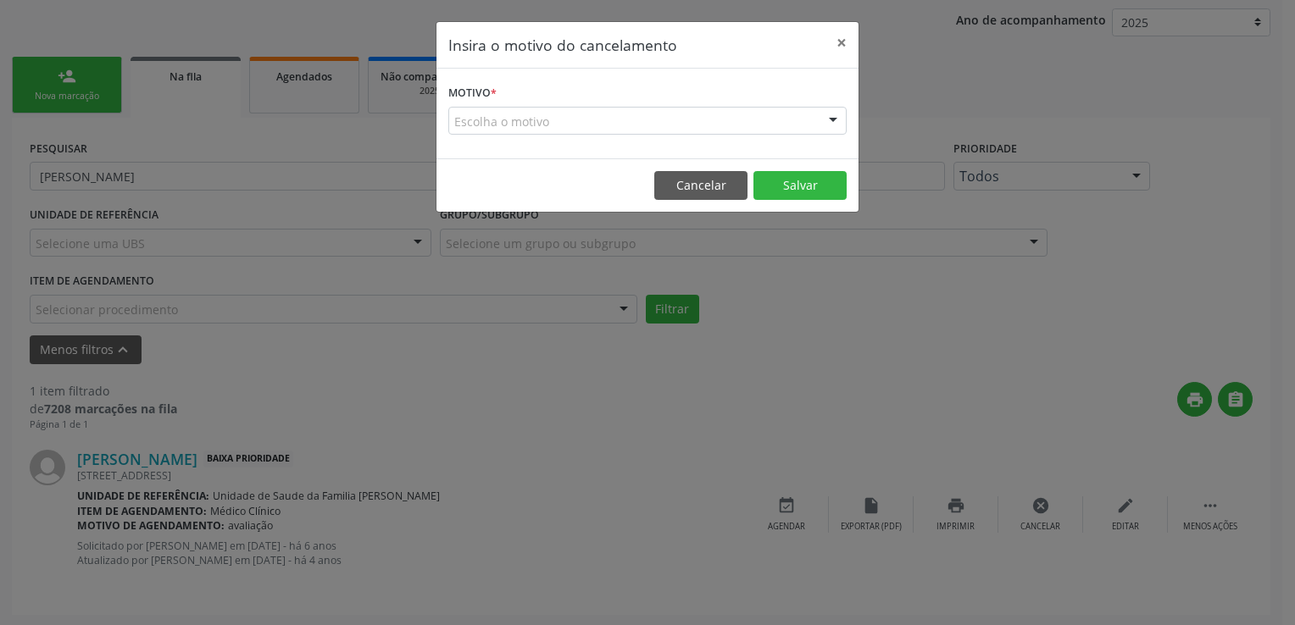
click at [575, 131] on div "Escolha o motivo" at bounding box center [647, 121] width 398 height 29
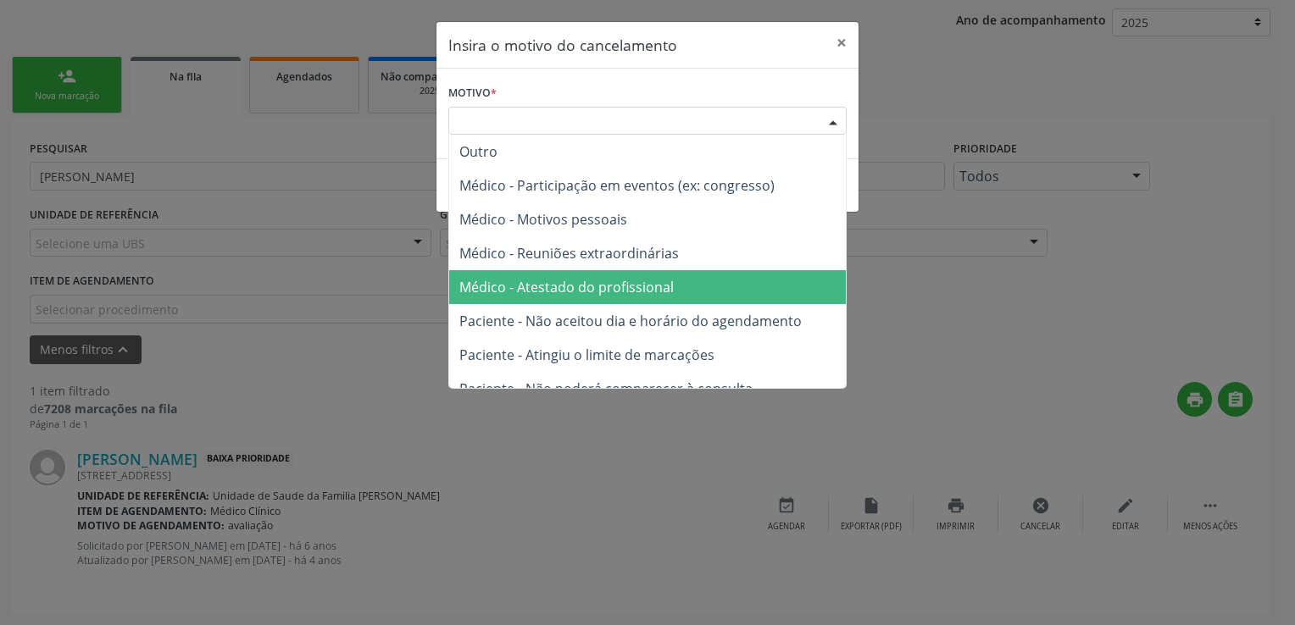
click at [563, 275] on span "Médico - Atestado do profissional" at bounding box center [647, 287] width 397 height 34
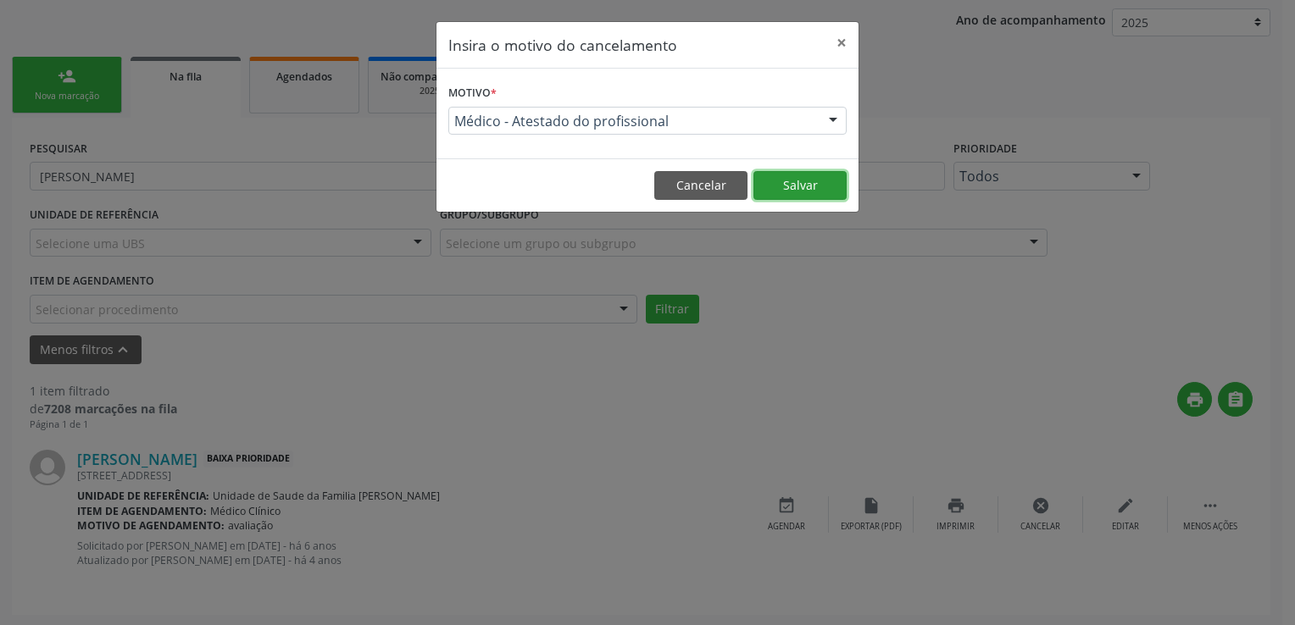
click at [802, 195] on button "Salvar" at bounding box center [799, 185] width 93 height 29
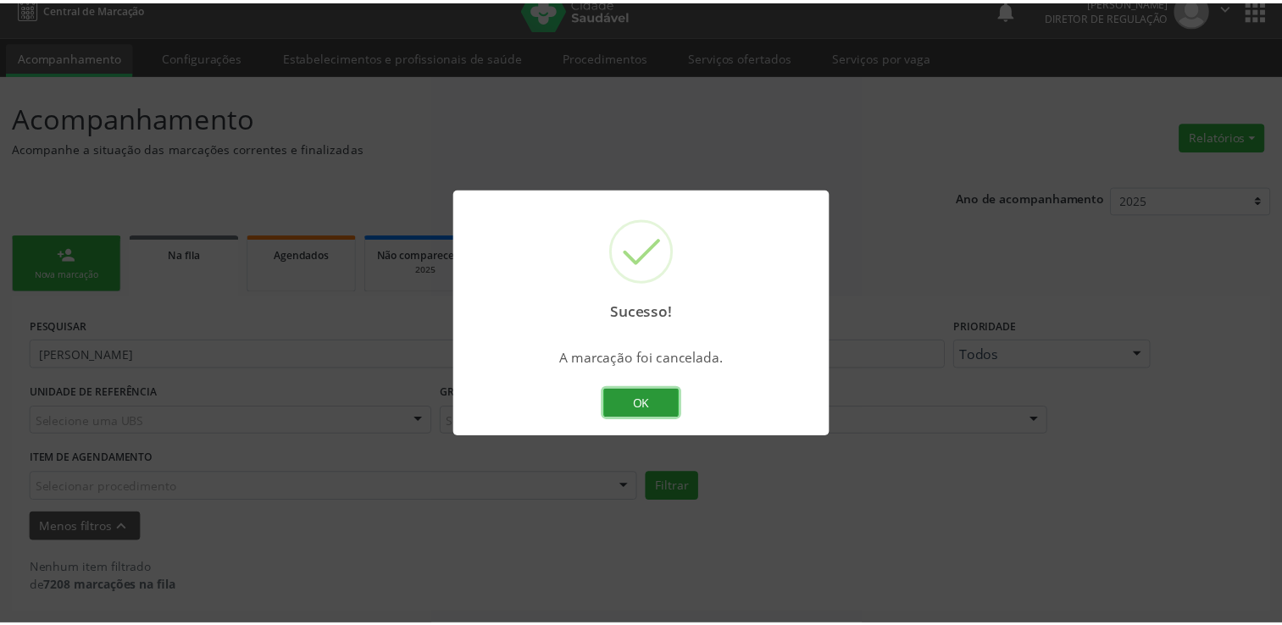
scroll to position [17, 0]
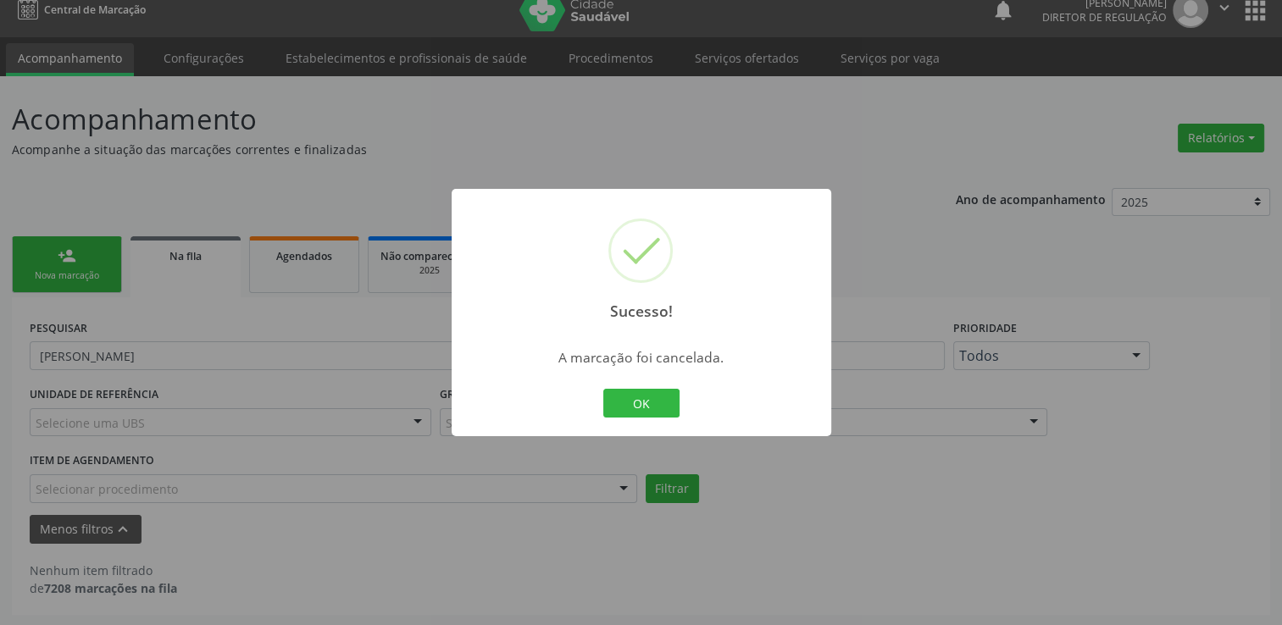
click at [136, 344] on div "Sucesso! × A marcação foi cancelada. OK Cancel" at bounding box center [641, 312] width 1282 height 625
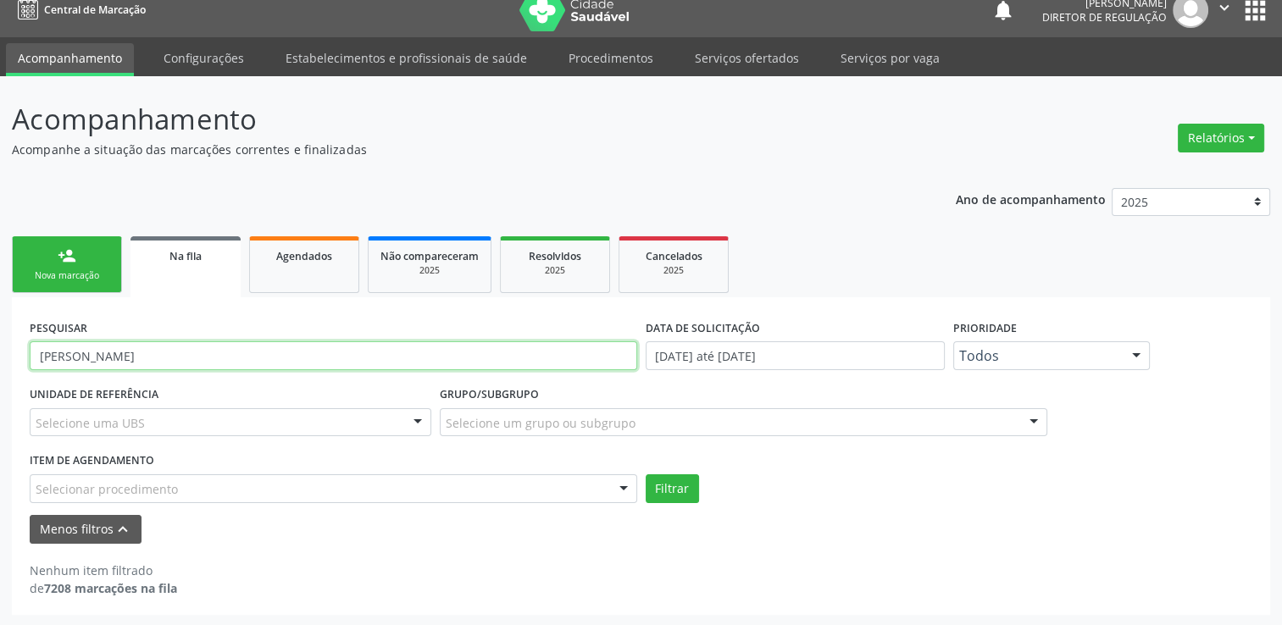
click at [141, 354] on input "LUZIANE GONCALVES DE ARAUJO" at bounding box center [334, 355] width 608 height 29
paste input "ANA JULIA ROMAO OLIVEIRA"
click at [646, 475] on button "Filtrar" at bounding box center [672, 489] width 53 height 29
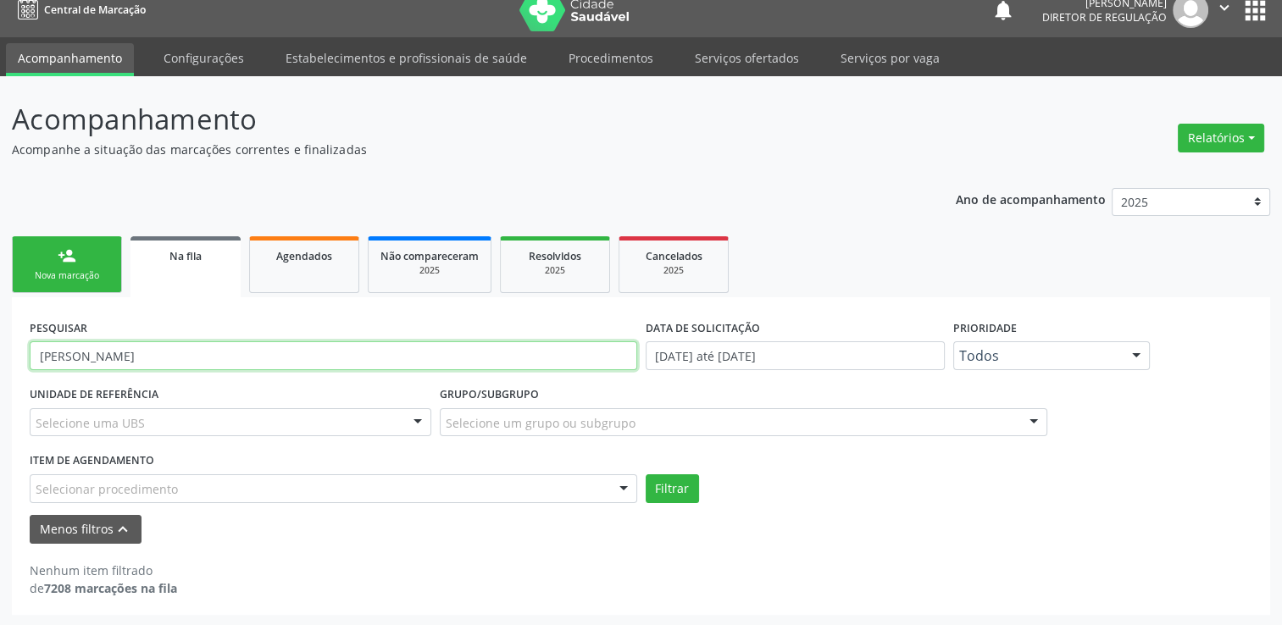
click at [106, 359] on input "ANA JULIA ROMAO OLIVEIRA" at bounding box center [334, 355] width 608 height 29
paste input "RAQUEL RIOS"
click at [646, 475] on button "Filtrar" at bounding box center [672, 489] width 53 height 29
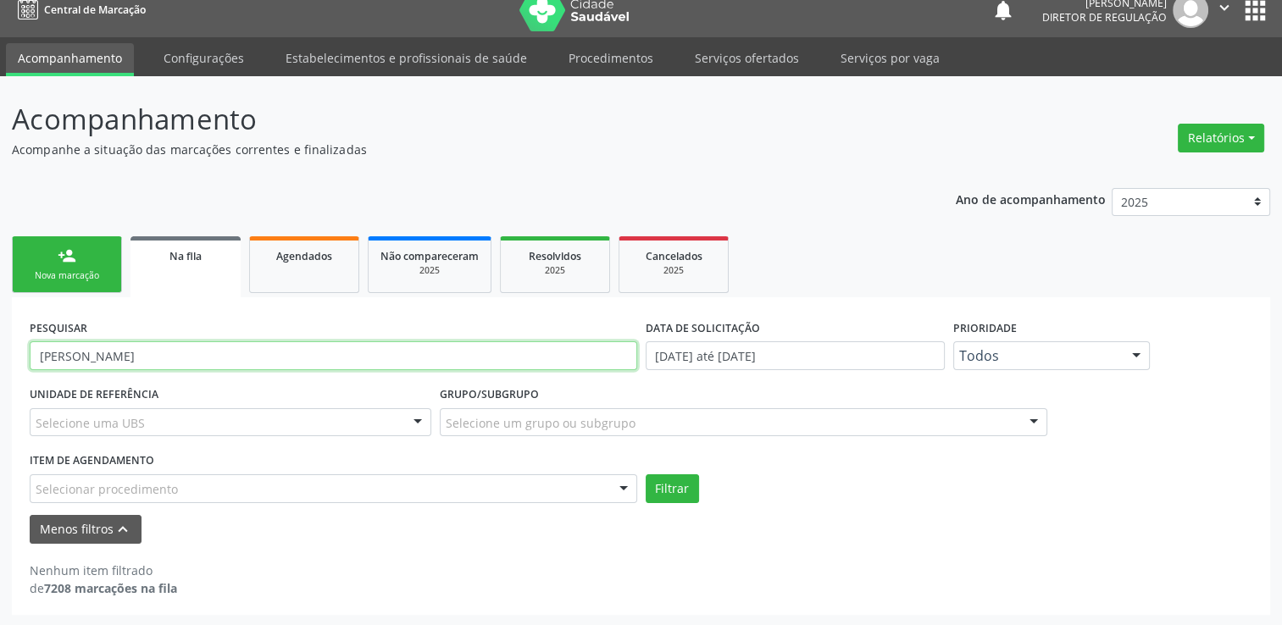
click at [214, 357] on input "RAQUEL RIOS OLIVEIRA" at bounding box center [334, 355] width 608 height 29
paste input "AYLA SOUZA LIM"
click at [646, 475] on button "Filtrar" at bounding box center [672, 489] width 53 height 29
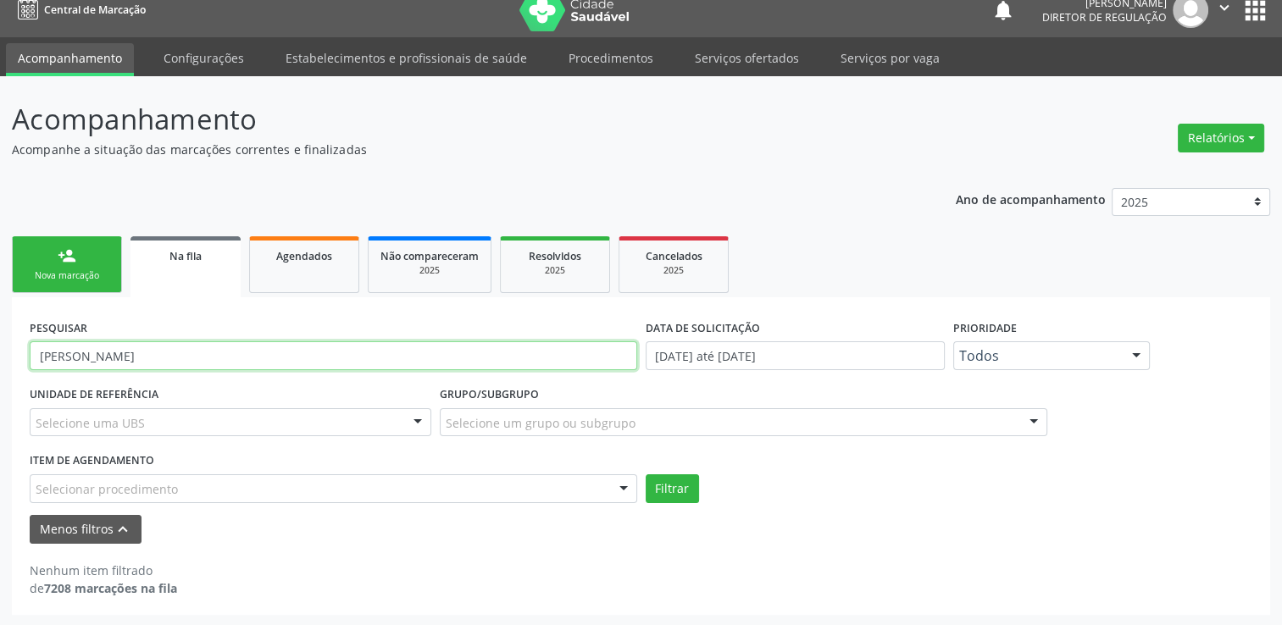
click at [191, 351] on input "AYLA SOUZA LIMA" at bounding box center [334, 355] width 608 height 29
paste input "LEVY DIAS SANTOS"
click at [646, 475] on button "Filtrar" at bounding box center [672, 489] width 53 height 29
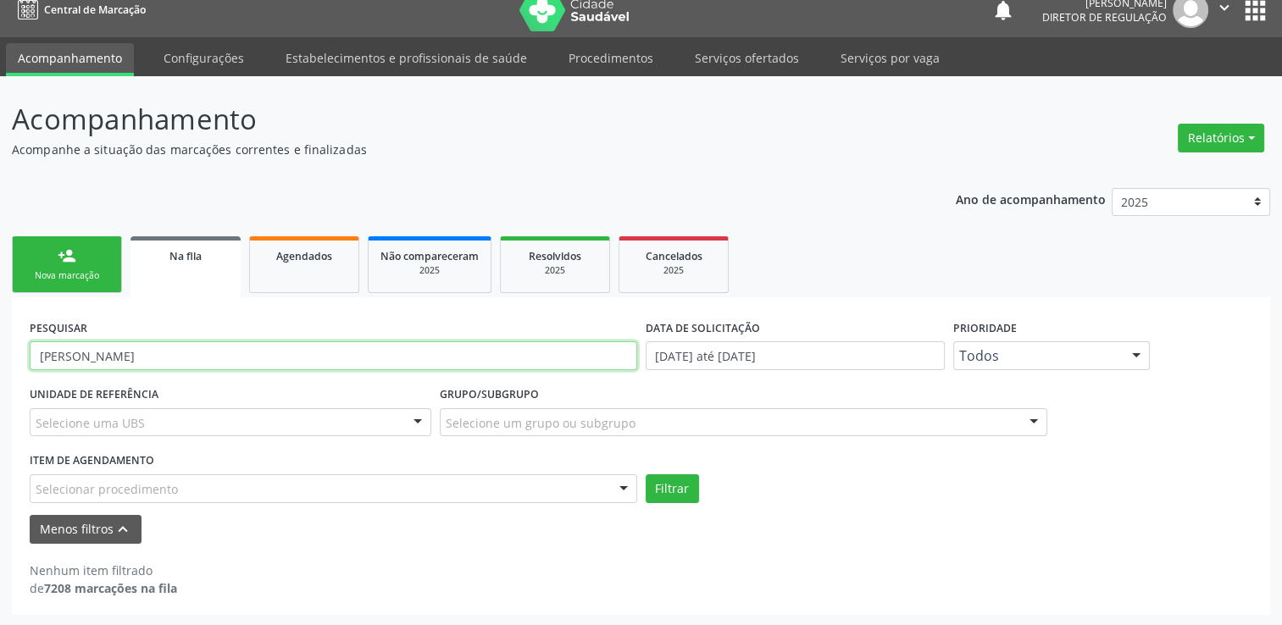
click at [180, 347] on input "LEVY DIAS SANTOS" at bounding box center [334, 355] width 608 height 29
paste input "AVI DE SOUZA LIMA"
click at [646, 475] on button "Filtrar" at bounding box center [672, 489] width 53 height 29
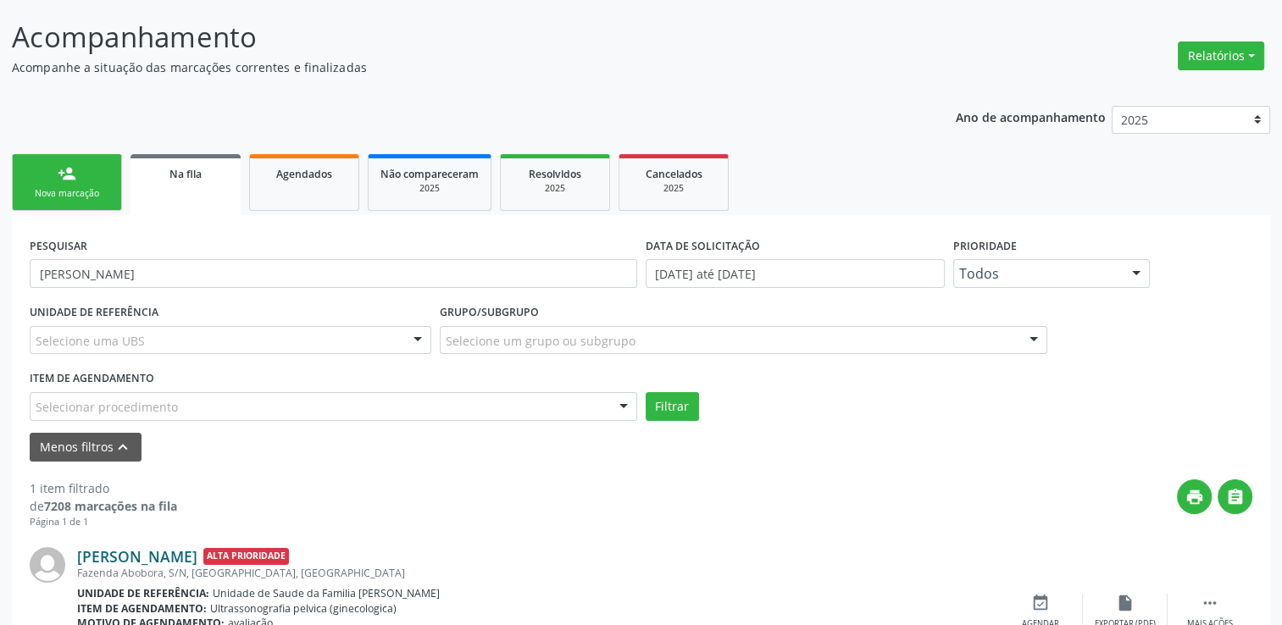
scroll to position [197, 0]
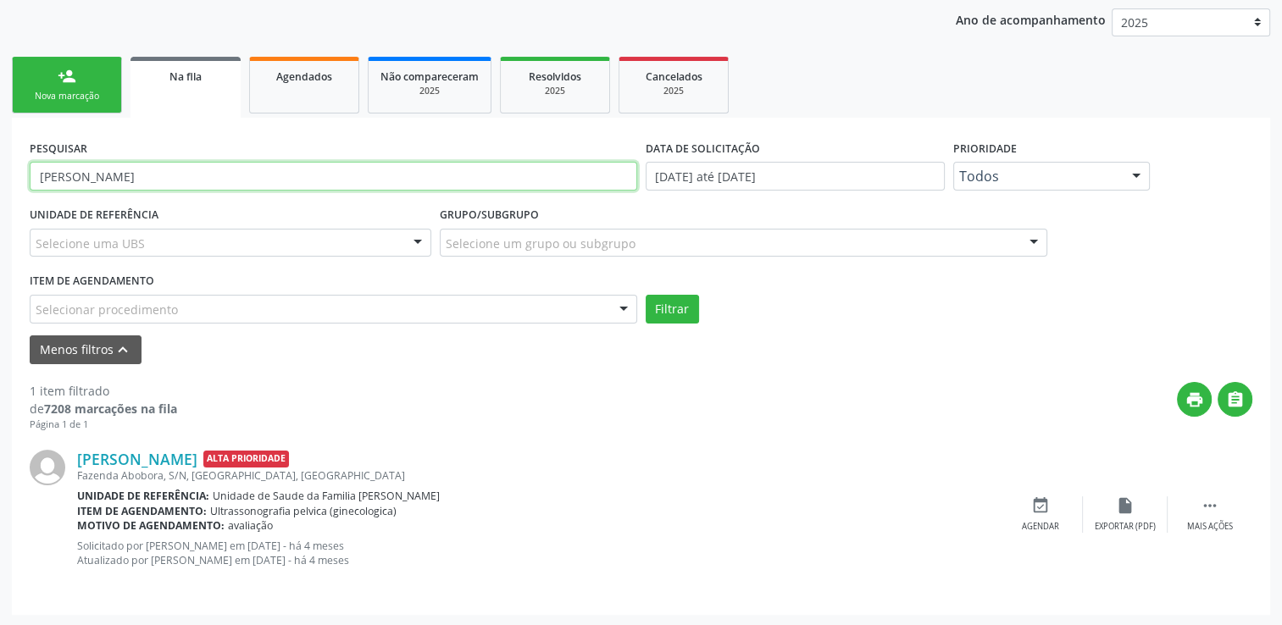
click at [169, 169] on input "AVI DE SOUZA LIMA" at bounding box center [334, 176] width 608 height 29
paste input "PEROLA SILVA BISPO"
click at [646, 295] on button "Filtrar" at bounding box center [672, 309] width 53 height 29
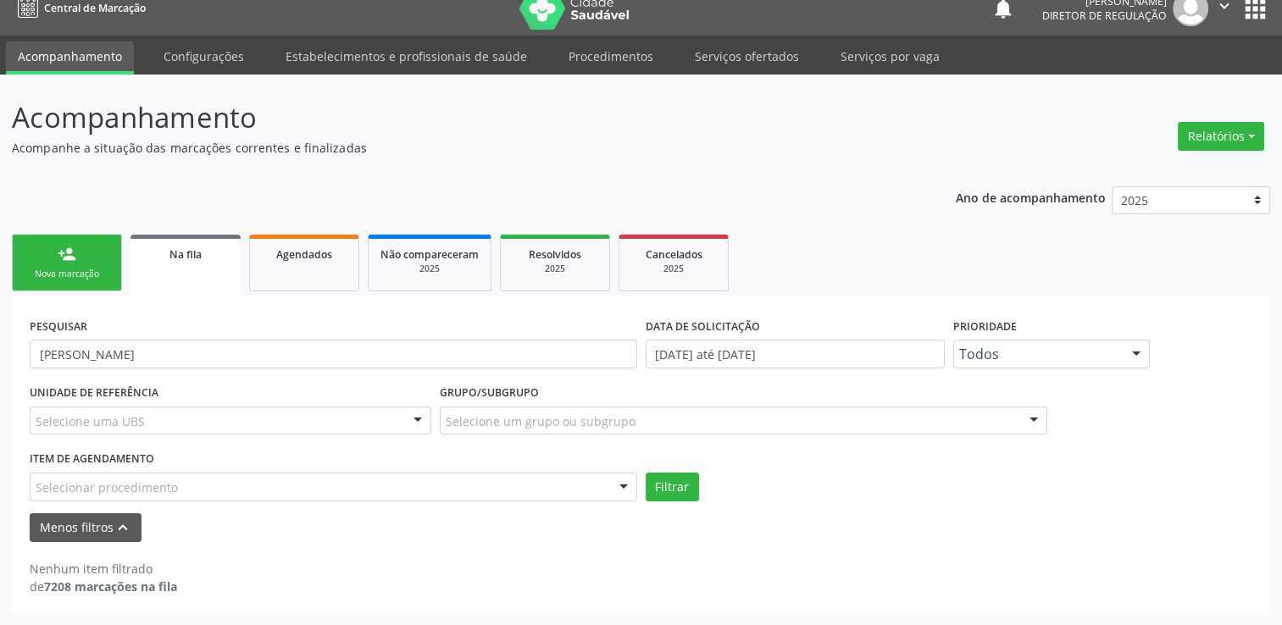
scroll to position [17, 0]
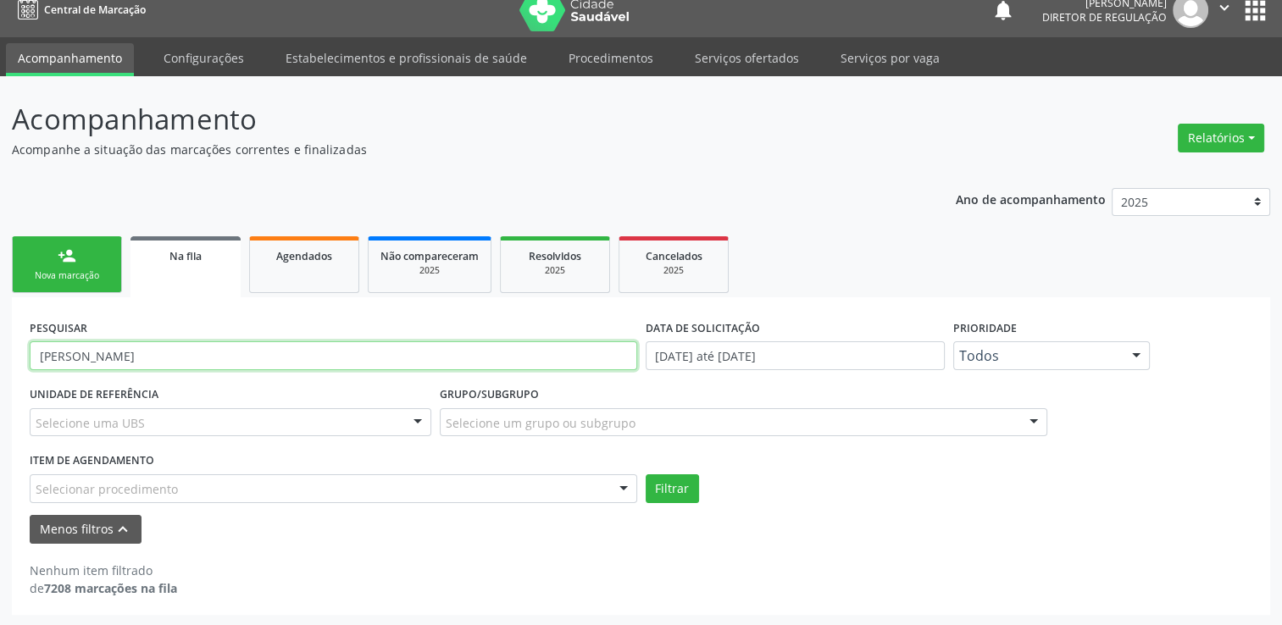
click at [161, 349] on input "PEROLA SILVA BISPO" at bounding box center [334, 355] width 608 height 29
paste input "DANIEL SANTOS DA SILVA"
click at [646, 475] on button "Filtrar" at bounding box center [672, 489] width 53 height 29
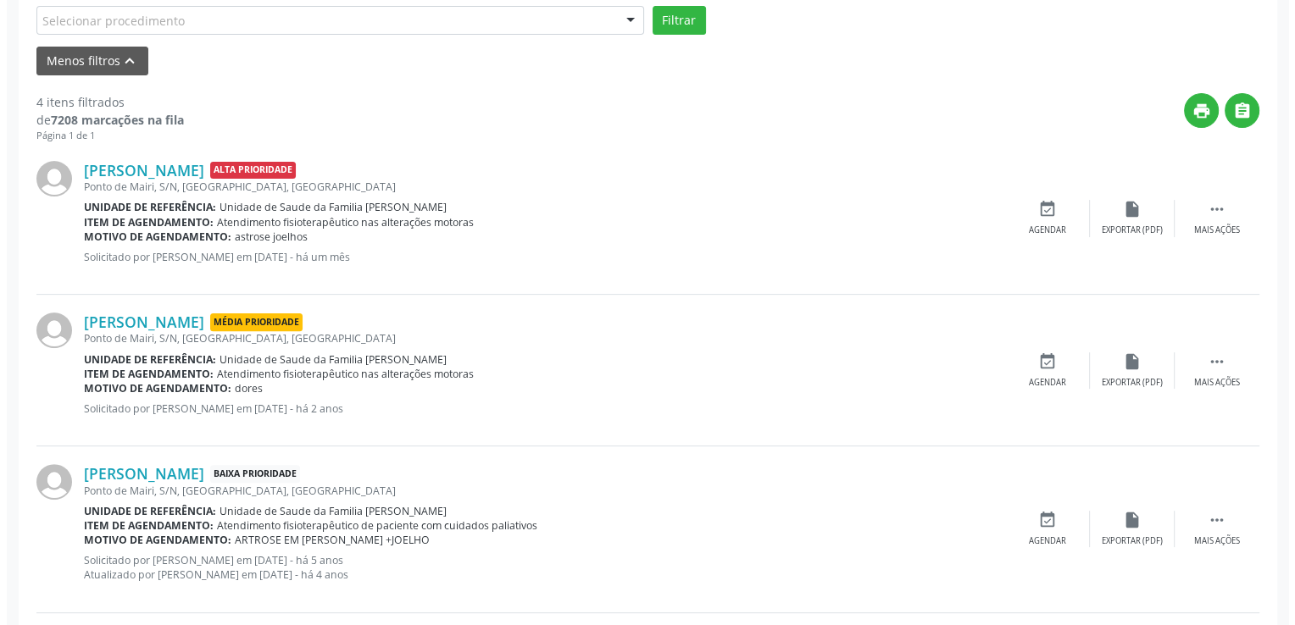
scroll to position [482, 0]
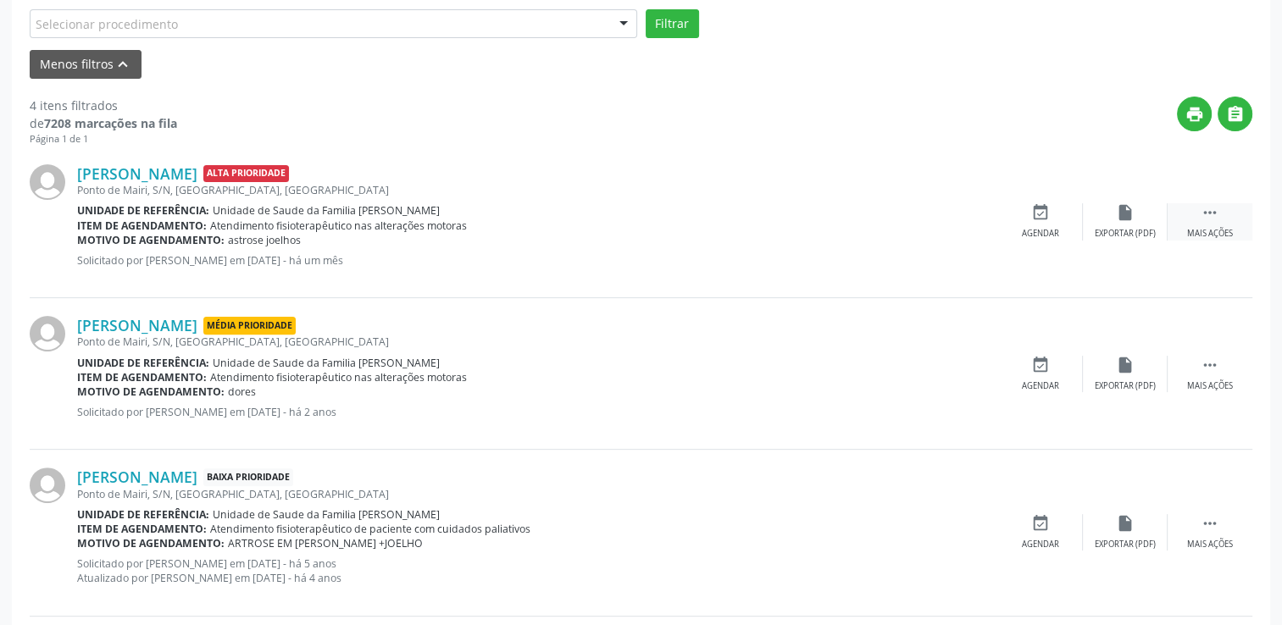
click at [1219, 212] on div " Mais ações" at bounding box center [1210, 221] width 85 height 36
click at [1051, 203] on div "cancel Cancelar" at bounding box center [1040, 221] width 85 height 36
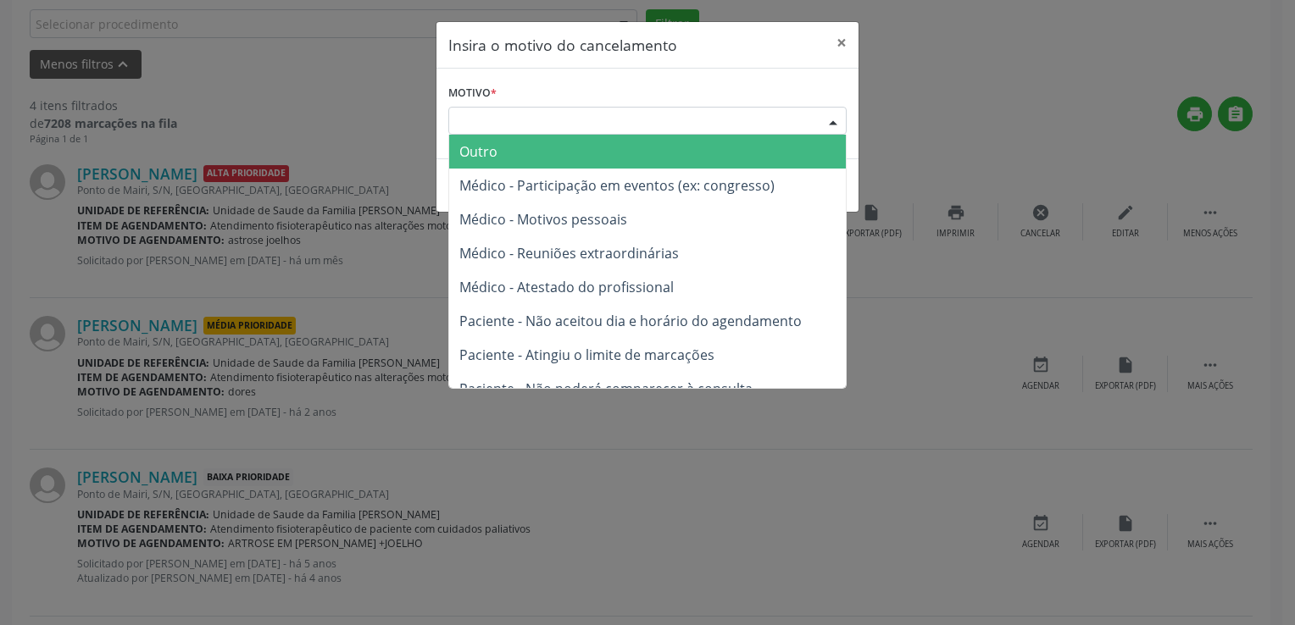
click at [559, 122] on div "Escolha o motivo" at bounding box center [647, 121] width 398 height 29
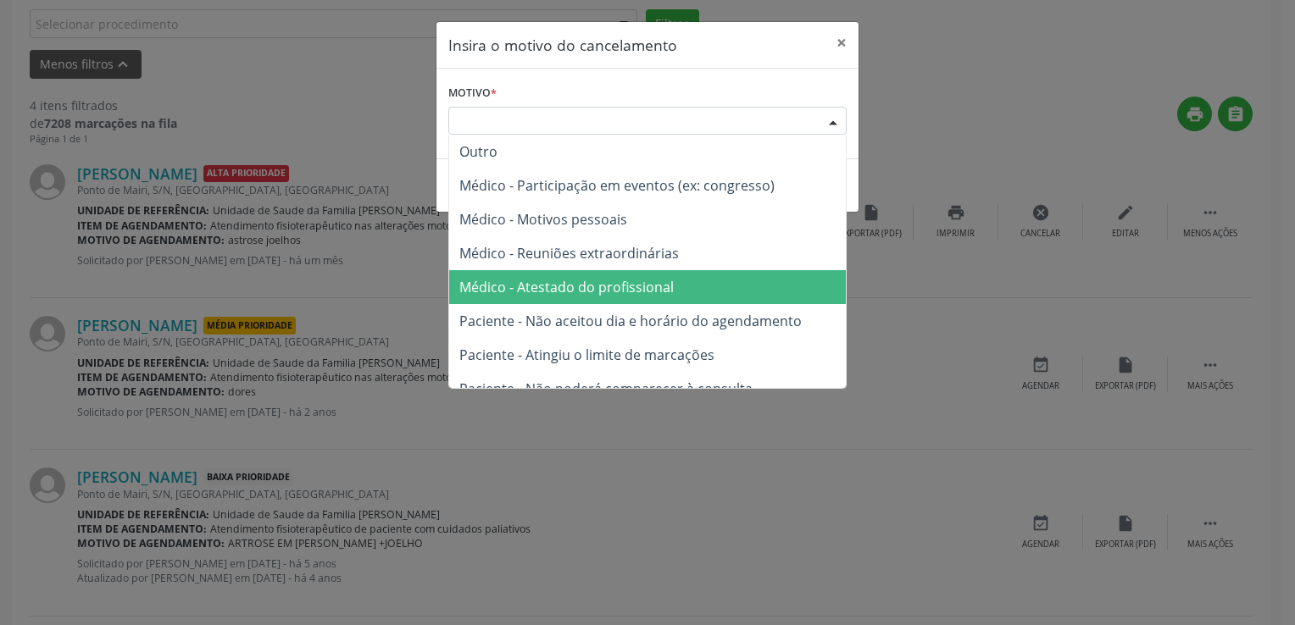
click at [586, 284] on span "Médico - Atestado do profissional" at bounding box center [566, 287] width 214 height 19
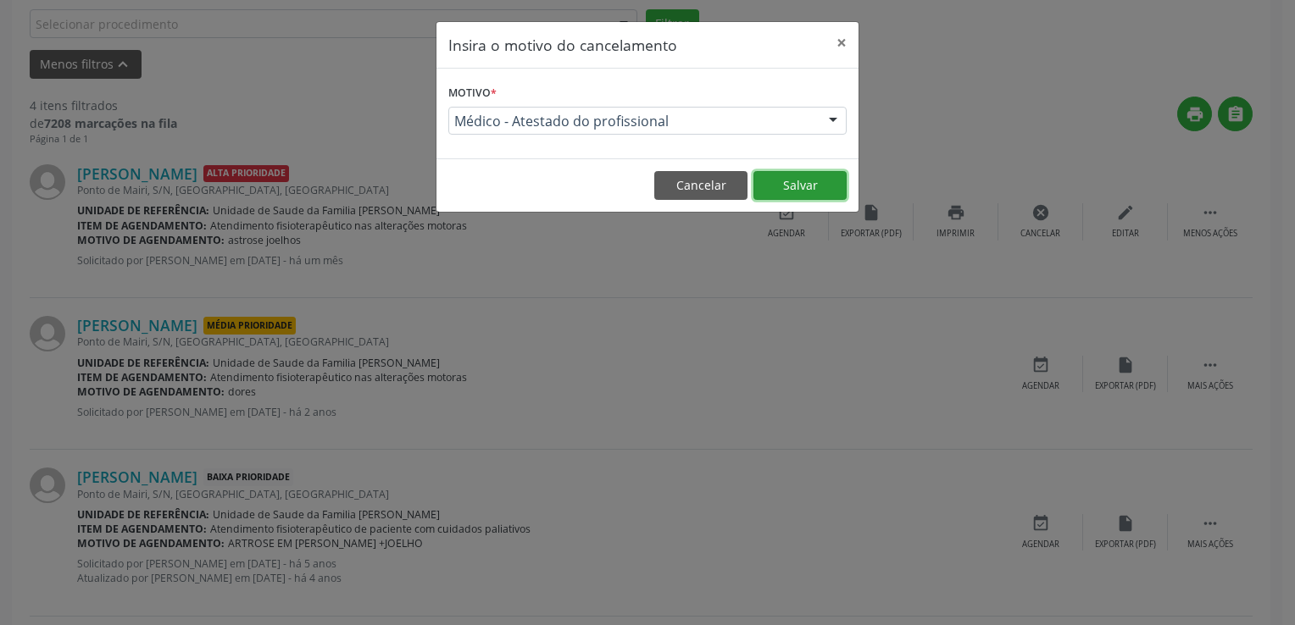
click at [795, 183] on button "Salvar" at bounding box center [799, 185] width 93 height 29
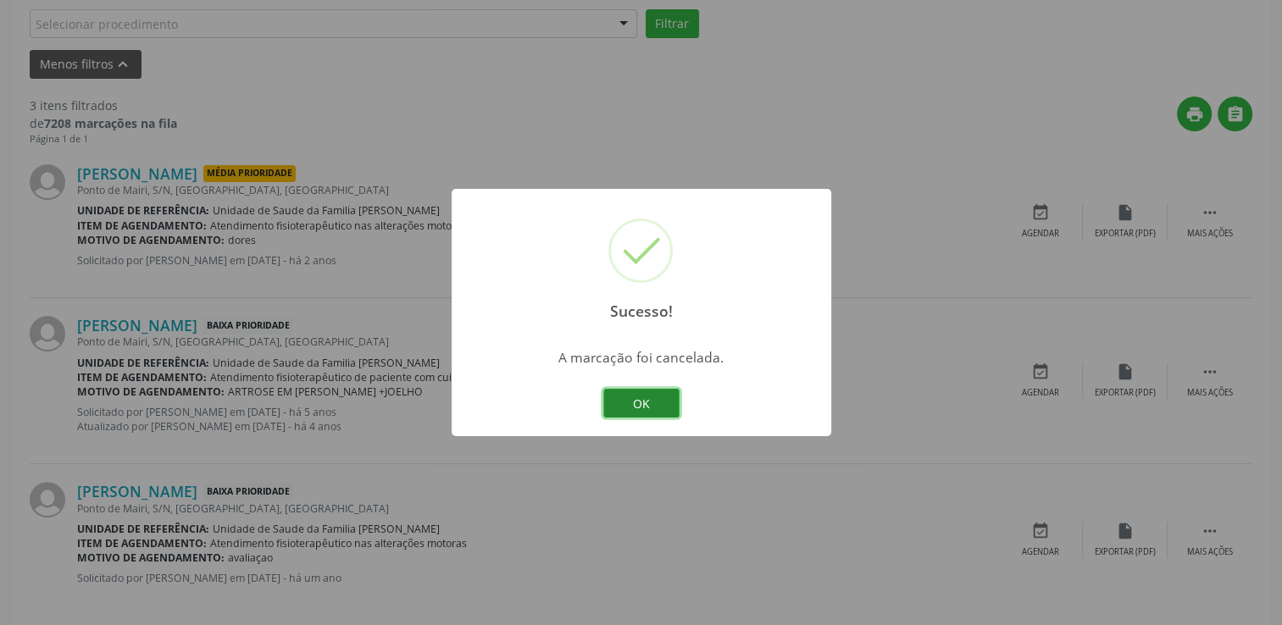
click at [657, 402] on button "OK" at bounding box center [641, 403] width 76 height 29
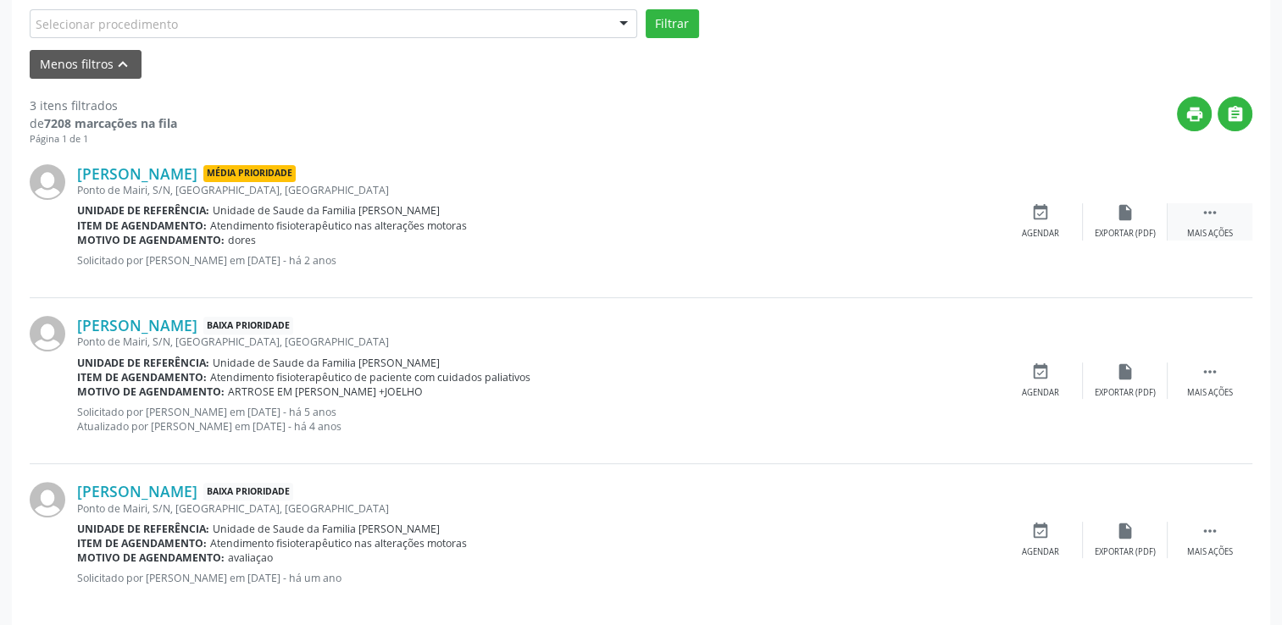
click at [1203, 213] on div " Mais ações" at bounding box center [1210, 221] width 85 height 36
click at [1042, 209] on icon "cancel" at bounding box center [1040, 212] width 19 height 19
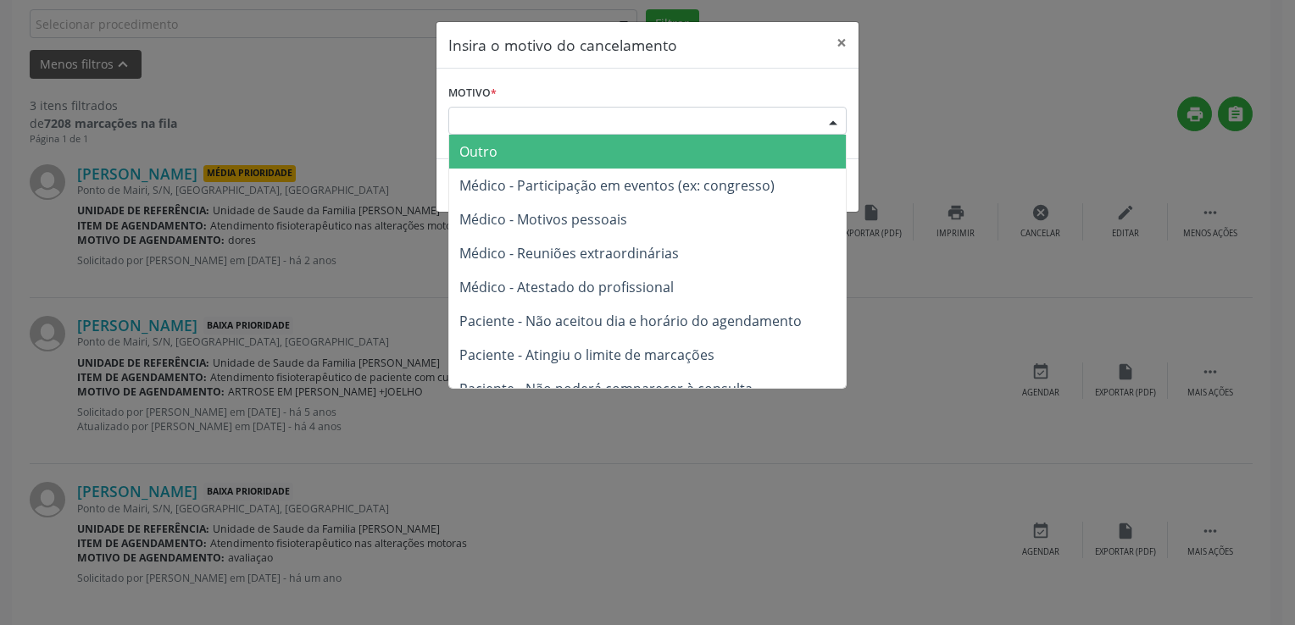
click at [483, 124] on div "Escolha o motivo" at bounding box center [647, 121] width 398 height 29
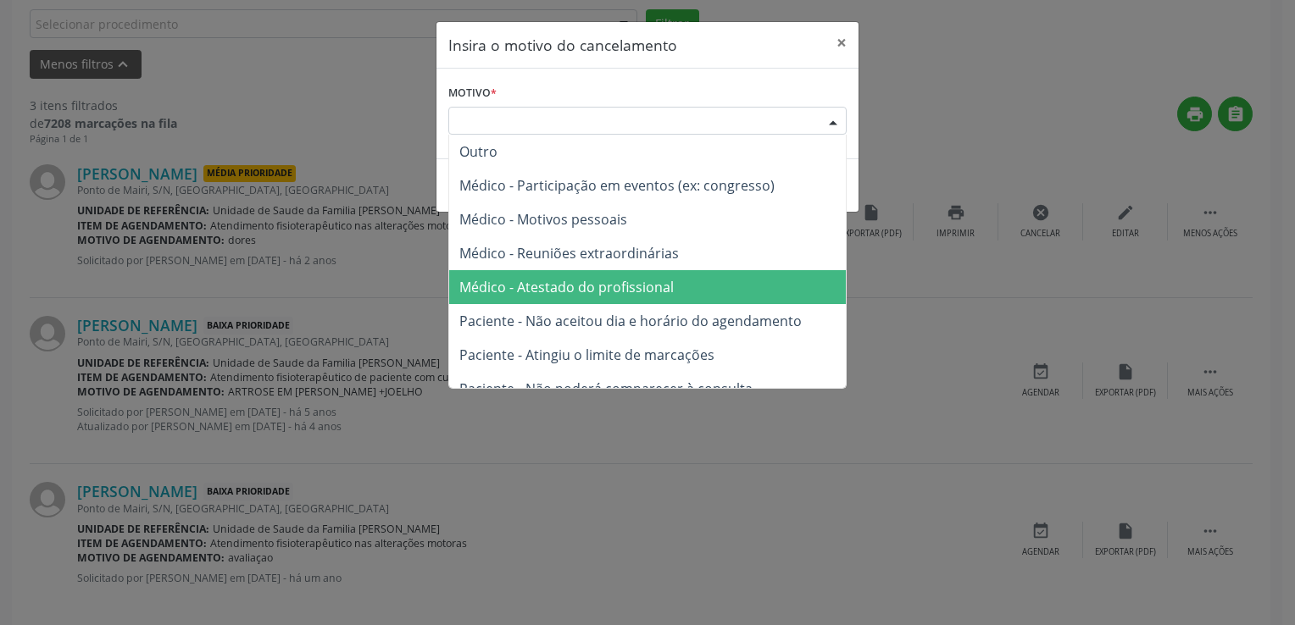
click at [574, 283] on span "Médico - Atestado do profissional" at bounding box center [566, 287] width 214 height 19
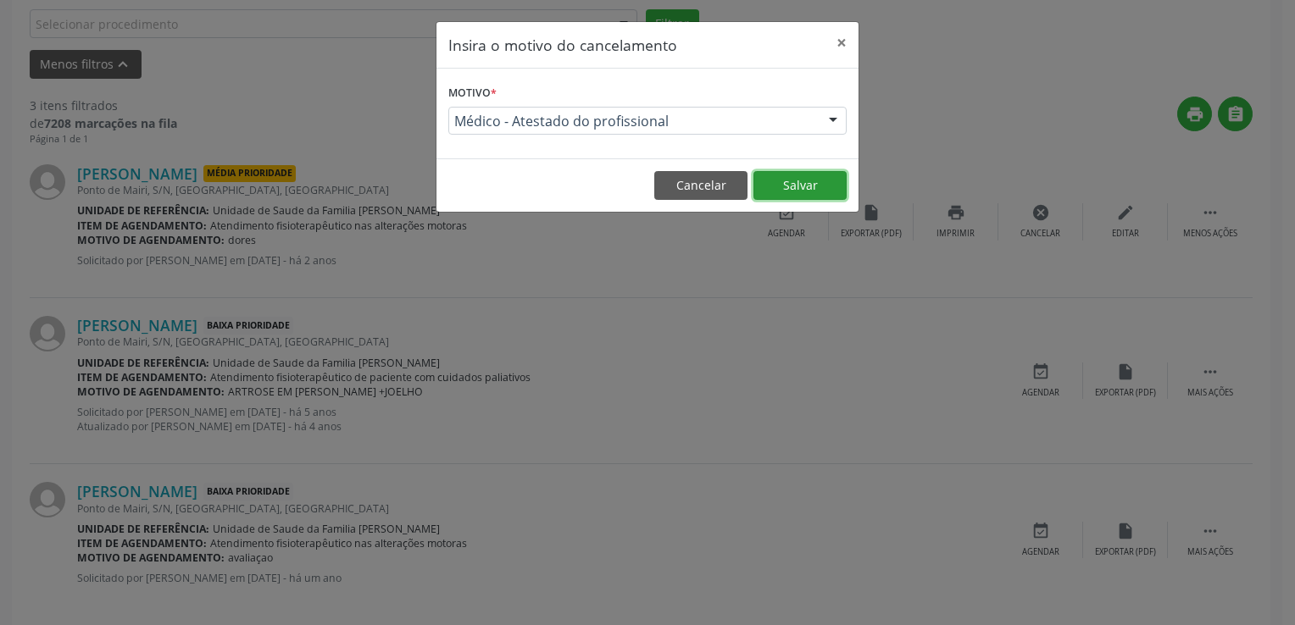
click at [802, 185] on button "Salvar" at bounding box center [799, 185] width 93 height 29
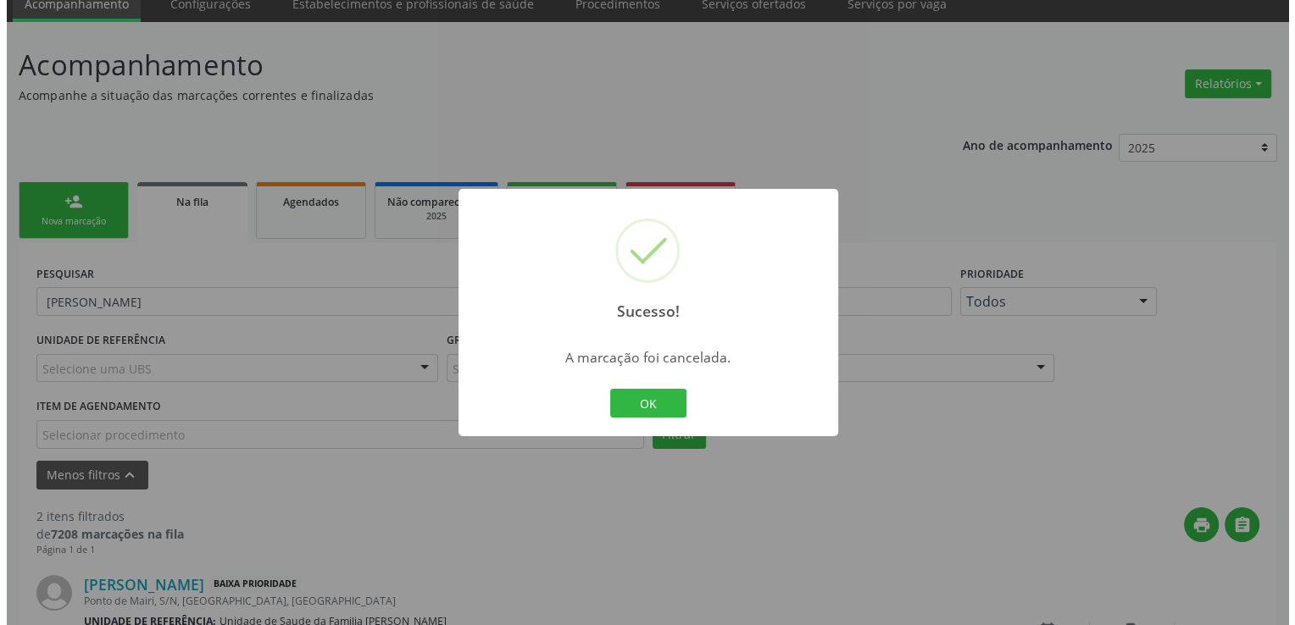
scroll to position [348, 0]
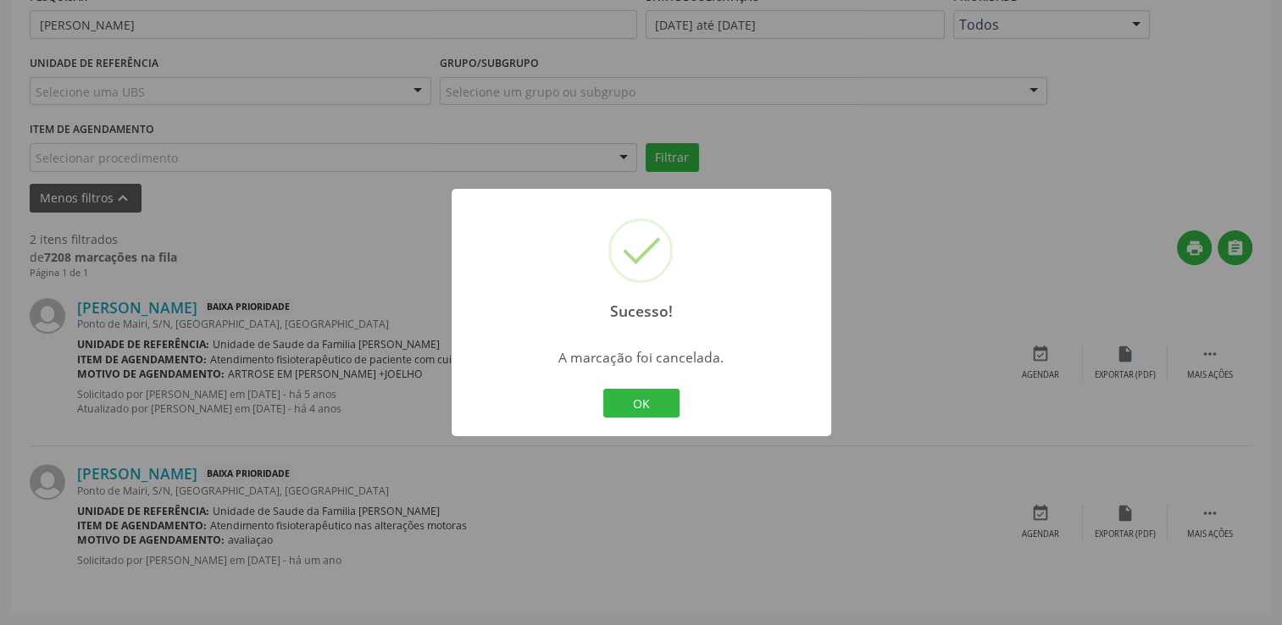
click at [197, 396] on div "Sucesso! × A marcação foi cancelada. OK Cancel" at bounding box center [641, 312] width 1282 height 625
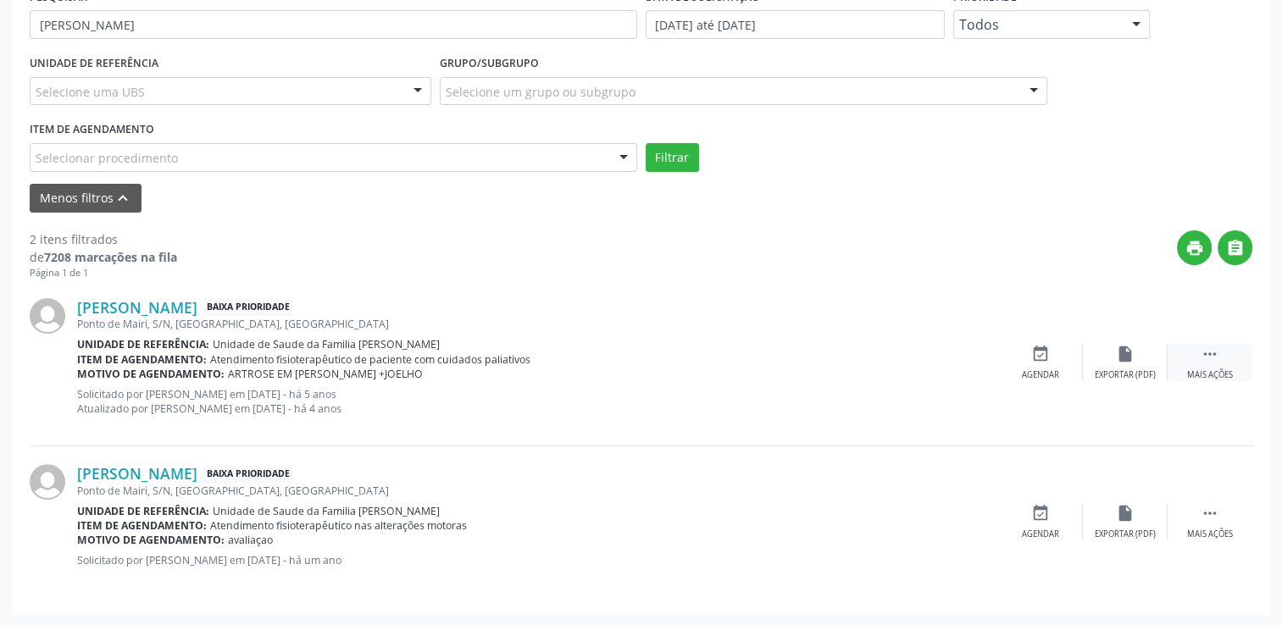
click at [1217, 354] on icon "" at bounding box center [1210, 354] width 19 height 19
click at [1044, 358] on icon "cancel" at bounding box center [1040, 354] width 19 height 19
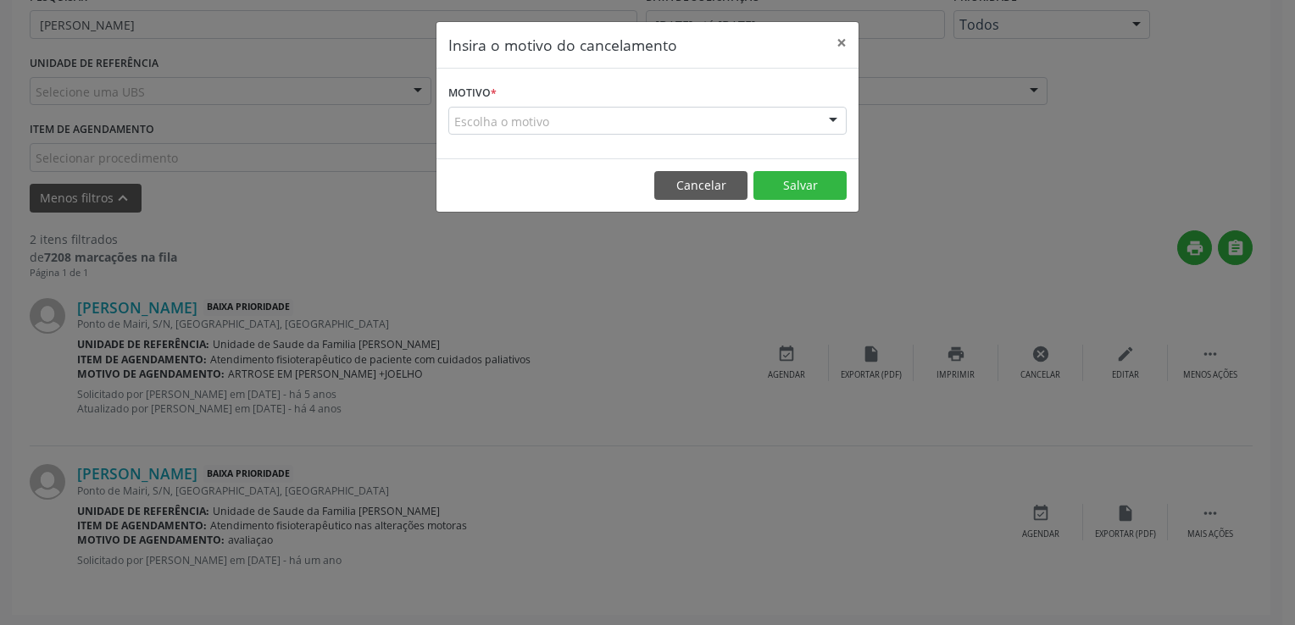
drag, startPoint x: 576, startPoint y: 97, endPoint x: 574, endPoint y: 130, distance: 32.2
click at [576, 100] on form "Motivo * Escolha o motivo Outro Médico - Participação em eventos (ex: congresso…" at bounding box center [647, 107] width 398 height 54
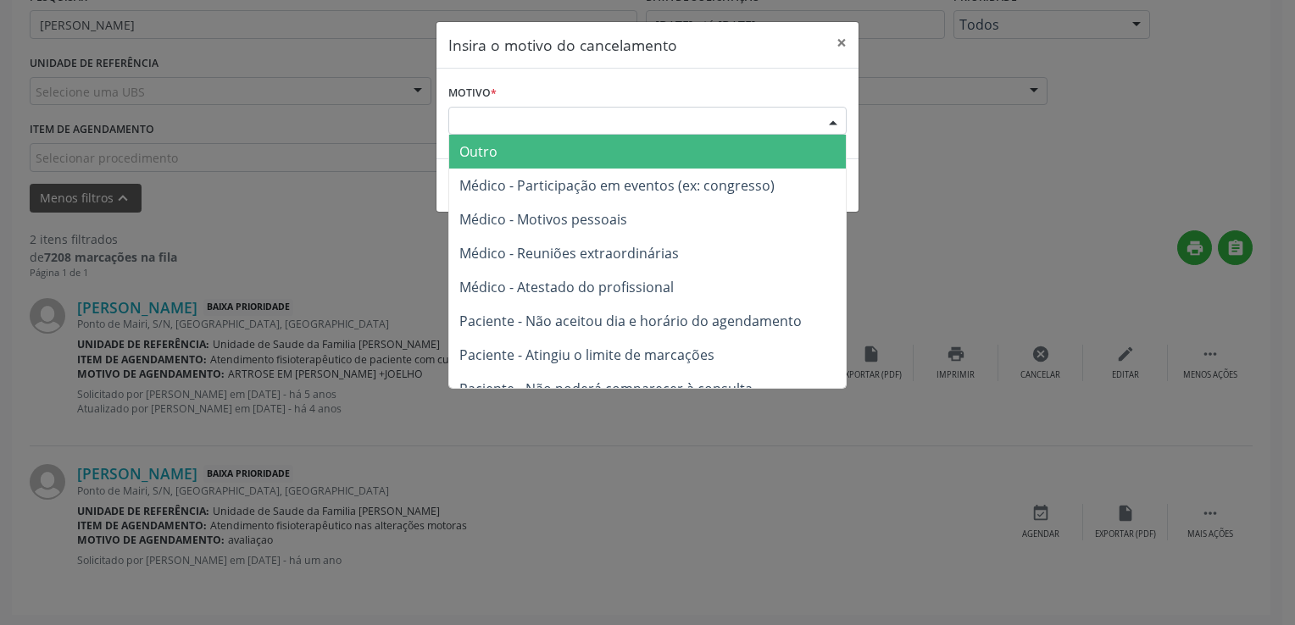
click at [574, 130] on div "Escolha o motivo" at bounding box center [647, 121] width 398 height 29
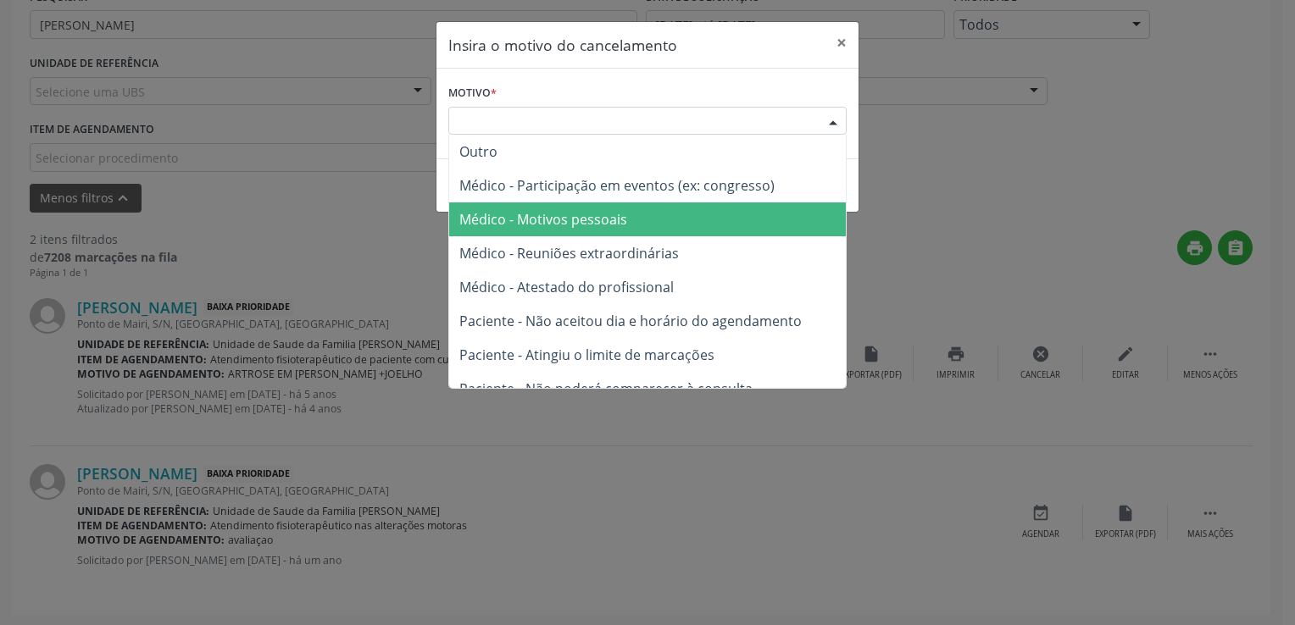
click at [553, 278] on span "Médico - Atestado do profissional" at bounding box center [566, 287] width 214 height 19
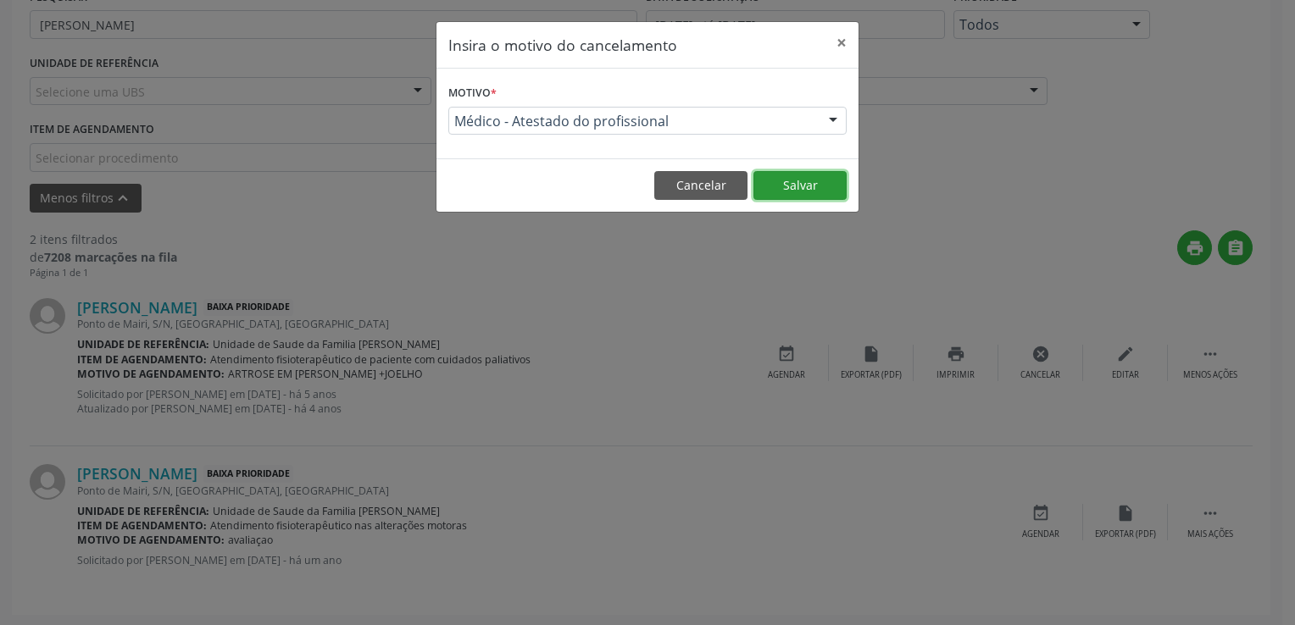
click at [772, 197] on button "Salvar" at bounding box center [799, 185] width 93 height 29
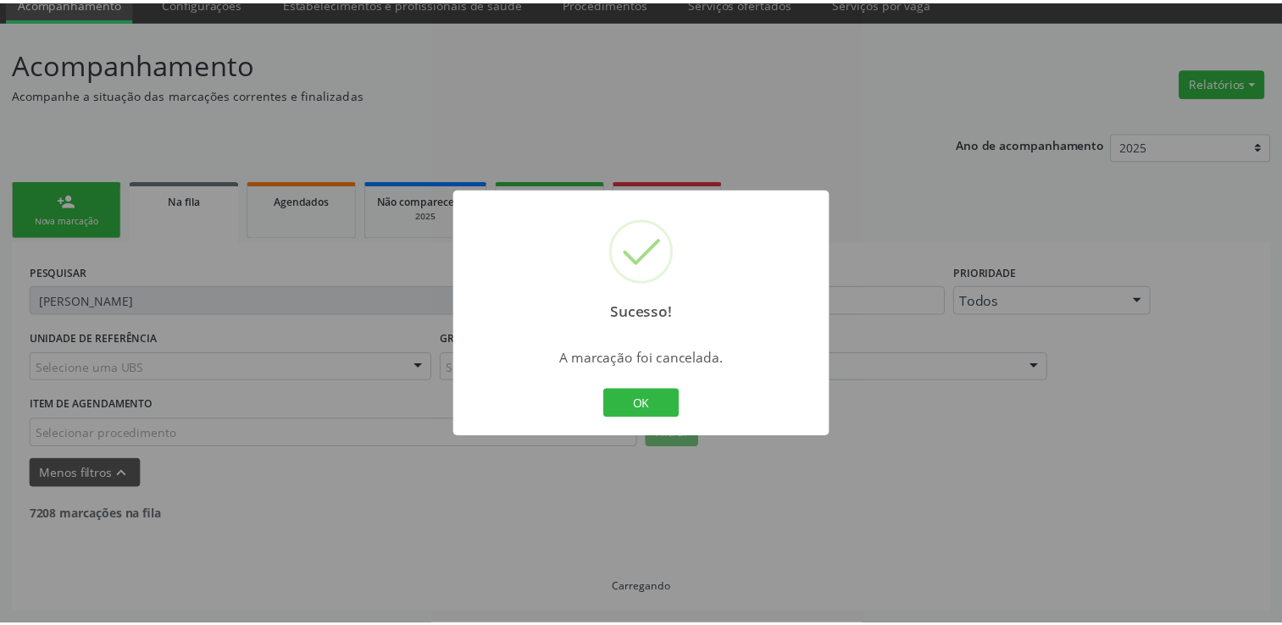
scroll to position [71, 0]
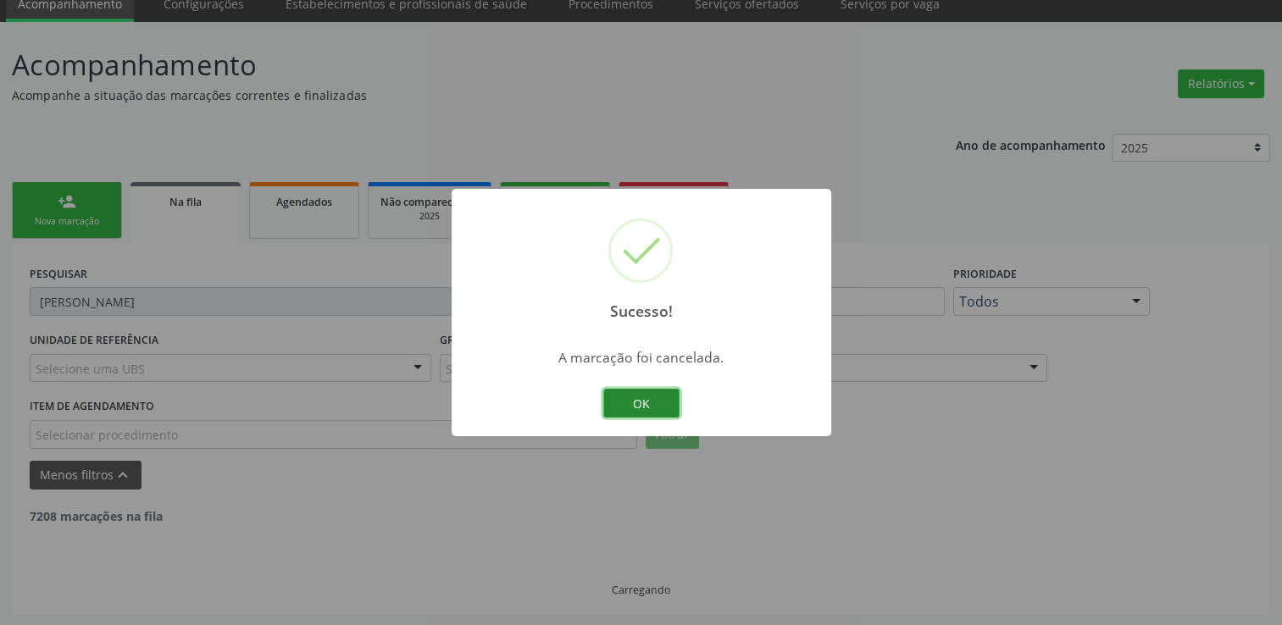
click at [658, 397] on button "OK" at bounding box center [641, 403] width 76 height 29
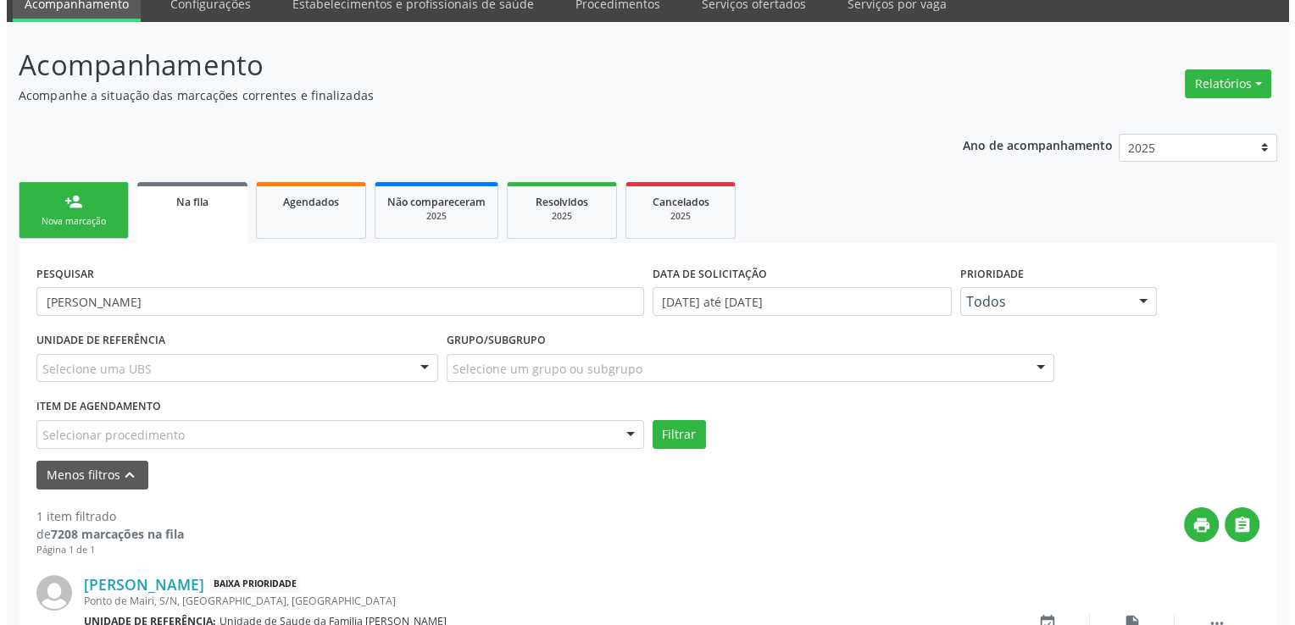
scroll to position [182, 0]
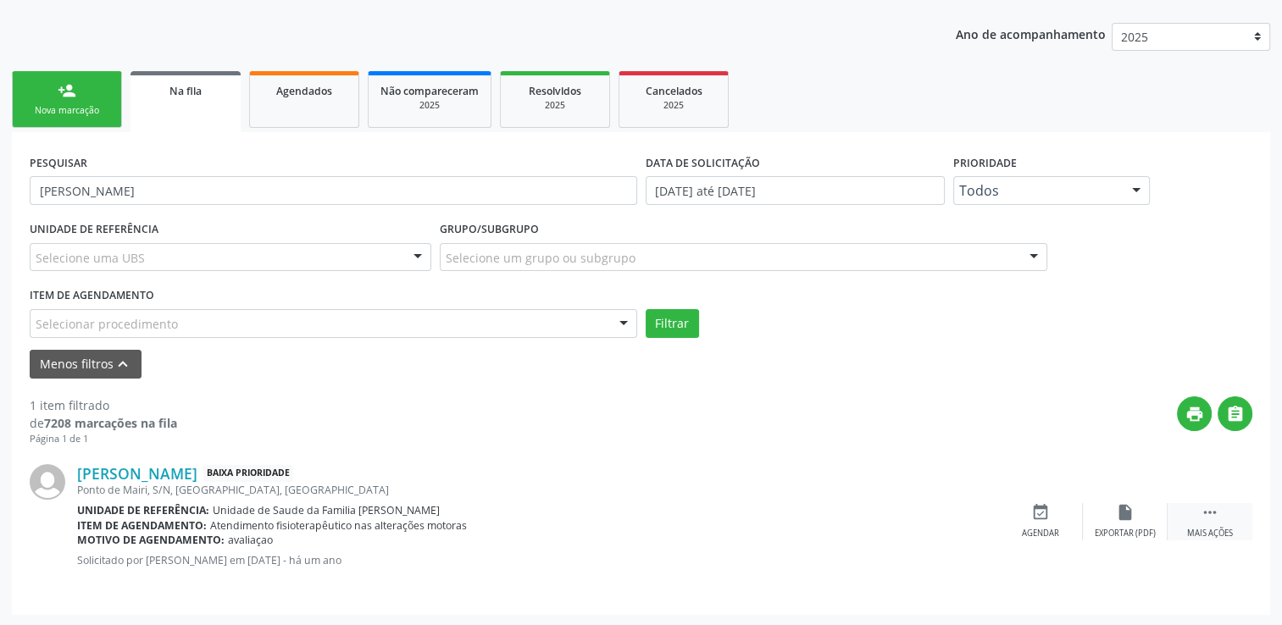
click at [1179, 505] on div " Mais ações" at bounding box center [1210, 521] width 85 height 36
click at [1054, 528] on div "Cancelar" at bounding box center [1040, 534] width 40 height 12
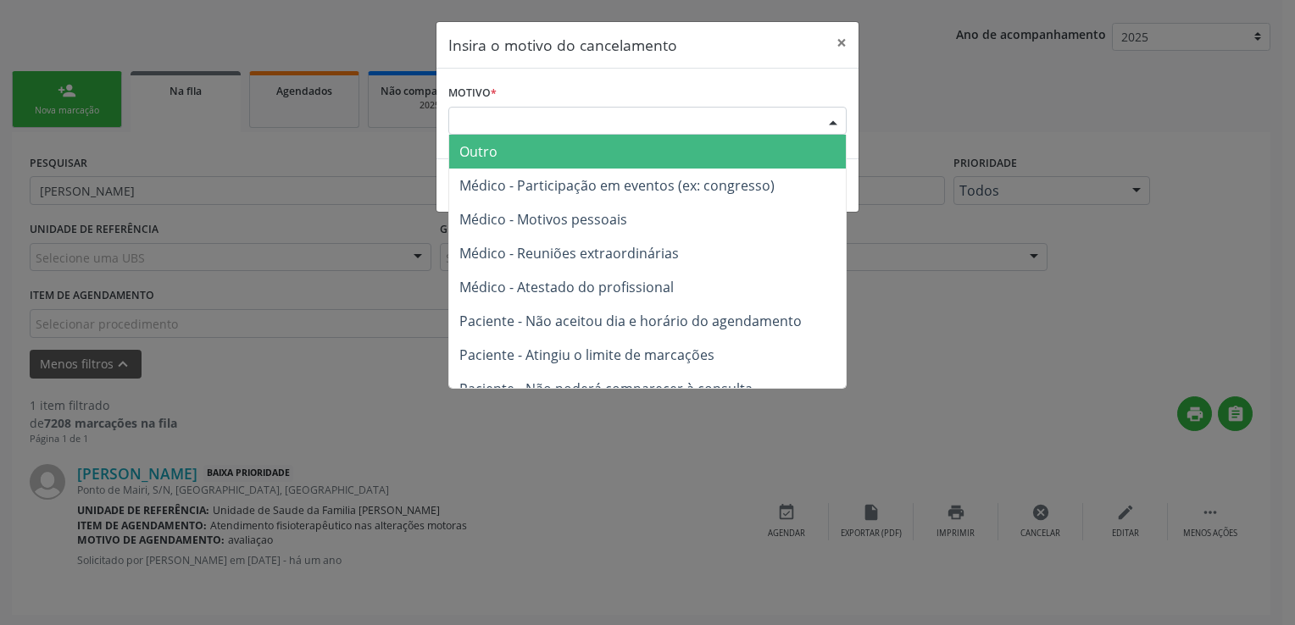
click at [541, 130] on div "Escolha o motivo" at bounding box center [647, 121] width 398 height 29
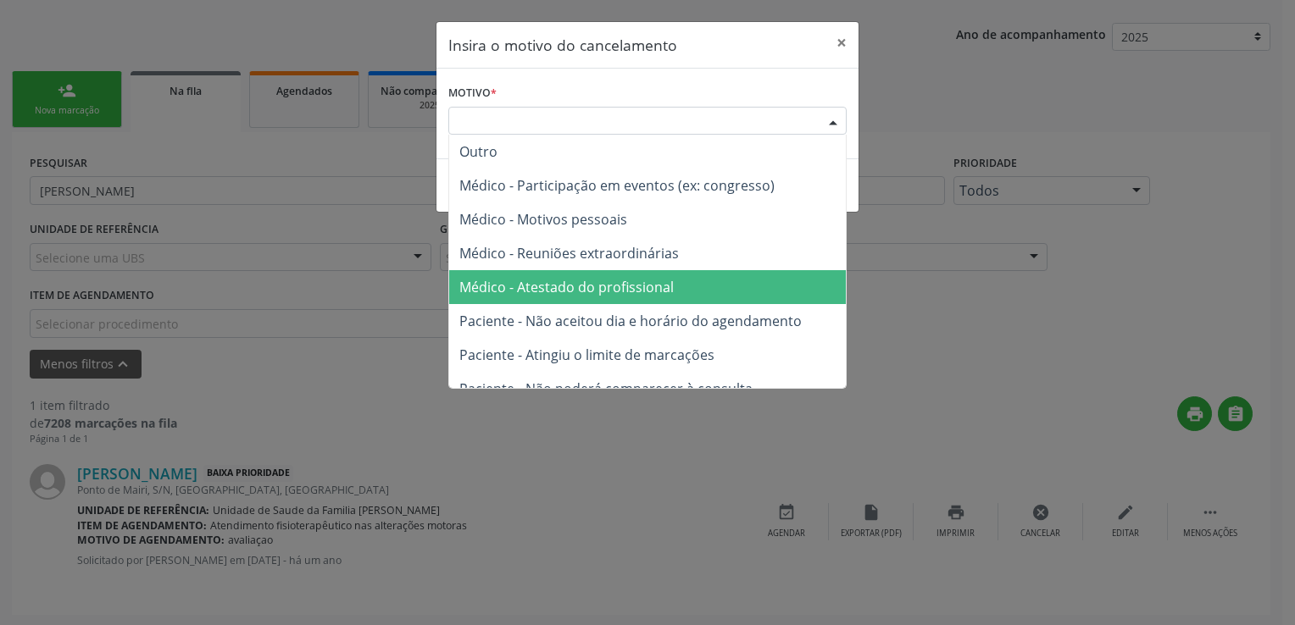
click at [576, 305] on span "Paciente - Não aceitou dia e horário do agendamento" at bounding box center [647, 321] width 397 height 34
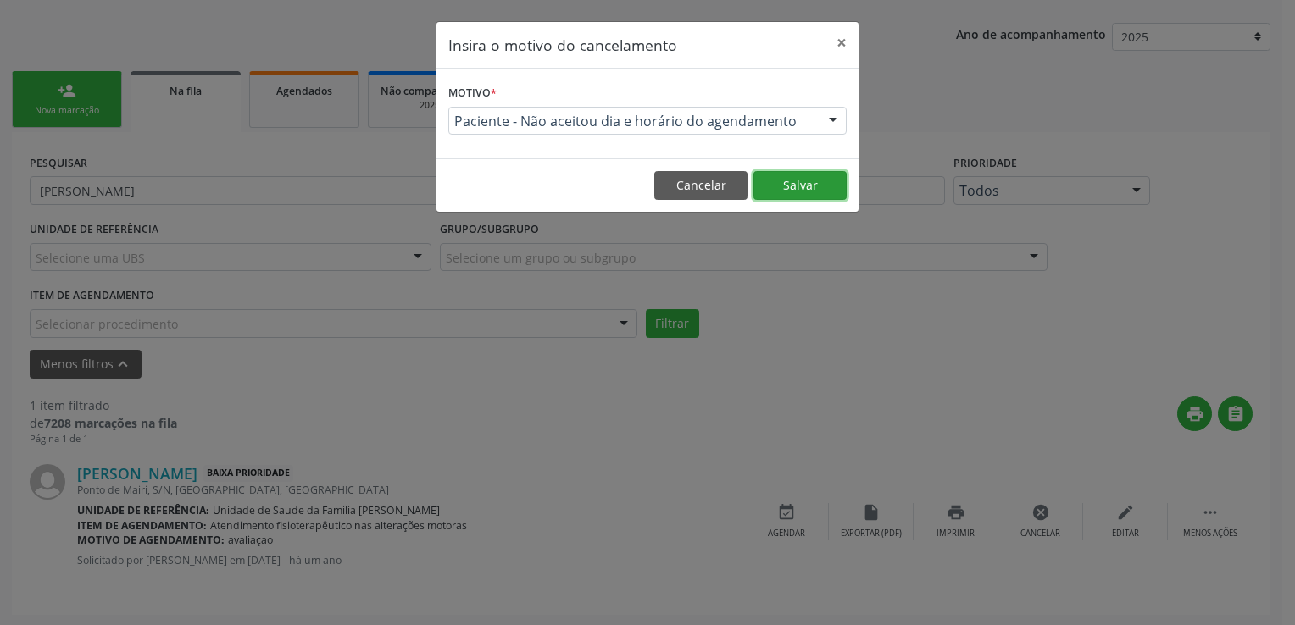
click at [783, 198] on button "Salvar" at bounding box center [799, 185] width 93 height 29
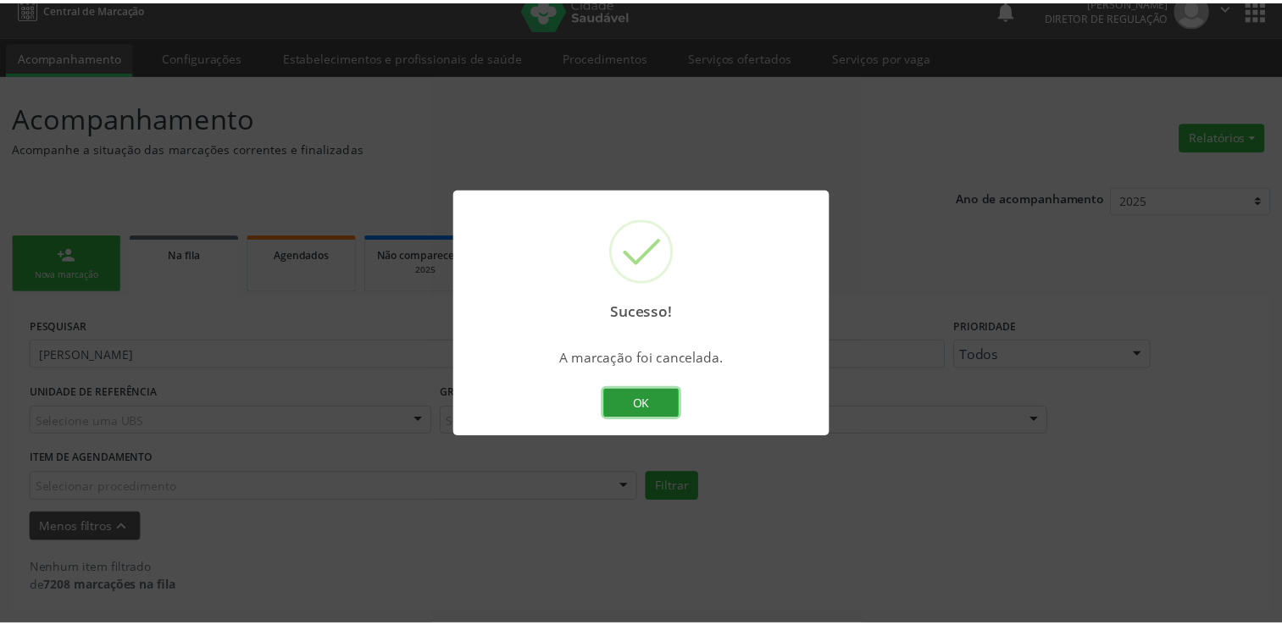
scroll to position [17, 0]
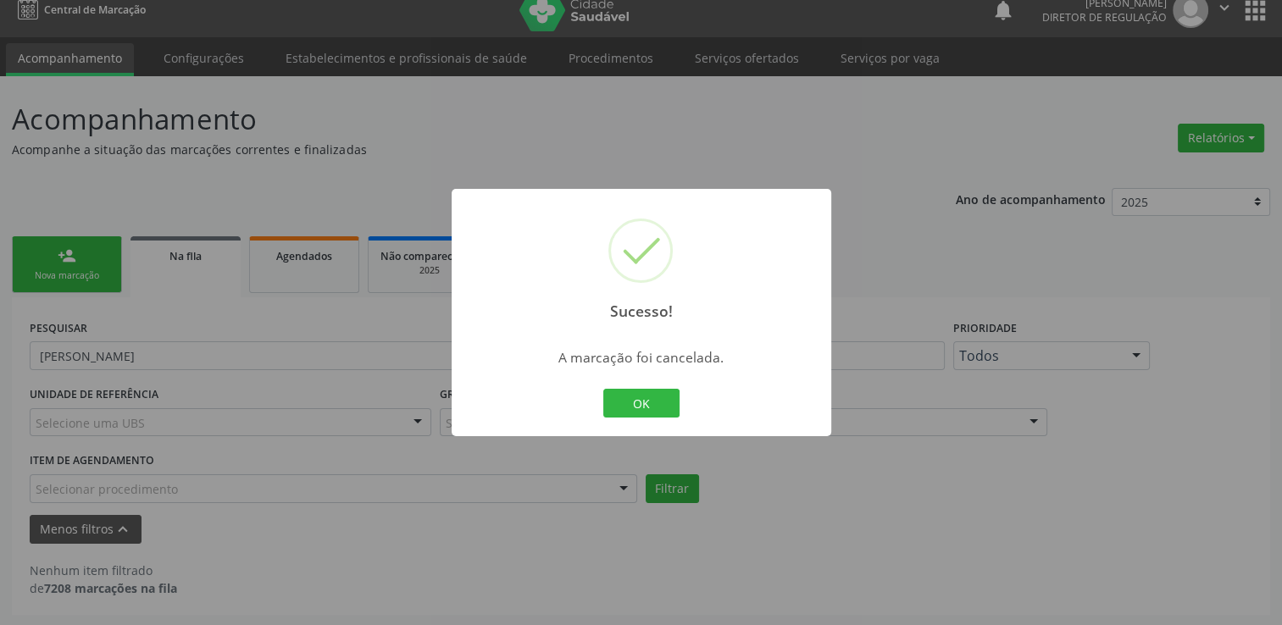
click at [186, 333] on div "Sucesso! × A marcação foi cancelada. OK Cancel" at bounding box center [641, 312] width 1282 height 625
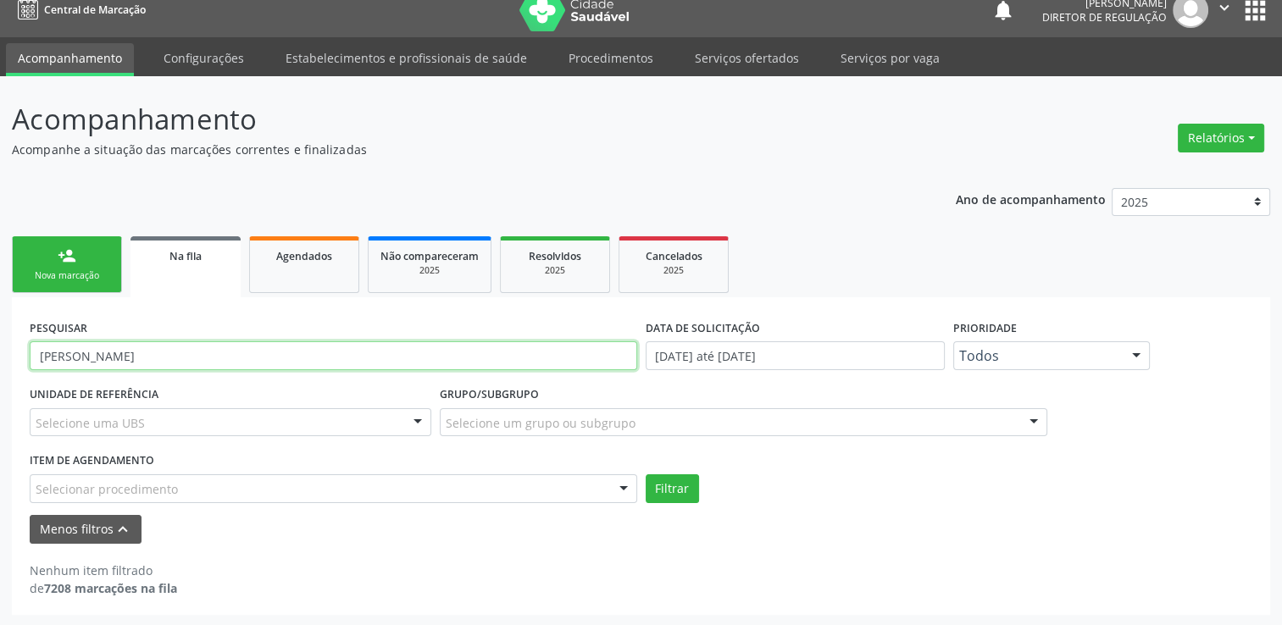
click at [191, 350] on input "DANIEL SANTOS DA SILVA" at bounding box center [334, 355] width 608 height 29
paste input "AMADEU OLIVEIRA SILVA FILHO"
click at [646, 475] on button "Filtrar" at bounding box center [672, 489] width 53 height 29
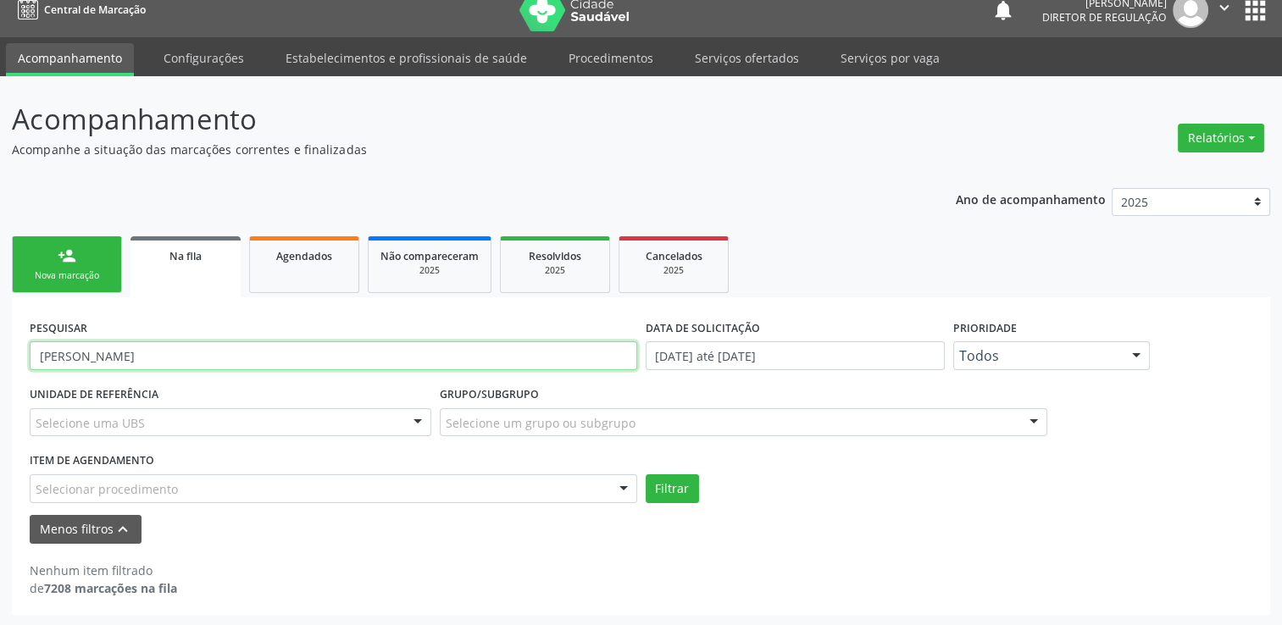
click at [161, 352] on input "AMADEU OLIVEIRA SILVA FILHO" at bounding box center [334, 355] width 608 height 29
paste input "RLINDO DE OLIVEIRA PEREIRA"
click at [646, 475] on button "Filtrar" at bounding box center [672, 489] width 53 height 29
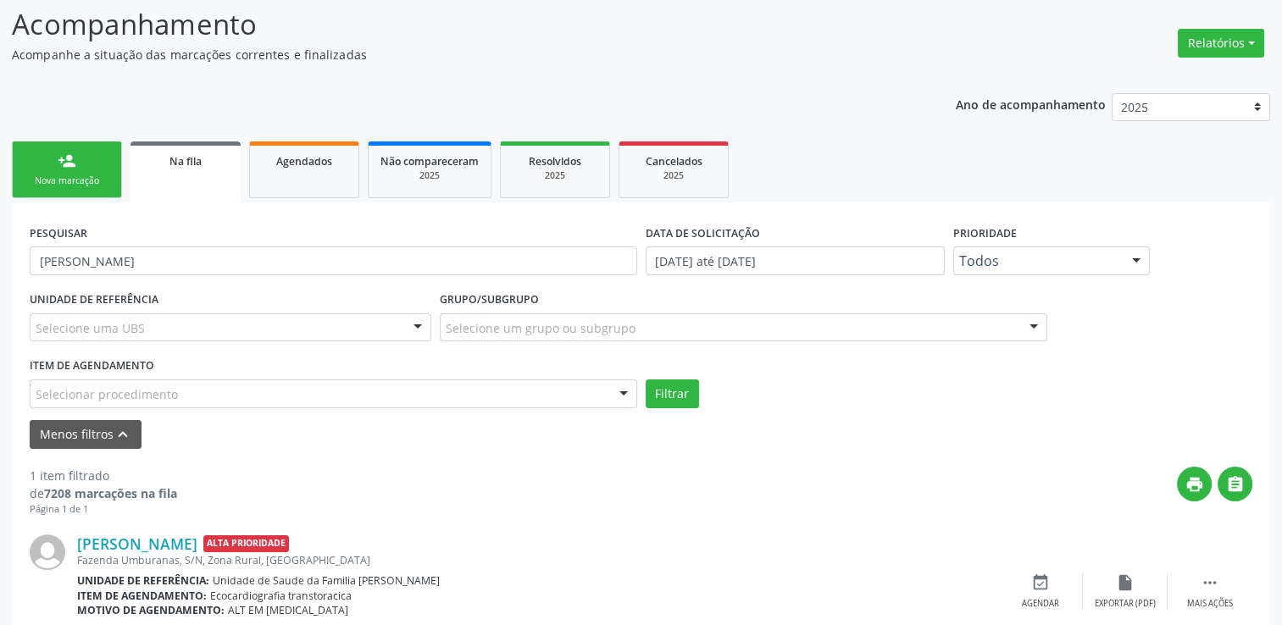
scroll to position [182, 0]
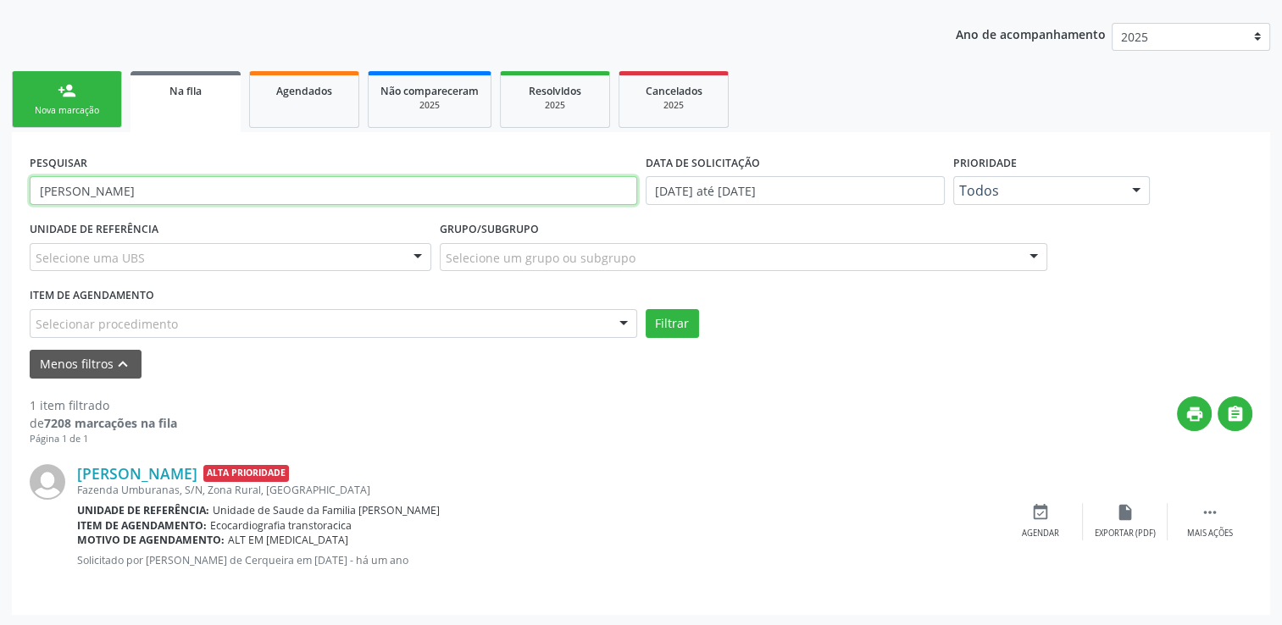
click at [153, 181] on input "ARLINDO DE OLIVEIRA PEREIRA" at bounding box center [334, 190] width 608 height 29
paste input "VILMA MARIA DE SEN"
click at [646, 309] on button "Filtrar" at bounding box center [672, 323] width 53 height 29
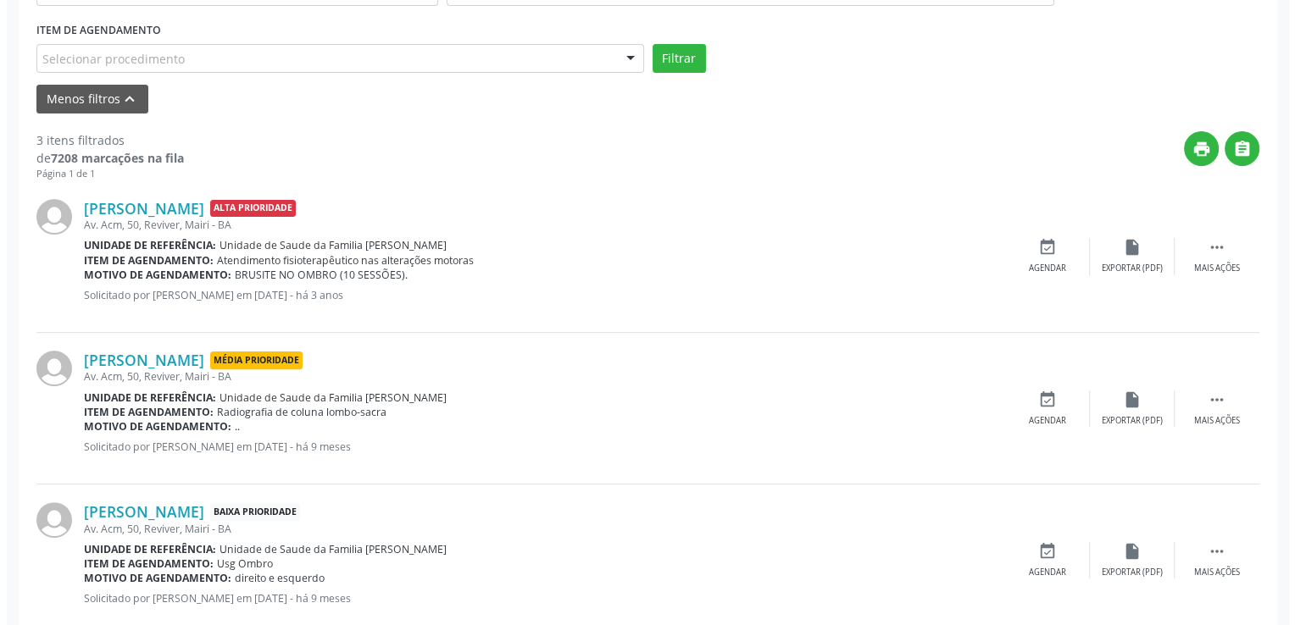
scroll to position [486, 0]
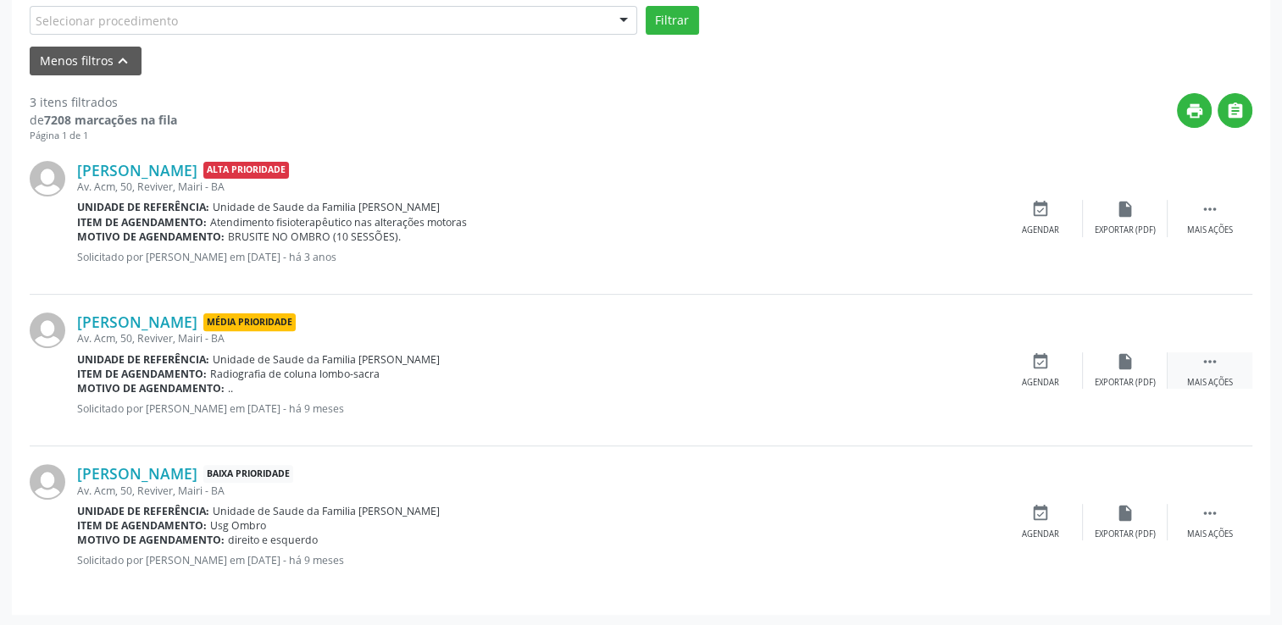
click at [1213, 364] on icon "" at bounding box center [1210, 361] width 19 height 19
click at [1042, 369] on div "cancel Cancelar" at bounding box center [1040, 370] width 85 height 36
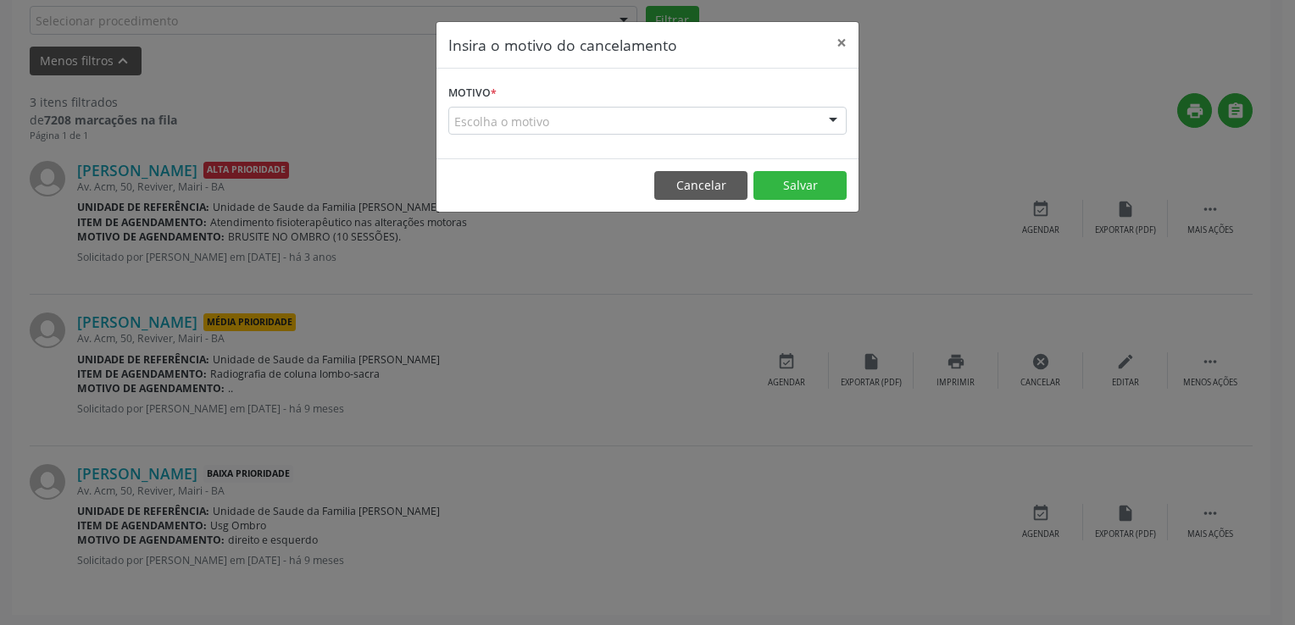
click at [653, 107] on div "Escolha o motivo" at bounding box center [647, 121] width 398 height 29
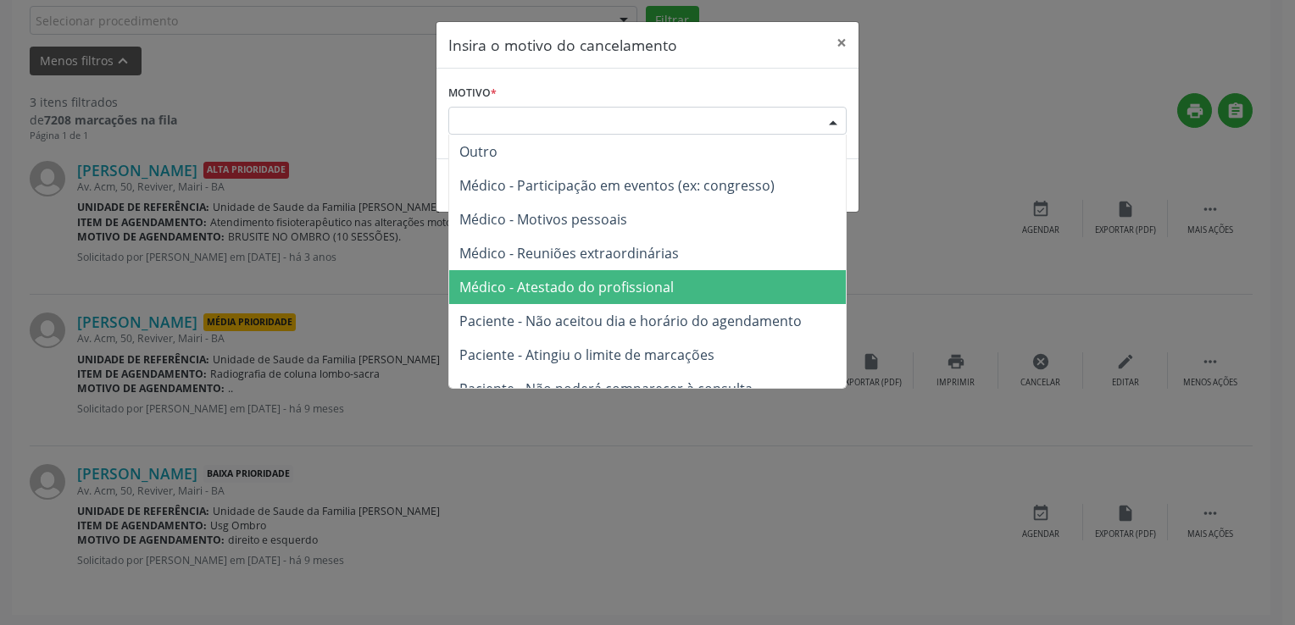
click at [650, 298] on span "Médico - Atestado do profissional" at bounding box center [647, 287] width 397 height 34
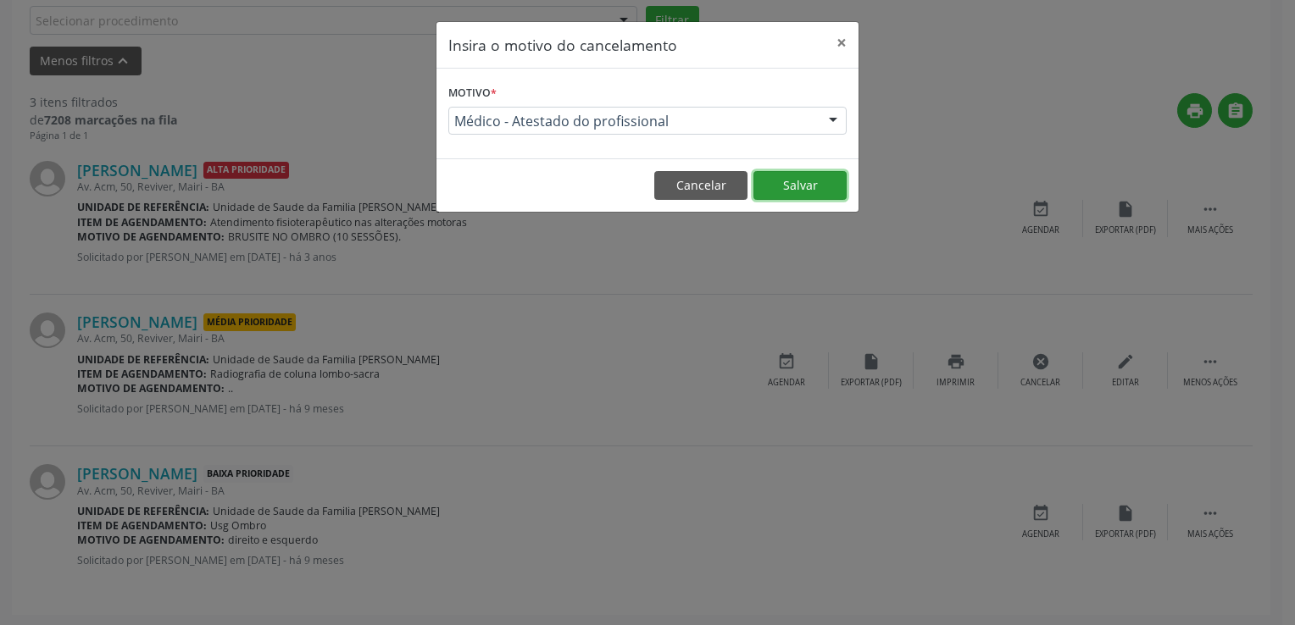
click at [829, 173] on button "Salvar" at bounding box center [799, 185] width 93 height 29
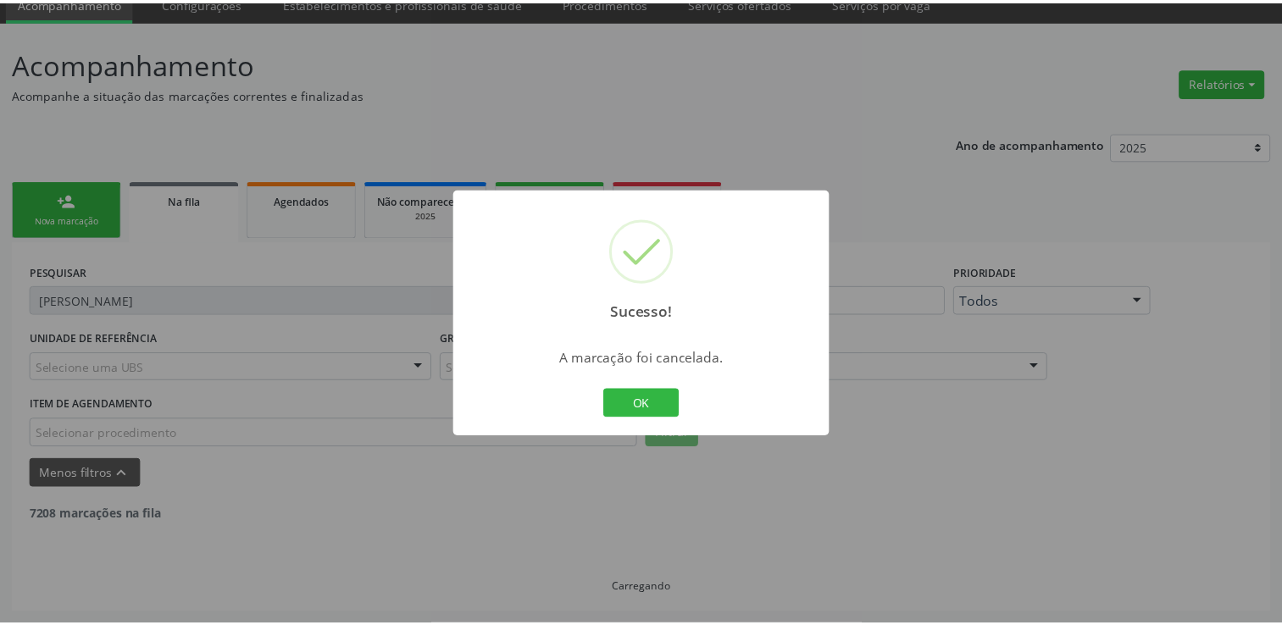
scroll to position [71, 0]
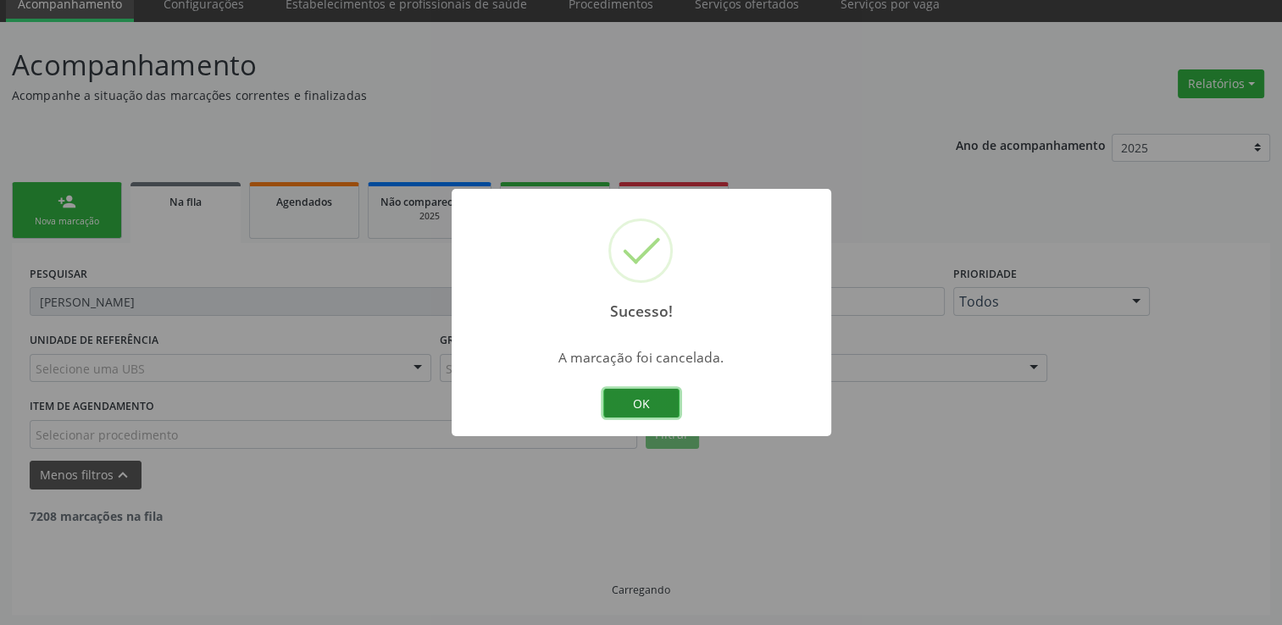
click at [627, 405] on button "OK" at bounding box center [641, 403] width 76 height 29
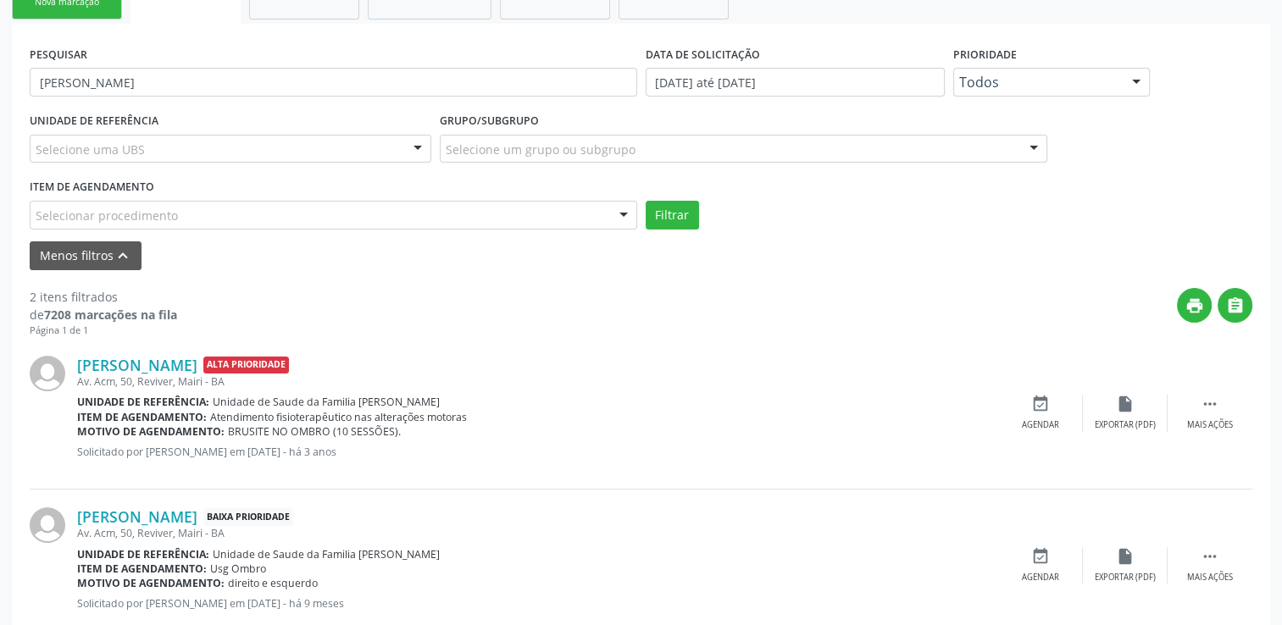
scroll to position [334, 0]
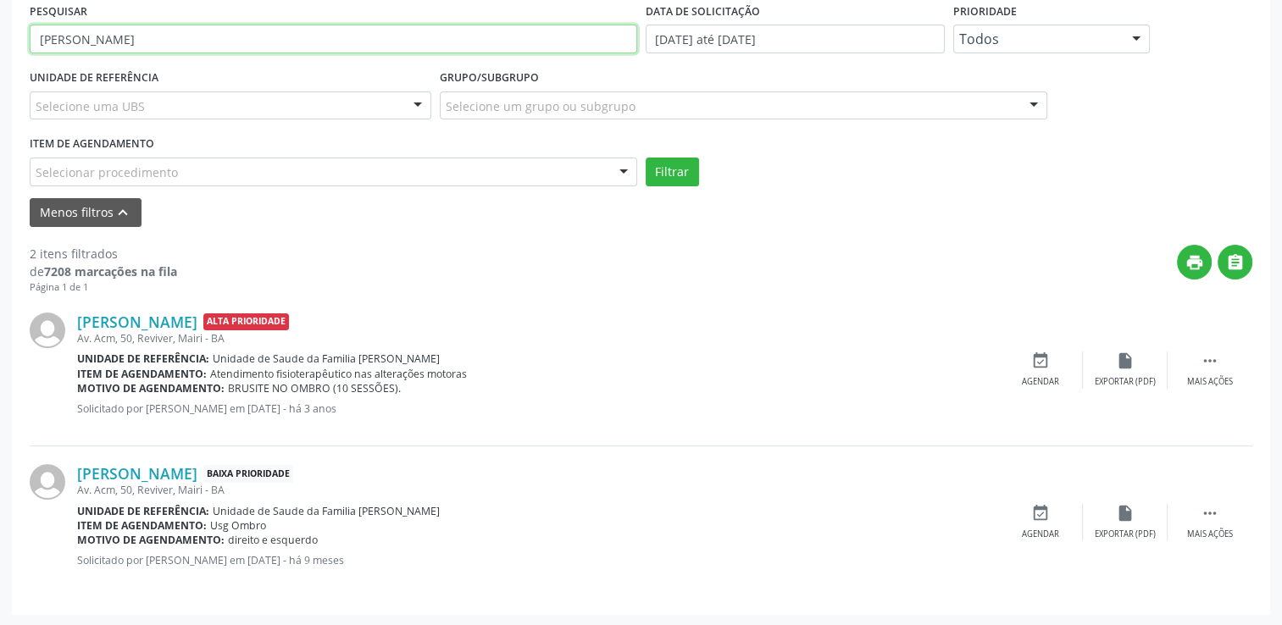
click at [148, 45] on input "VILMA MARIA DE SENA" at bounding box center [334, 39] width 608 height 29
paste input "ALCIONE PINHEIRO DO CARMO"
click at [646, 158] on button "Filtrar" at bounding box center [672, 172] width 53 height 29
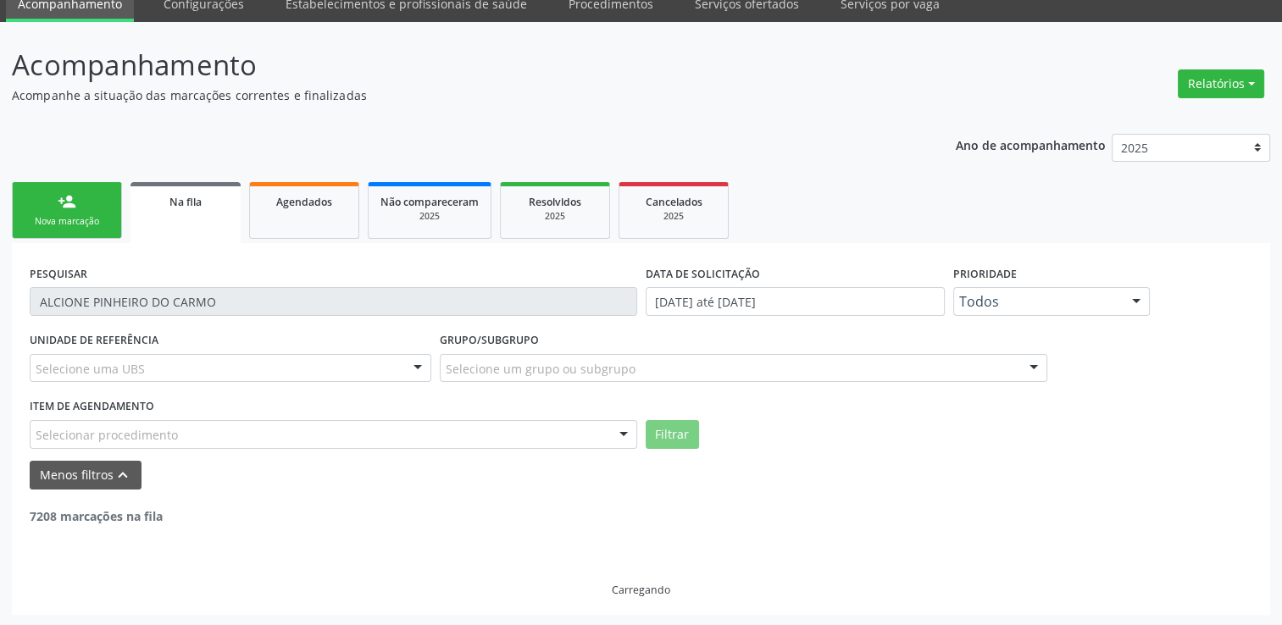
scroll to position [17, 0]
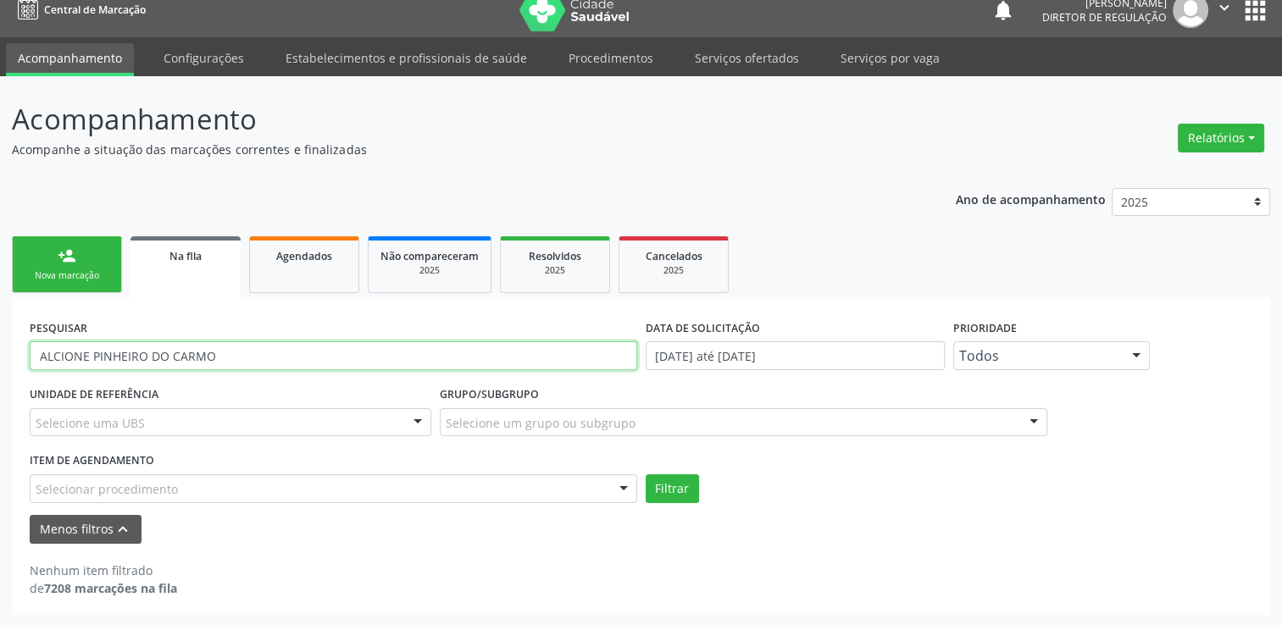
click at [153, 363] on input "ALCIONE PINHEIRO DO CARMO" at bounding box center [334, 355] width 608 height 29
paste input "MARIA DE LOURDES MACARIO OLIVEIRA"
type input "MARIA DE LOURDES MACARIO OLIVEIRA"
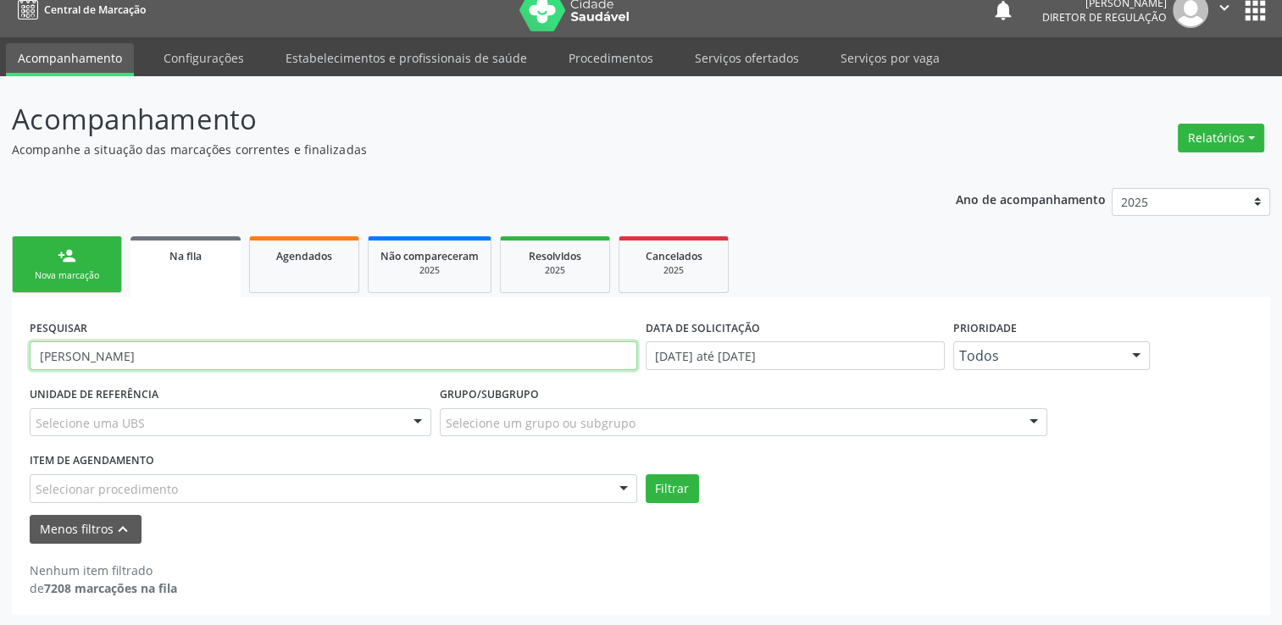
click at [646, 475] on button "Filtrar" at bounding box center [672, 489] width 53 height 29
